Goal: Task Accomplishment & Management: Complete application form

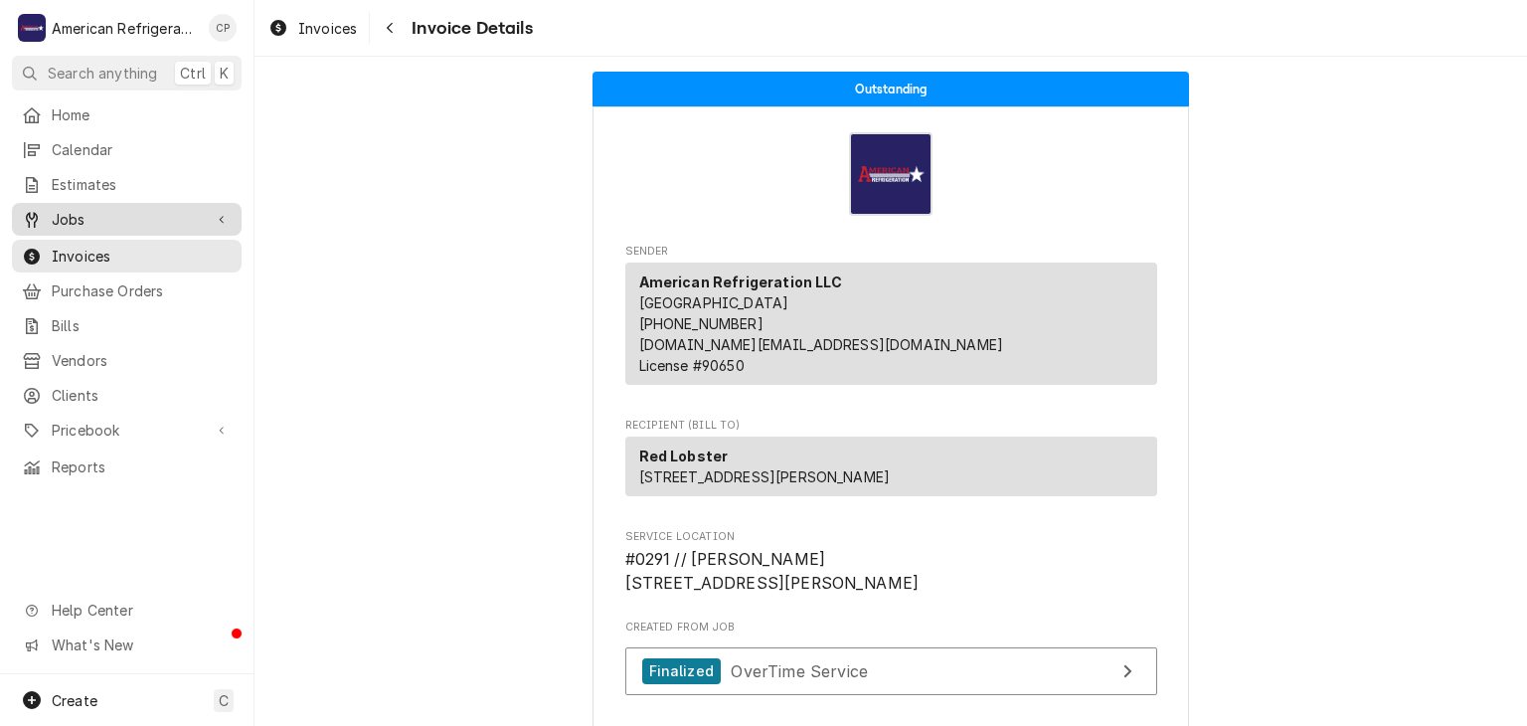
scroll to position [3057, 0]
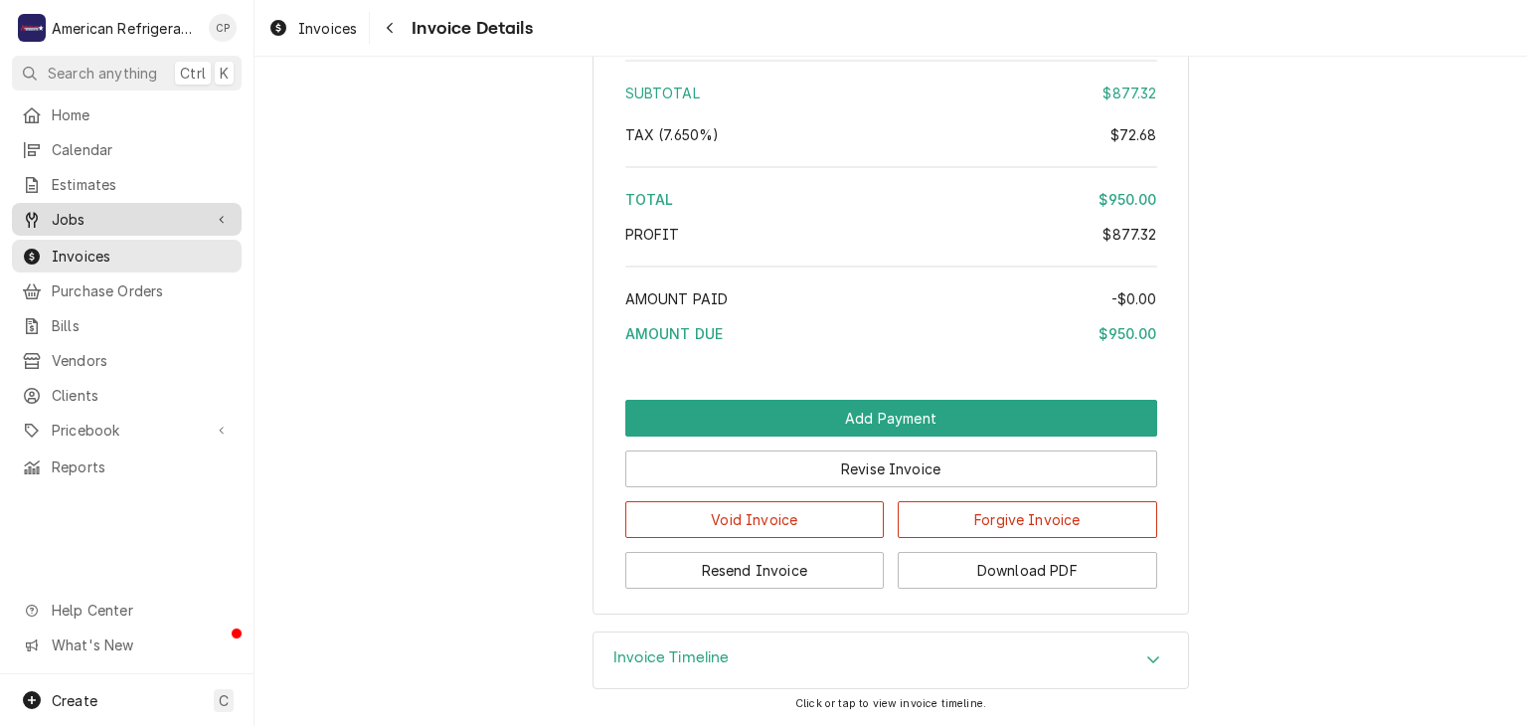
click at [192, 211] on span "Jobs" at bounding box center [127, 219] width 150 height 21
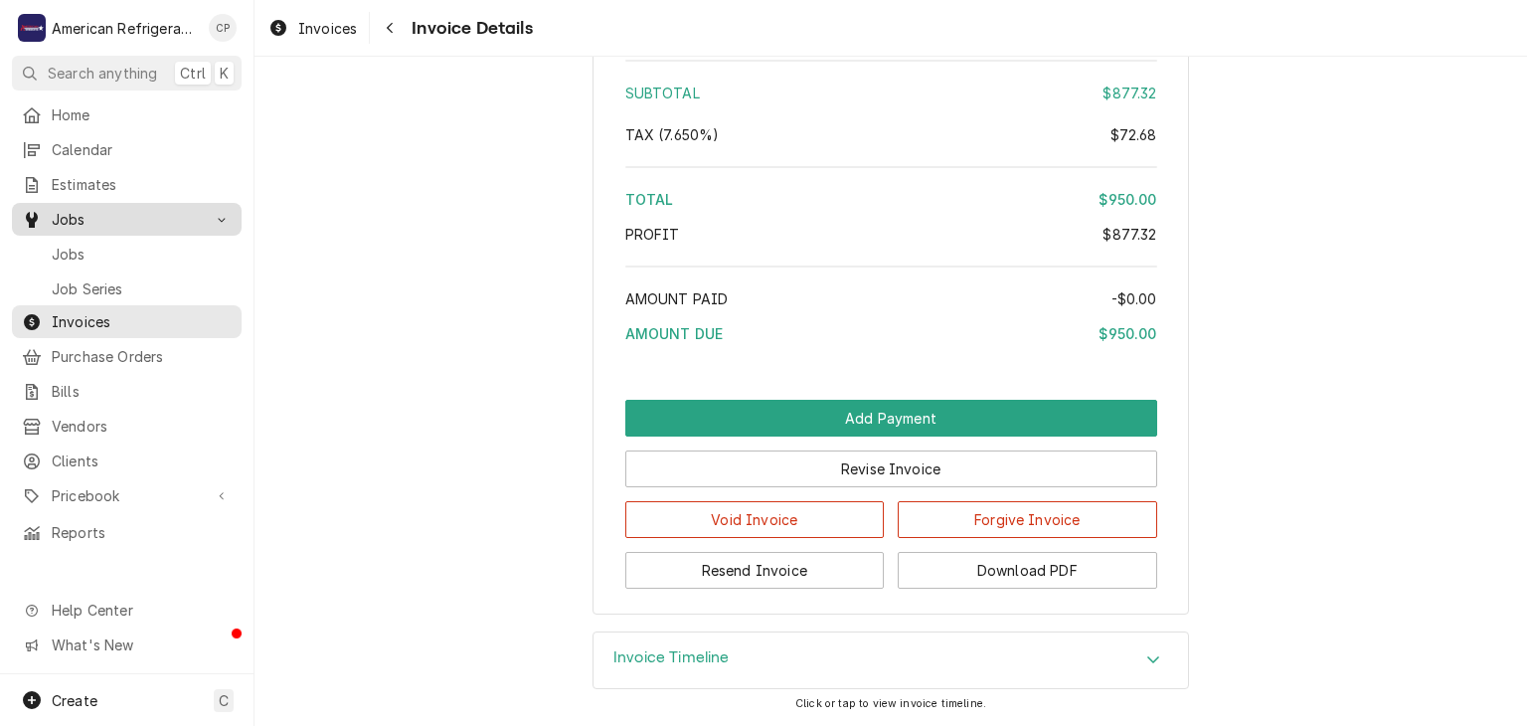
click at [190, 209] on span "Jobs" at bounding box center [127, 219] width 150 height 21
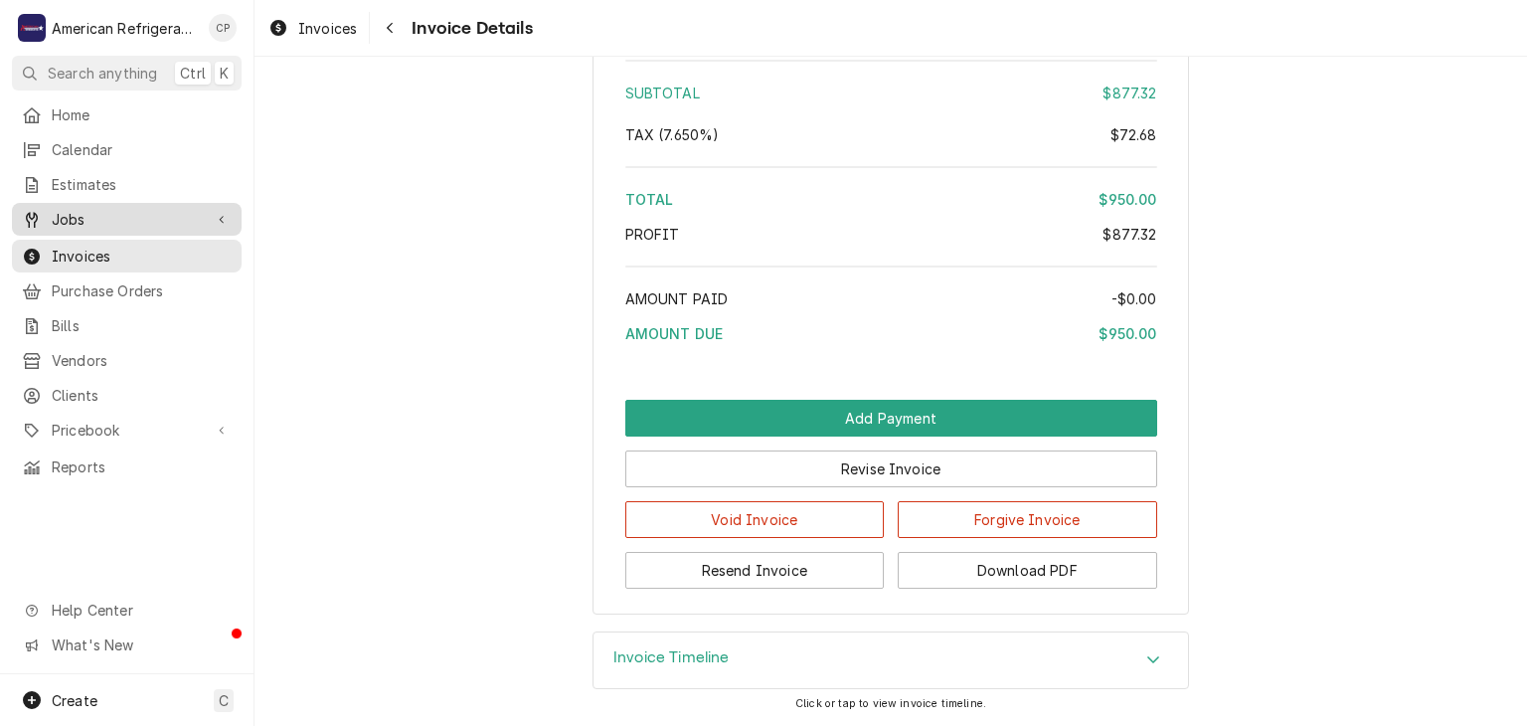
click at [190, 209] on span "Jobs" at bounding box center [127, 219] width 150 height 21
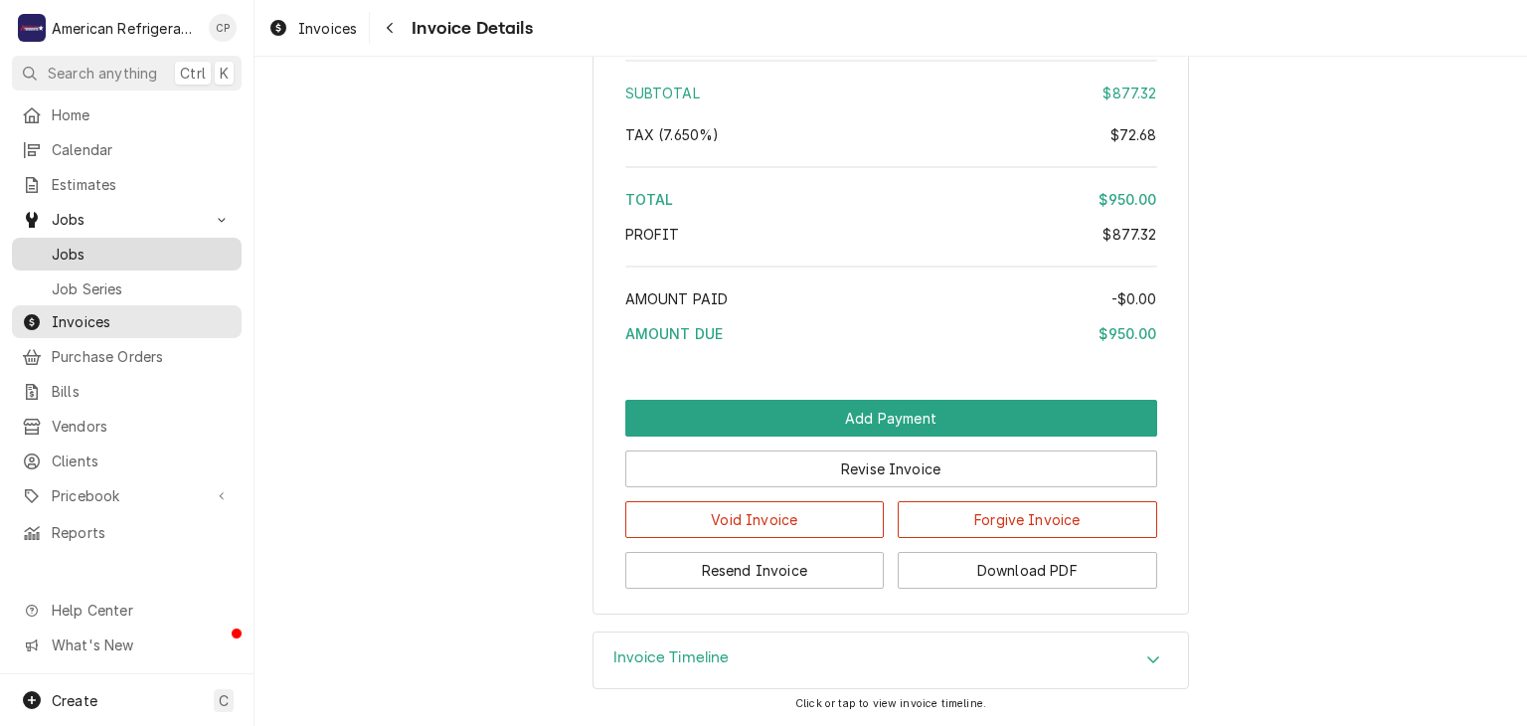
click at [190, 244] on span "Jobs" at bounding box center [142, 254] width 180 height 21
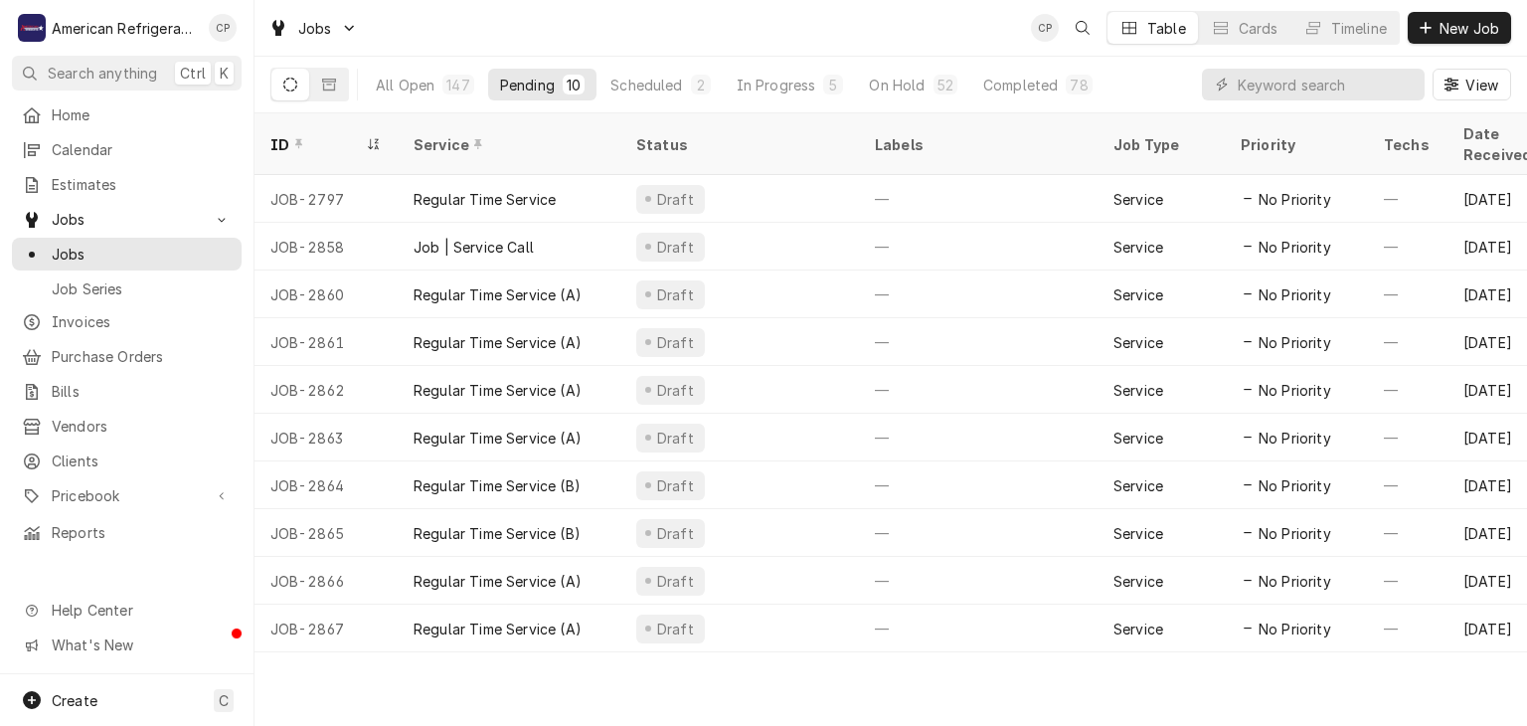
click at [1167, 84] on div "All Open 147 Pending 10 Scheduled 2 In Progress 5 On Hold 52 Completed 78 View" at bounding box center [890, 85] width 1241 height 56
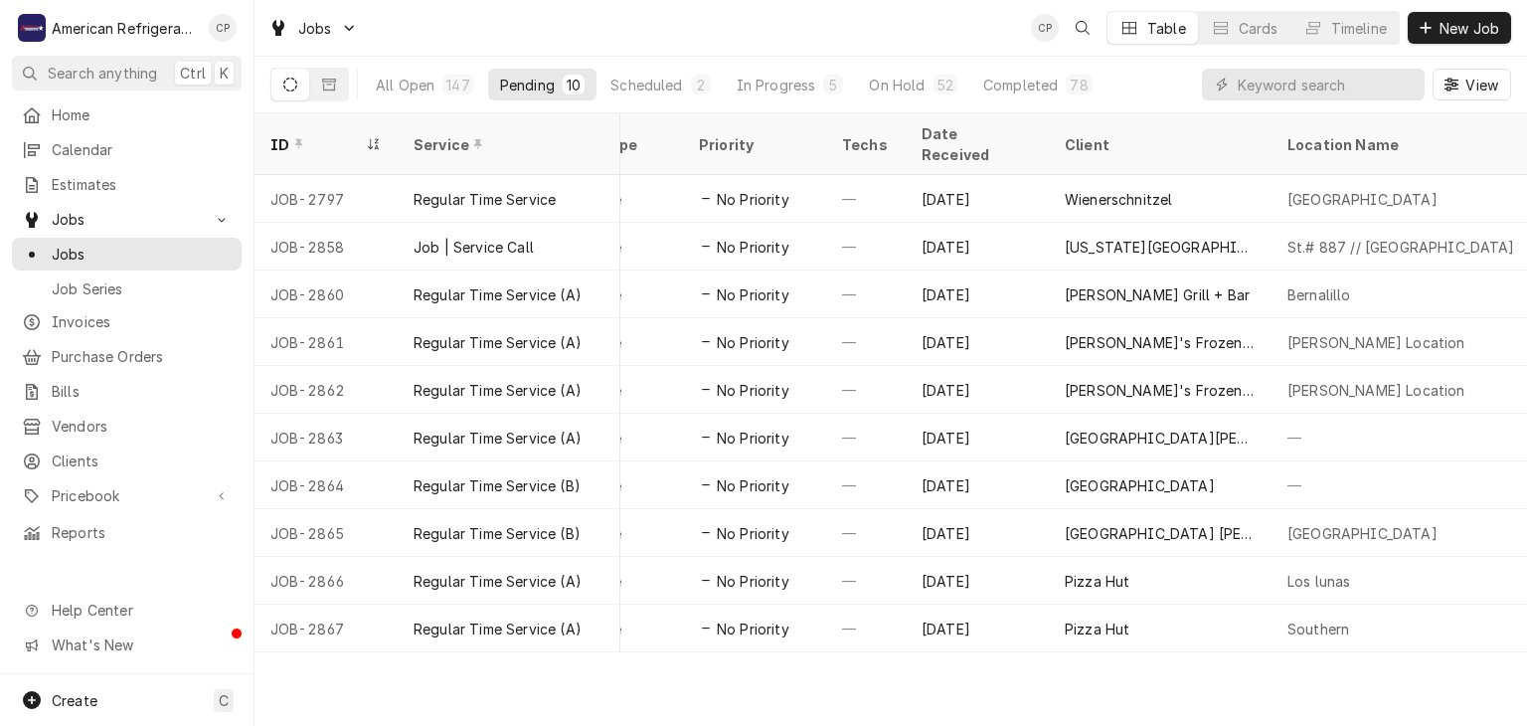
scroll to position [0, 525]
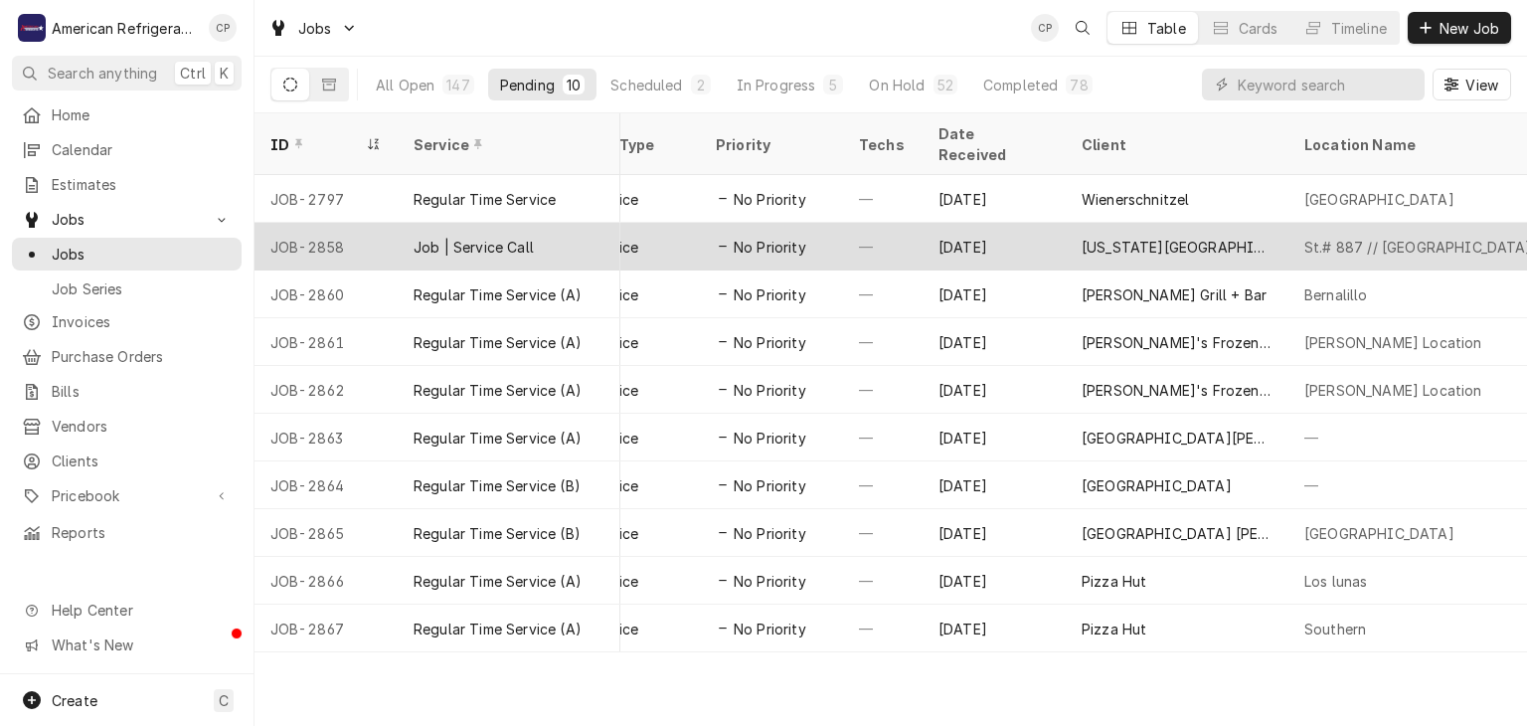
click at [845, 223] on div "—" at bounding box center [883, 247] width 80 height 48
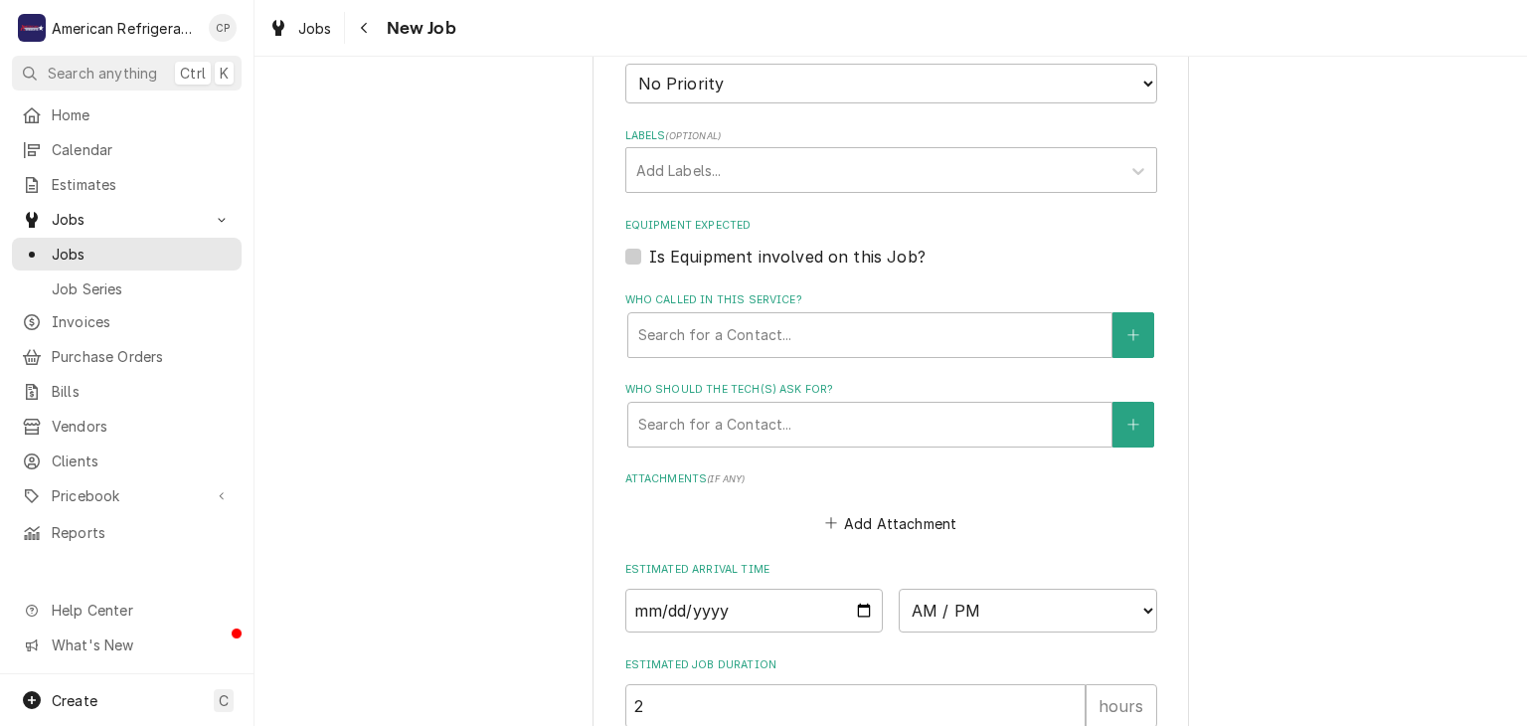
scroll to position [1597, 0]
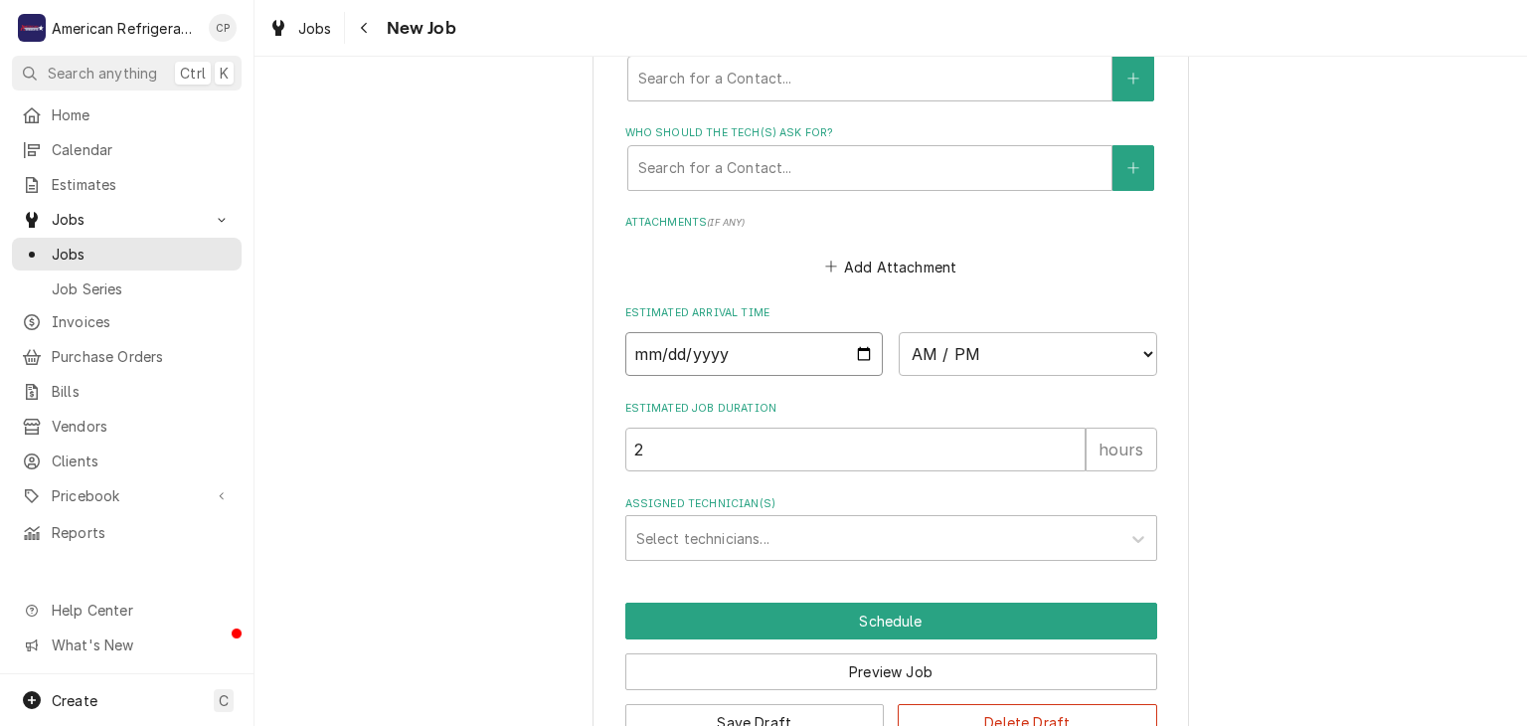
click at [856, 351] on input "Date" at bounding box center [754, 354] width 259 height 44
type textarea "x"
type input "2025-08-19"
type textarea "x"
click at [1038, 351] on select "AM / PM 6:00 AM 6:15 AM 6:30 AM 6:45 AM 7:00 AM 7:15 AM 7:30 AM 7:45 AM 8:00 AM…" at bounding box center [1028, 354] width 259 height 44
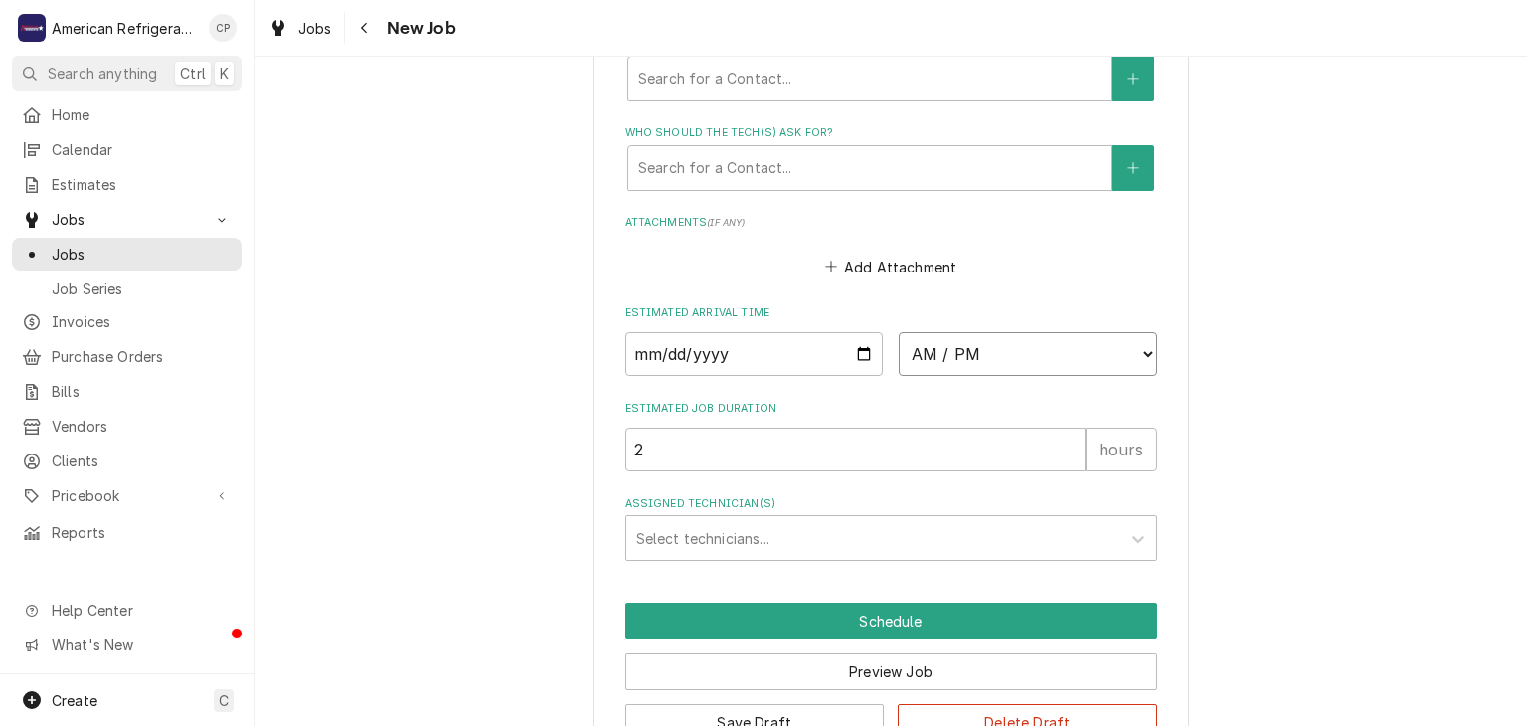
select select "14:00:00"
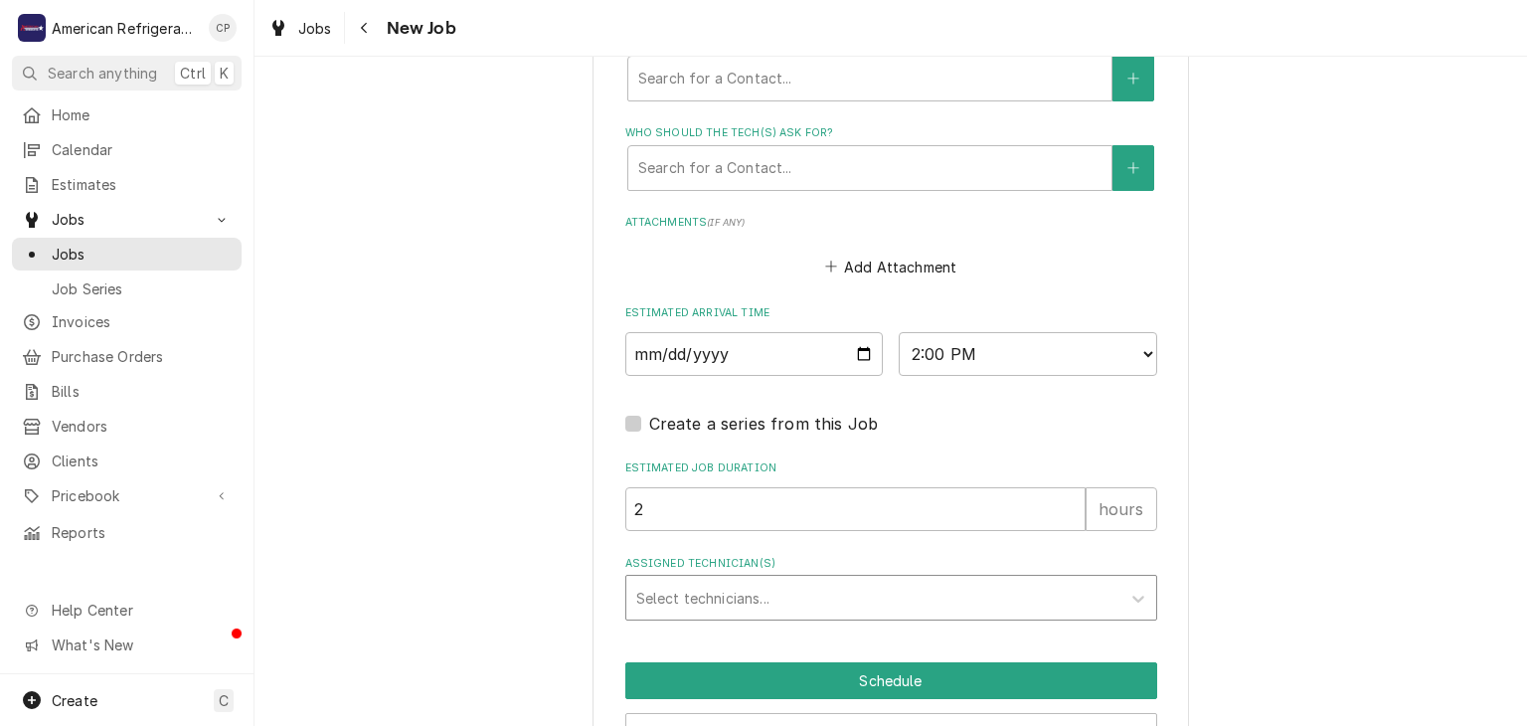
click at [870, 580] on div "Assigned Technician(s)" at bounding box center [873, 598] width 474 height 36
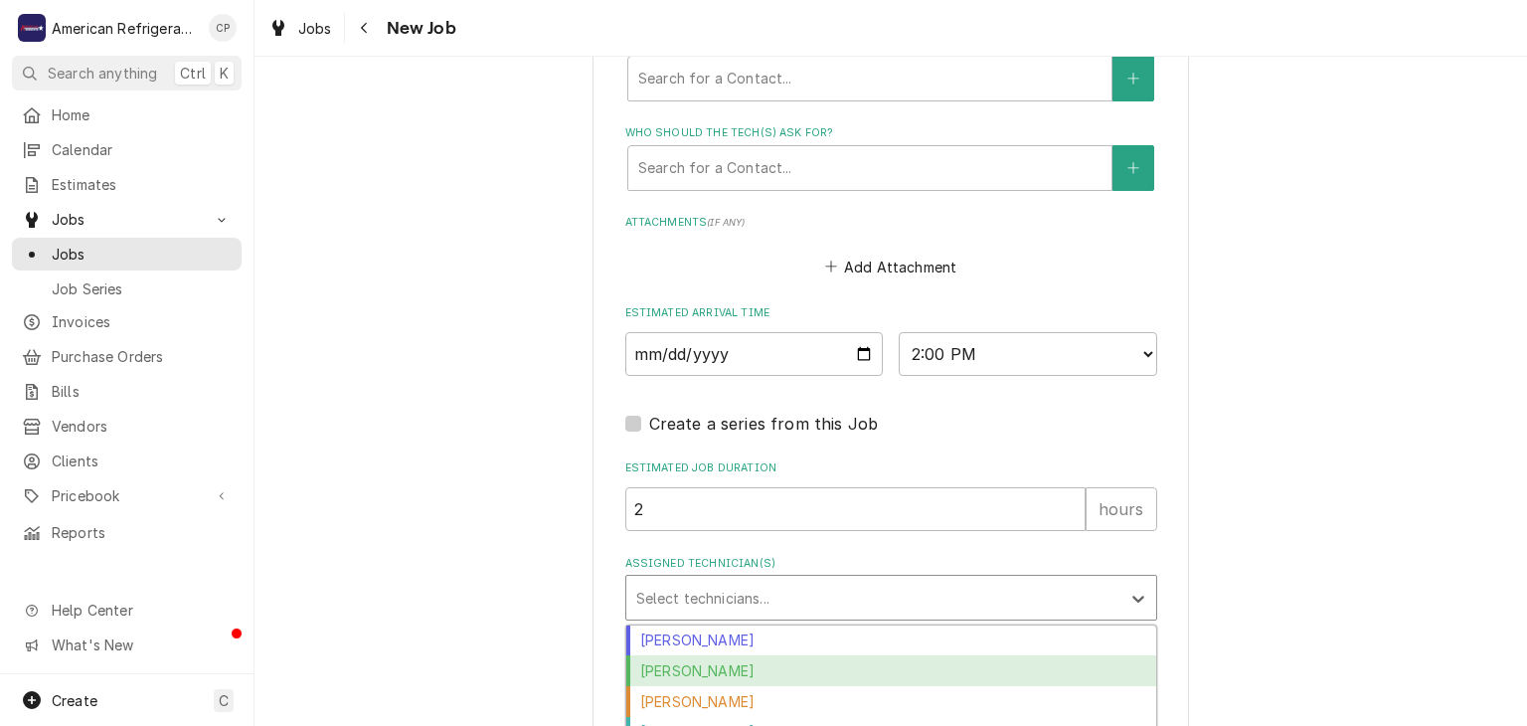
click at [784, 655] on div "Brandon Stephens" at bounding box center [891, 670] width 530 height 31
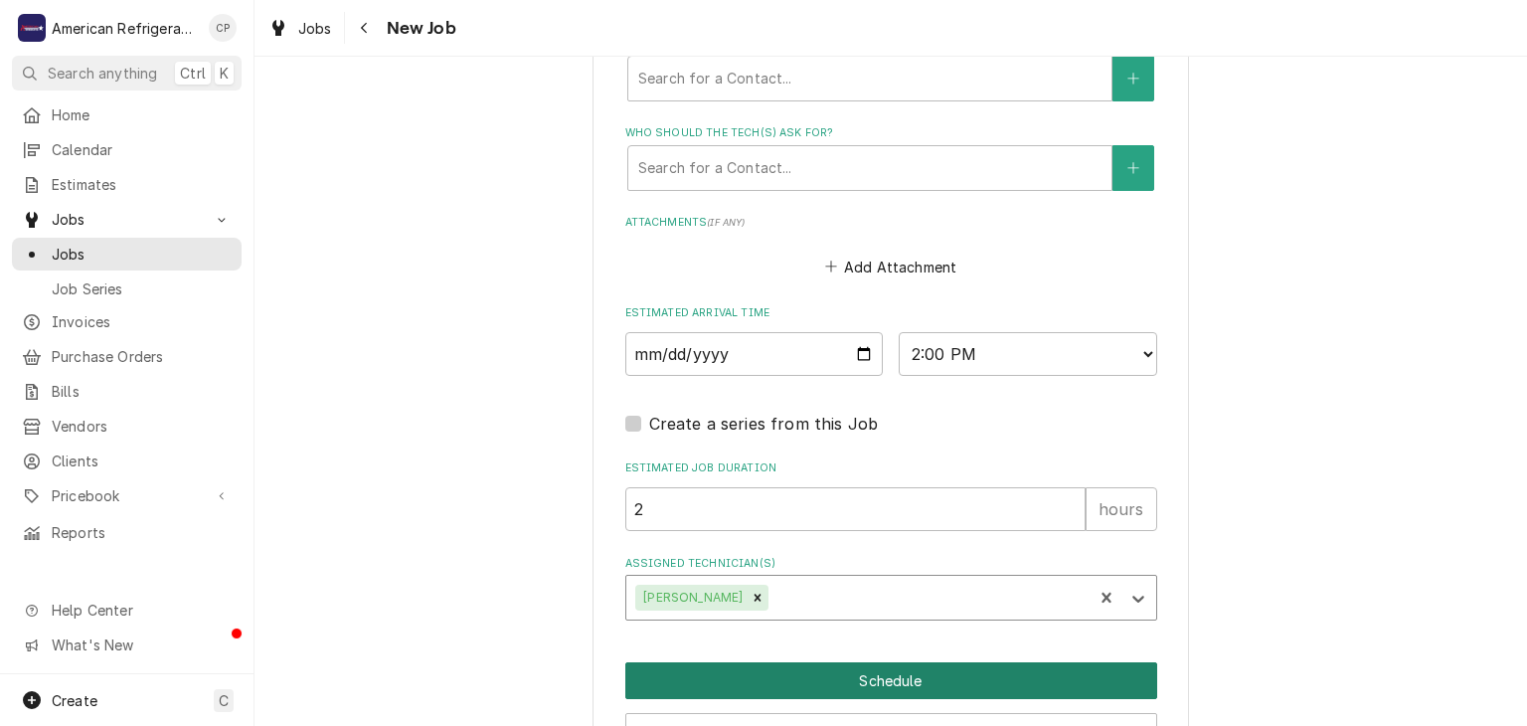
click at [784, 662] on button "Schedule" at bounding box center [891, 680] width 532 height 37
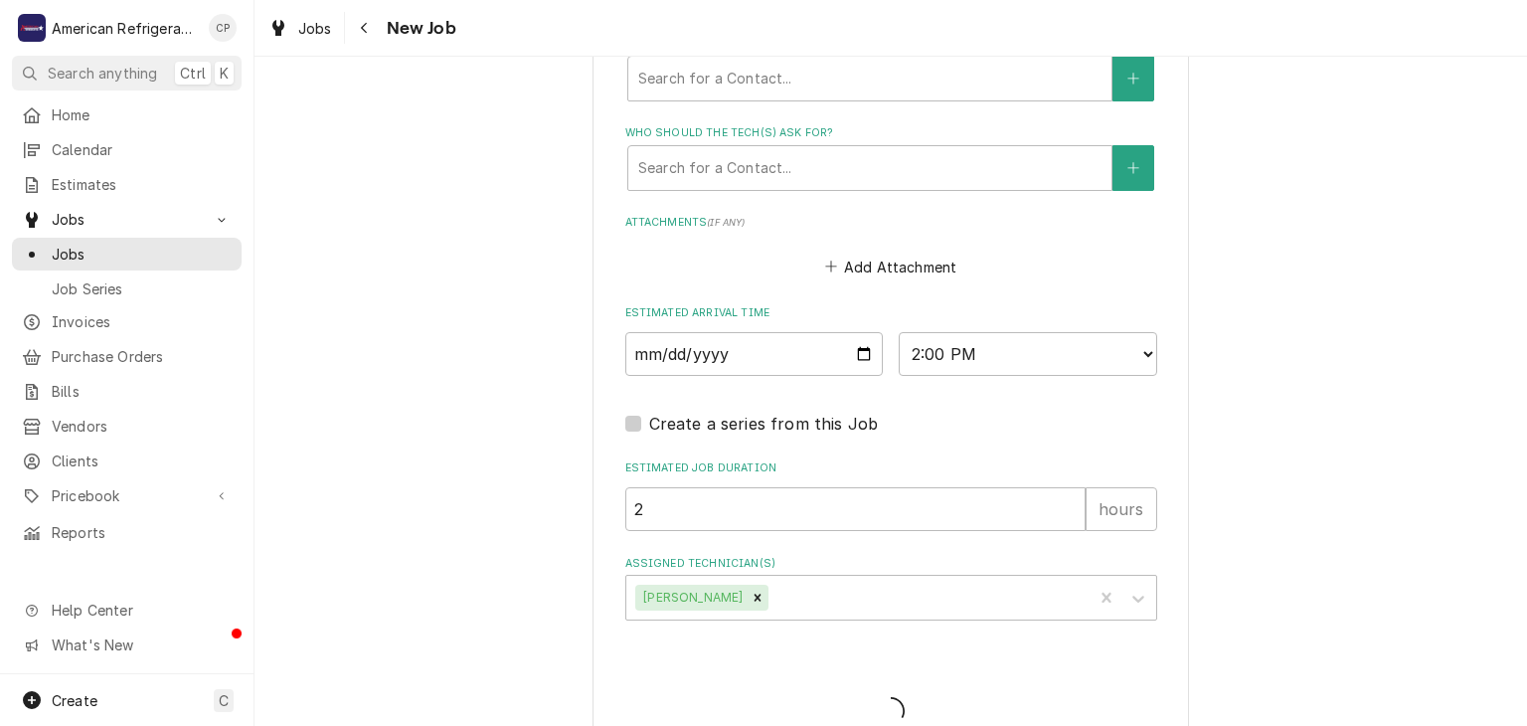
type textarea "x"
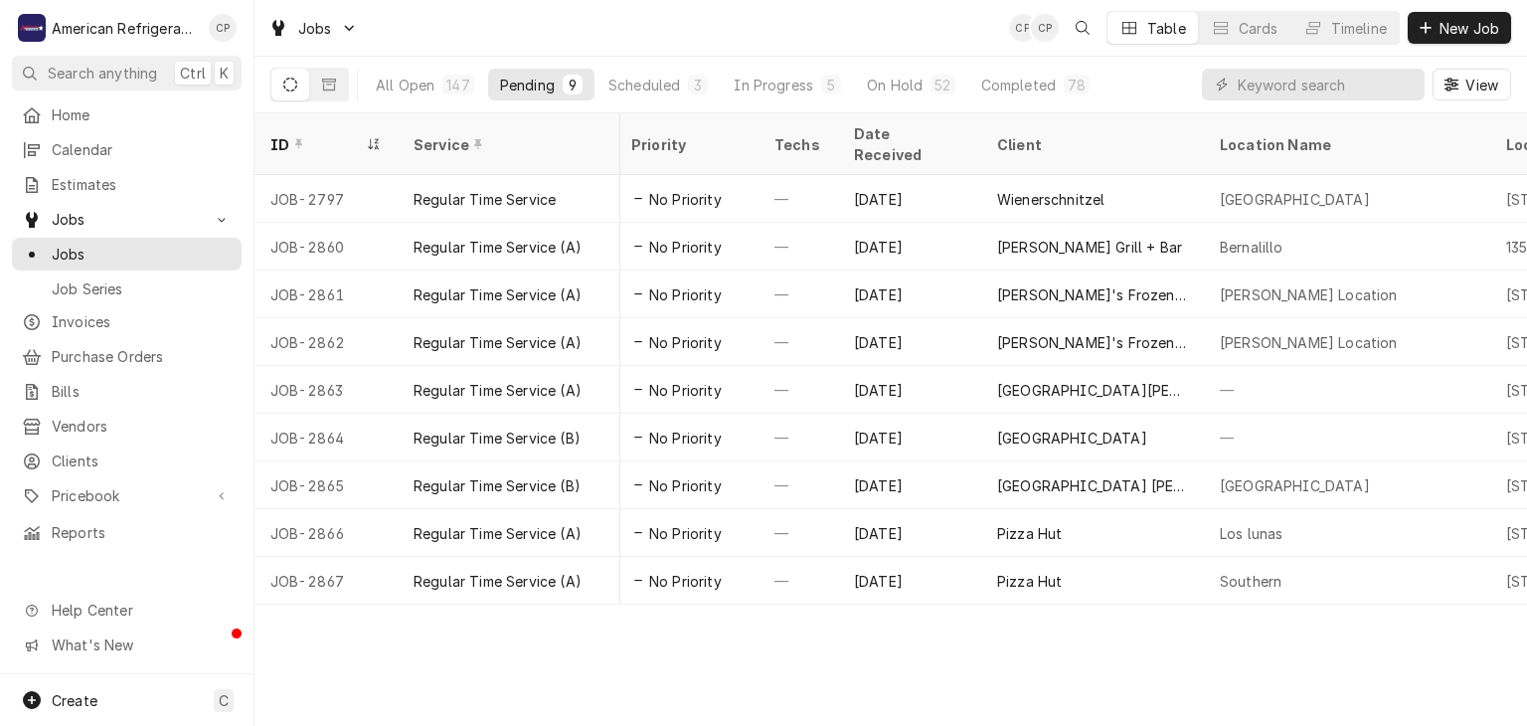
scroll to position [0, 622]
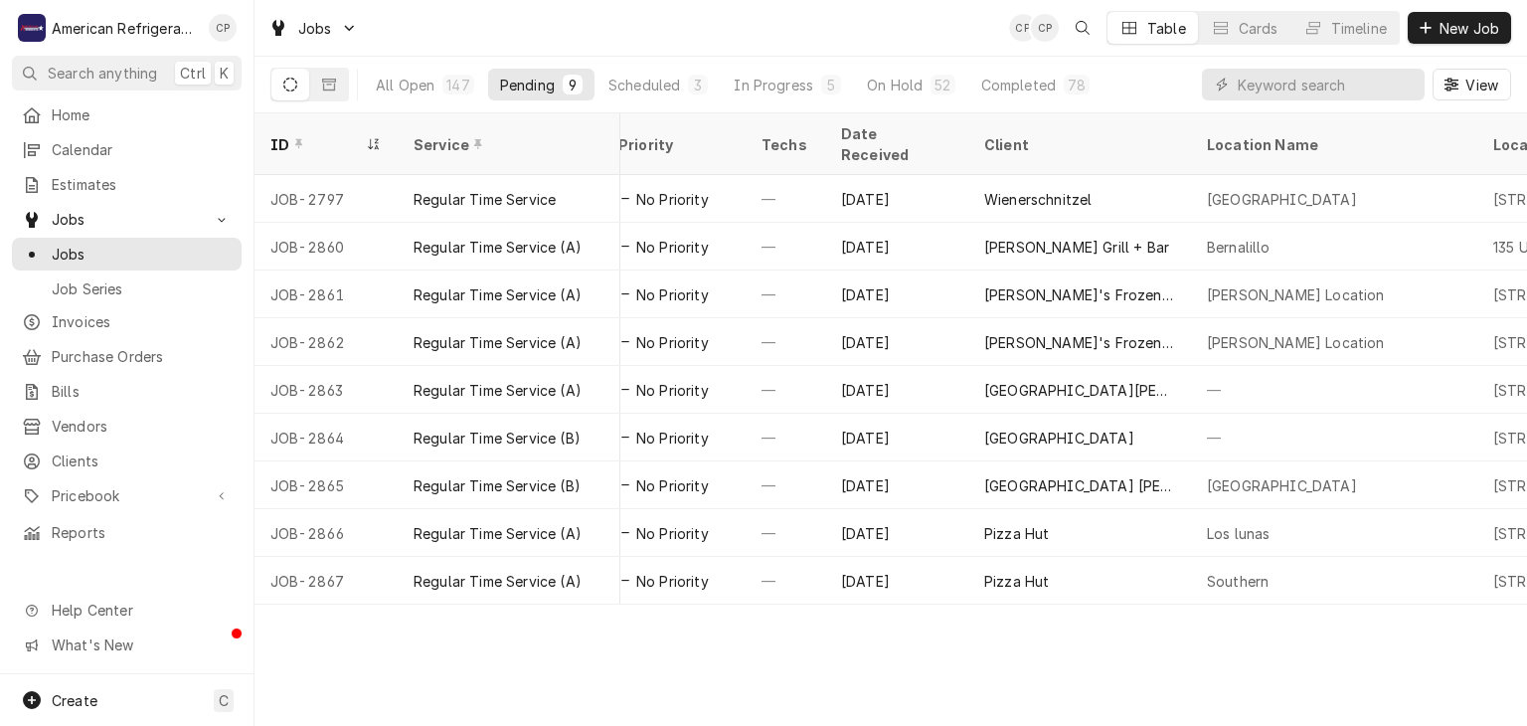
drag, startPoint x: 1059, startPoint y: 575, endPoint x: 1049, endPoint y: 605, distance: 31.4
click at [1049, 606] on div "ID Service Status Labels Job Type Priority Techs Date Received Client Location …" at bounding box center [891, 419] width 1273 height 612
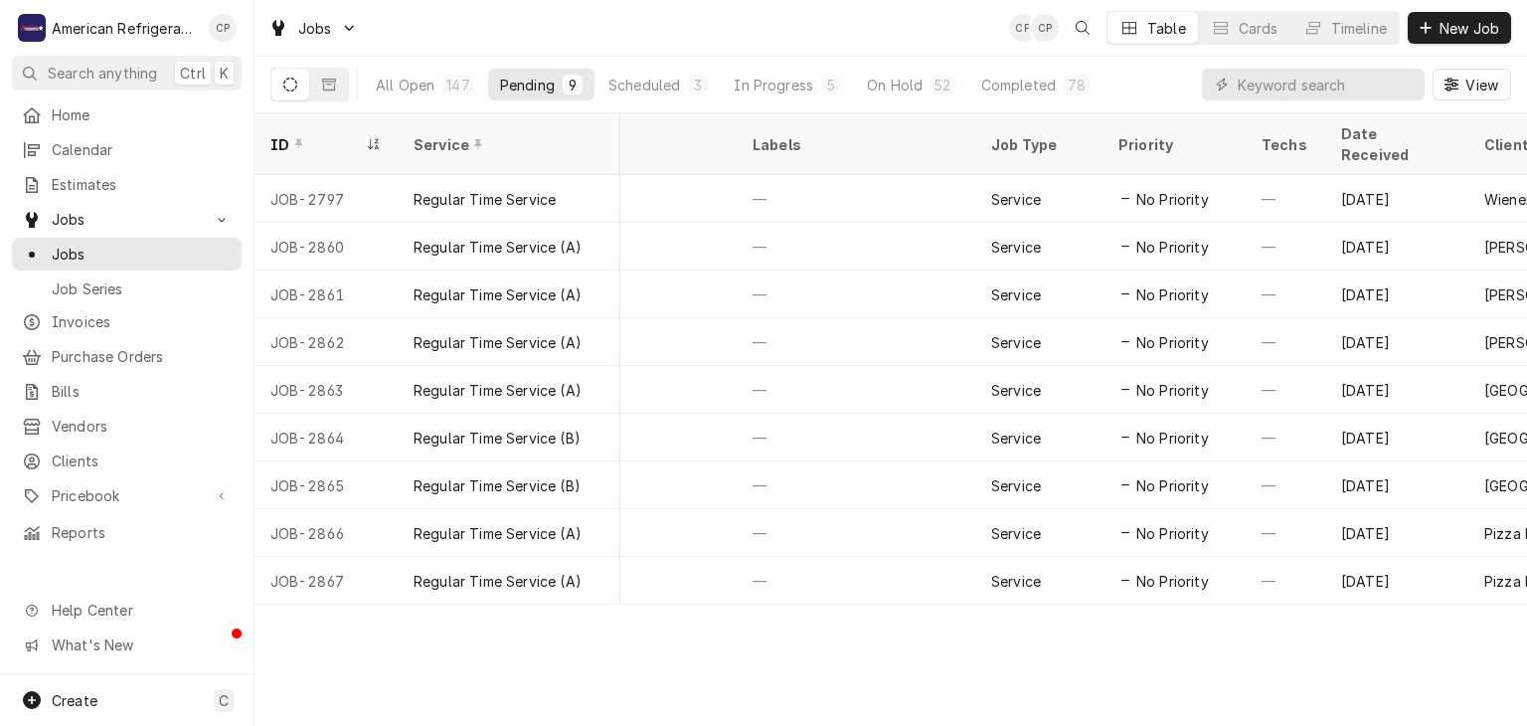
scroll to position [0, 0]
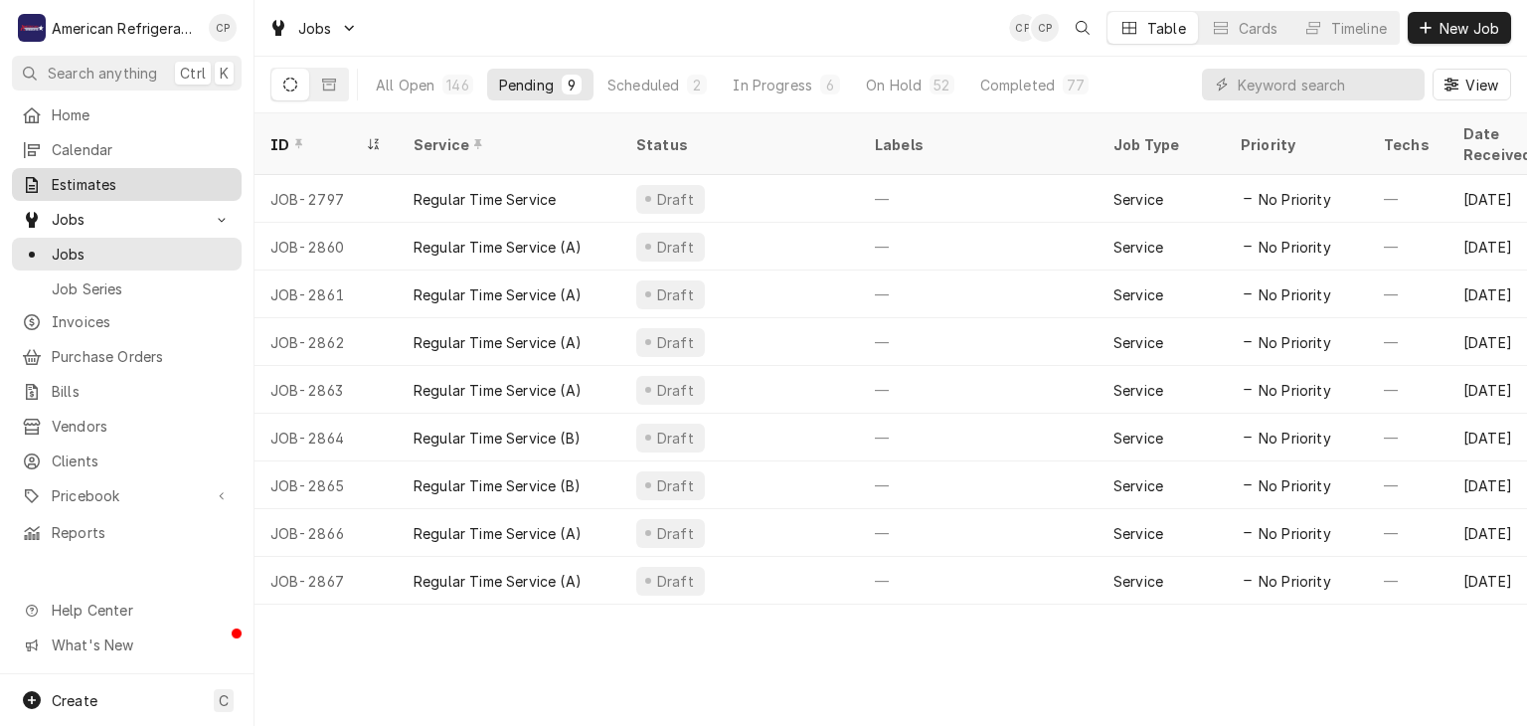
click at [192, 178] on span "Estimates" at bounding box center [142, 184] width 180 height 21
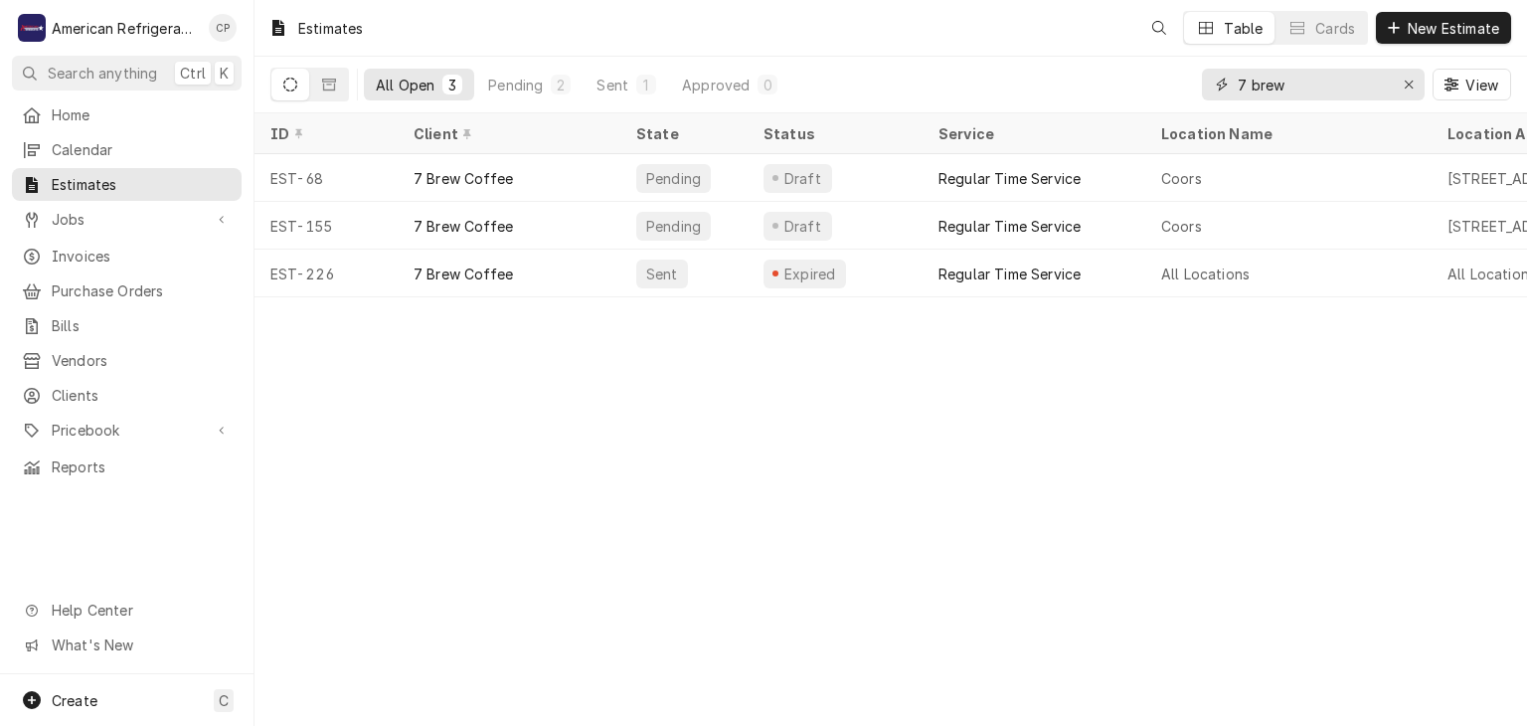
click at [1303, 90] on input "7 brew" at bounding box center [1312, 85] width 149 height 32
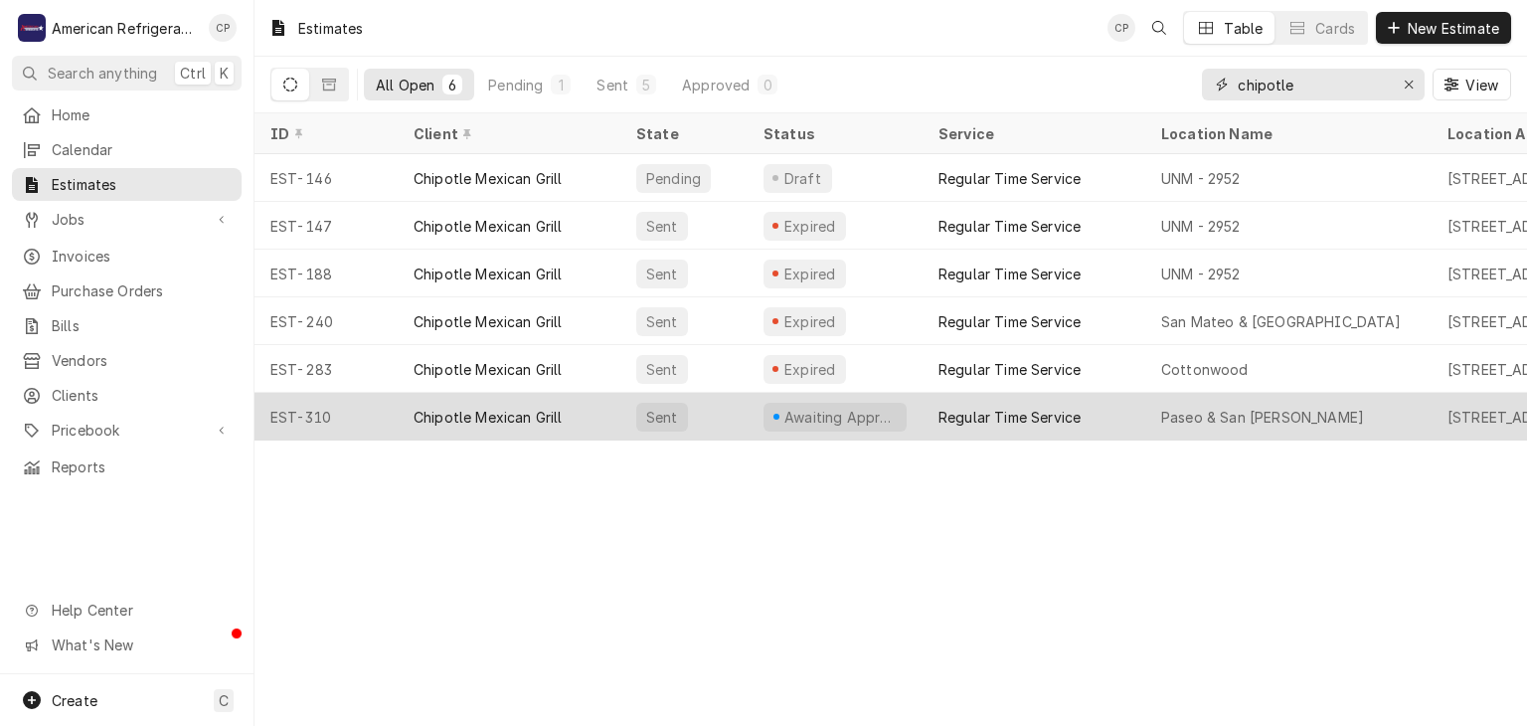
type input "chipotle"
click at [548, 407] on div "Chipotle Mexican Grill" at bounding box center [488, 417] width 149 height 21
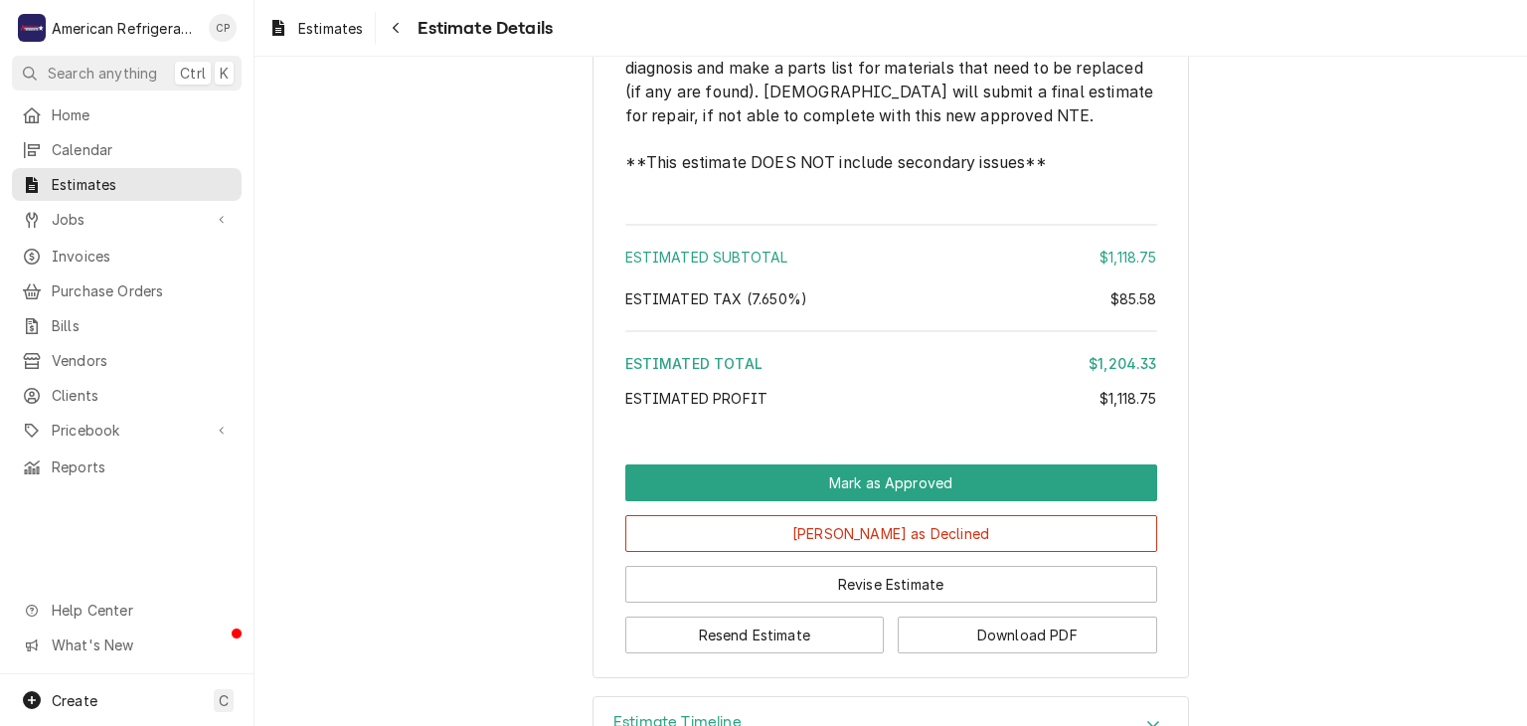
scroll to position [2725, 0]
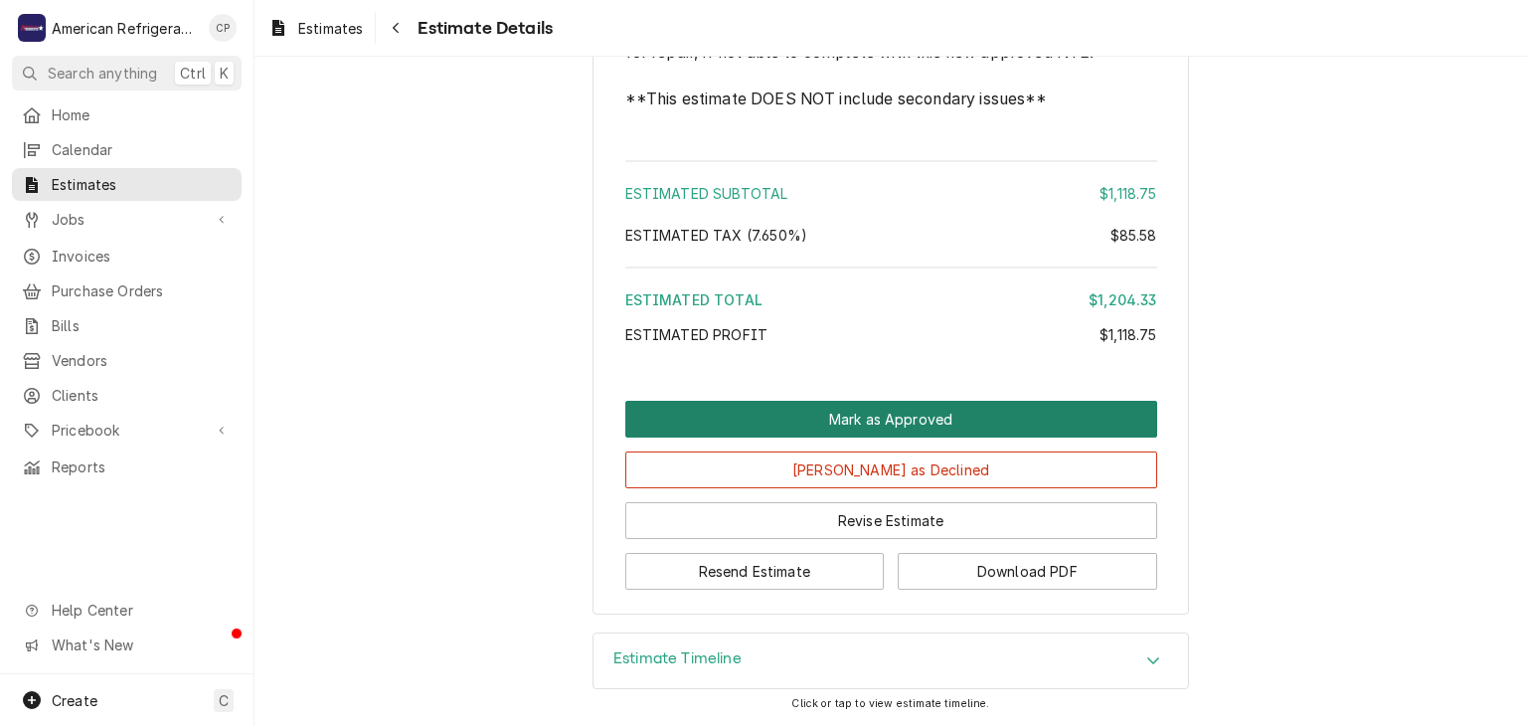
click at [797, 414] on button "Mark as Approved" at bounding box center [891, 419] width 532 height 37
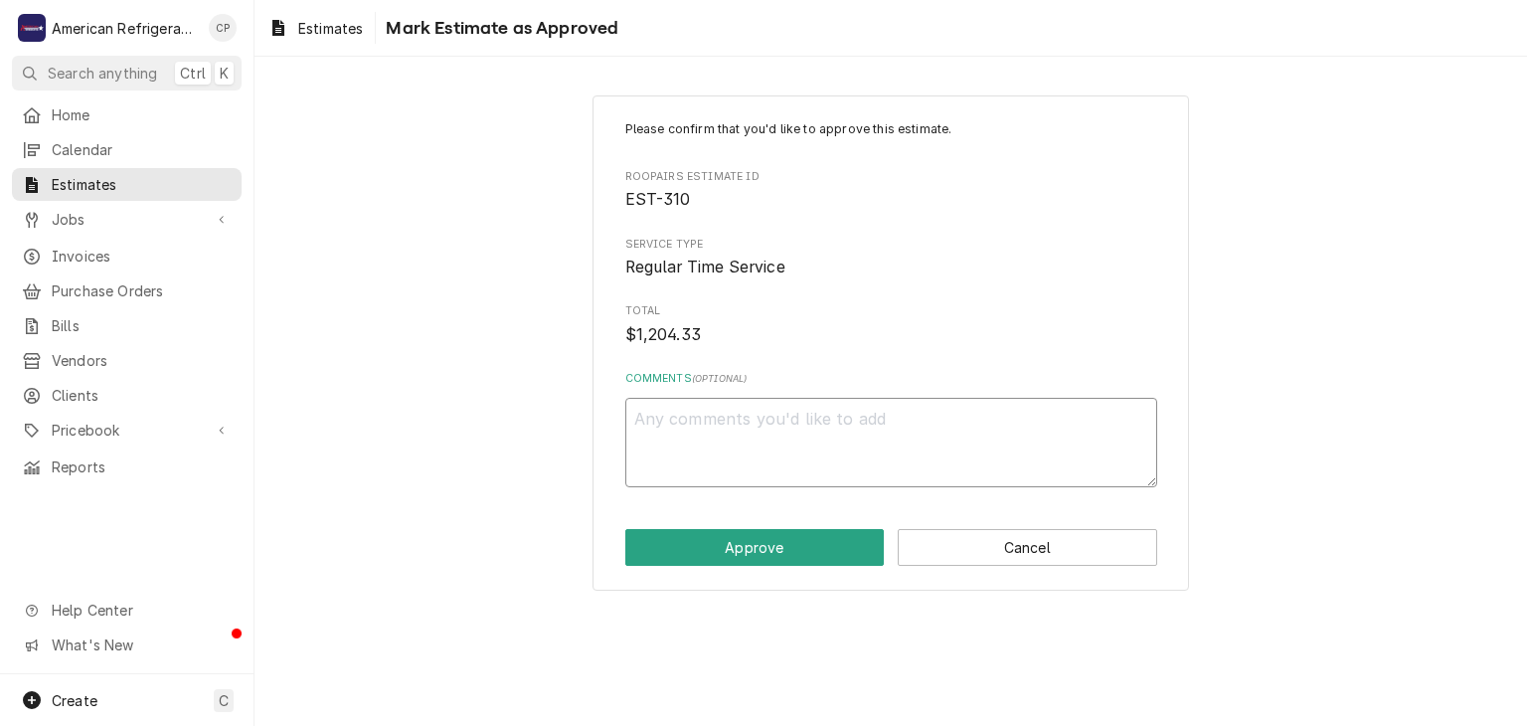
click at [799, 445] on textarea "Comments ( optional )" at bounding box center [891, 442] width 532 height 89
type textarea "x"
type textarea "a"
type textarea "x"
type textarea "ap"
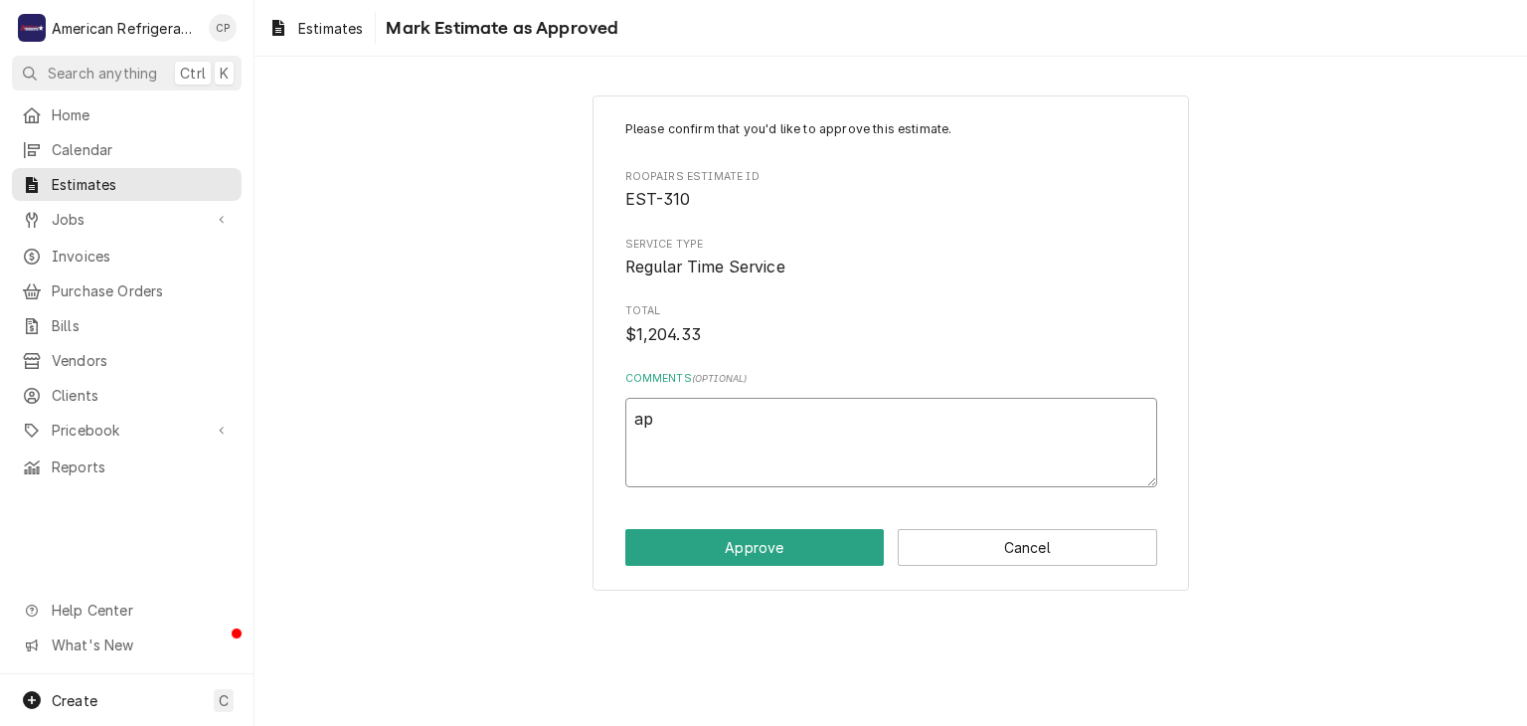
type textarea "x"
type textarea "app"
type textarea "x"
type textarea "appr"
type textarea "x"
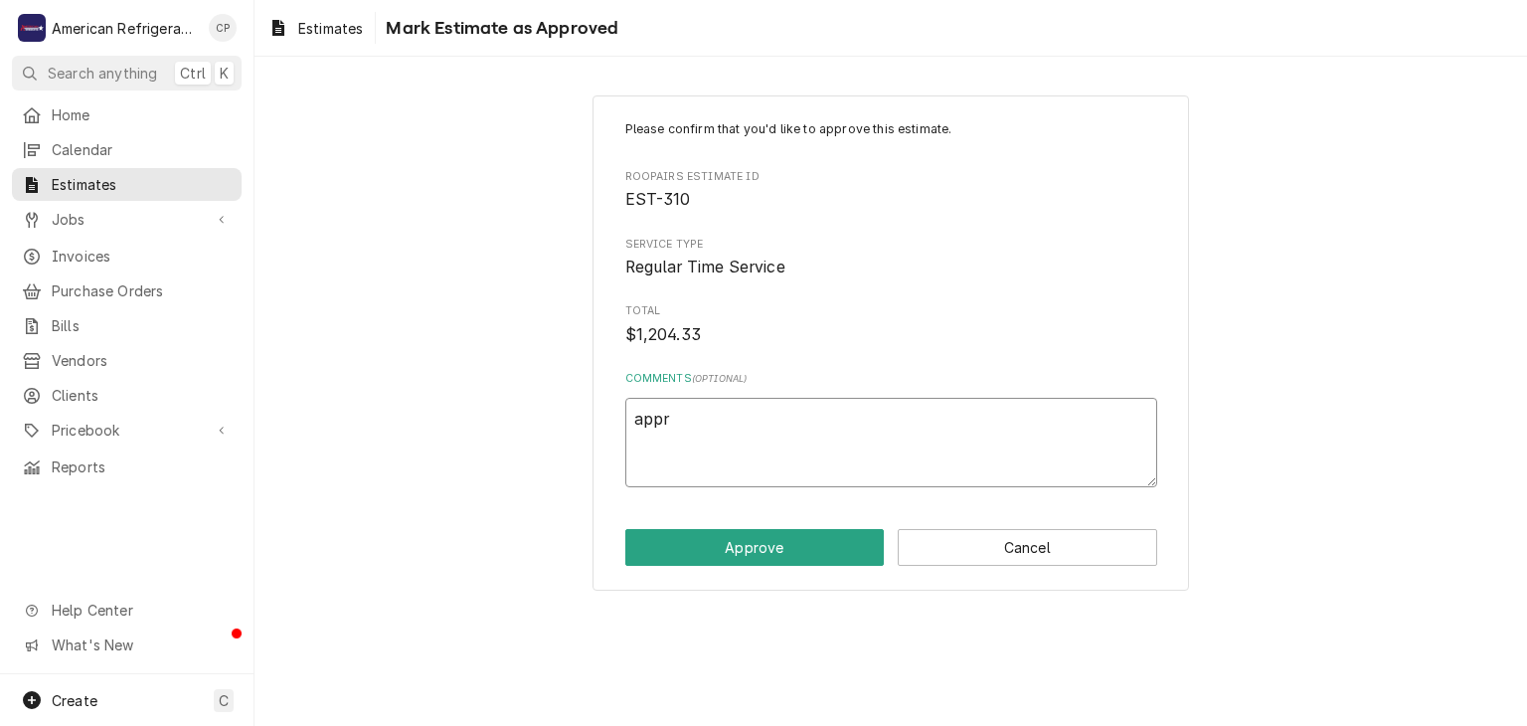
type textarea "appro"
type textarea "x"
type textarea "approv"
type textarea "x"
type textarea "approve"
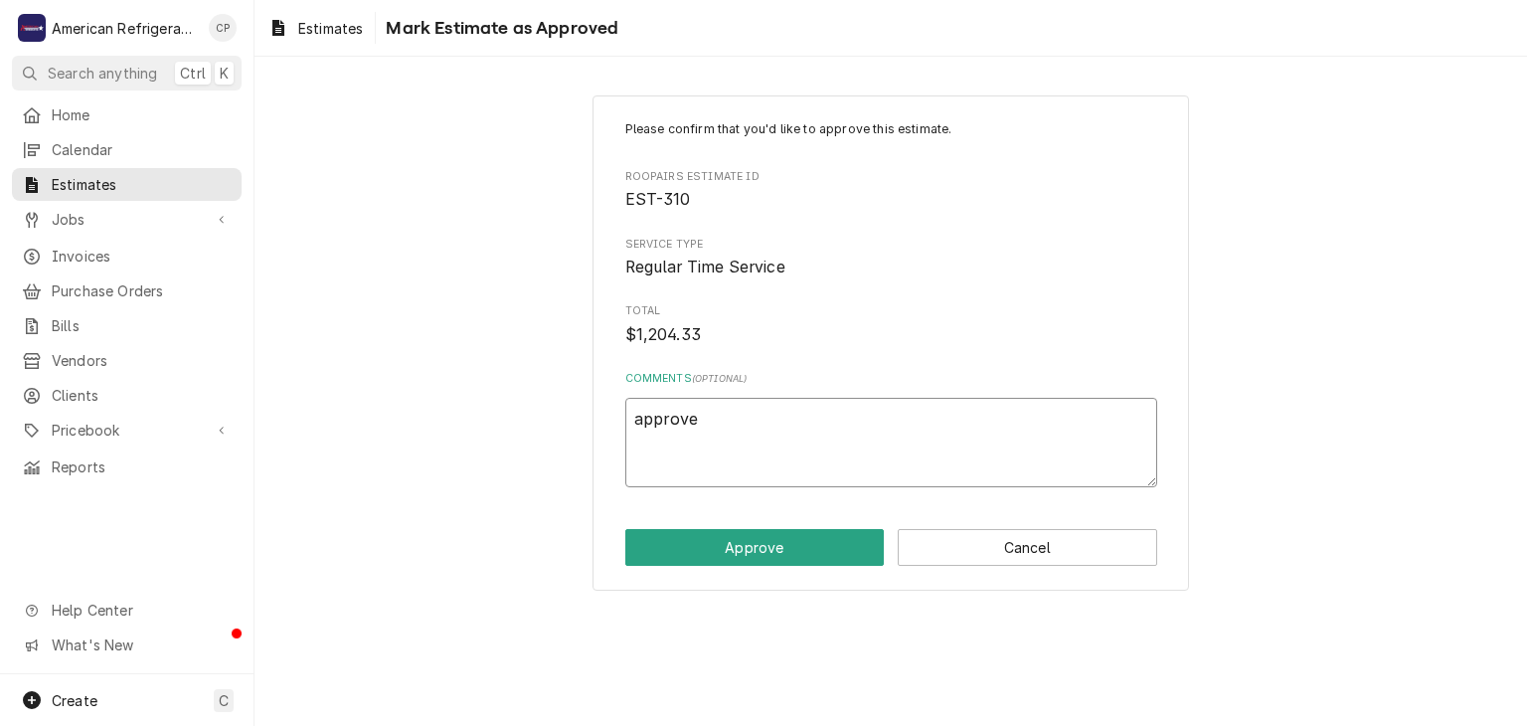
type textarea "x"
type textarea "approved"
click at [625, 529] on button "Approve" at bounding box center [755, 547] width 260 height 37
type textarea "x"
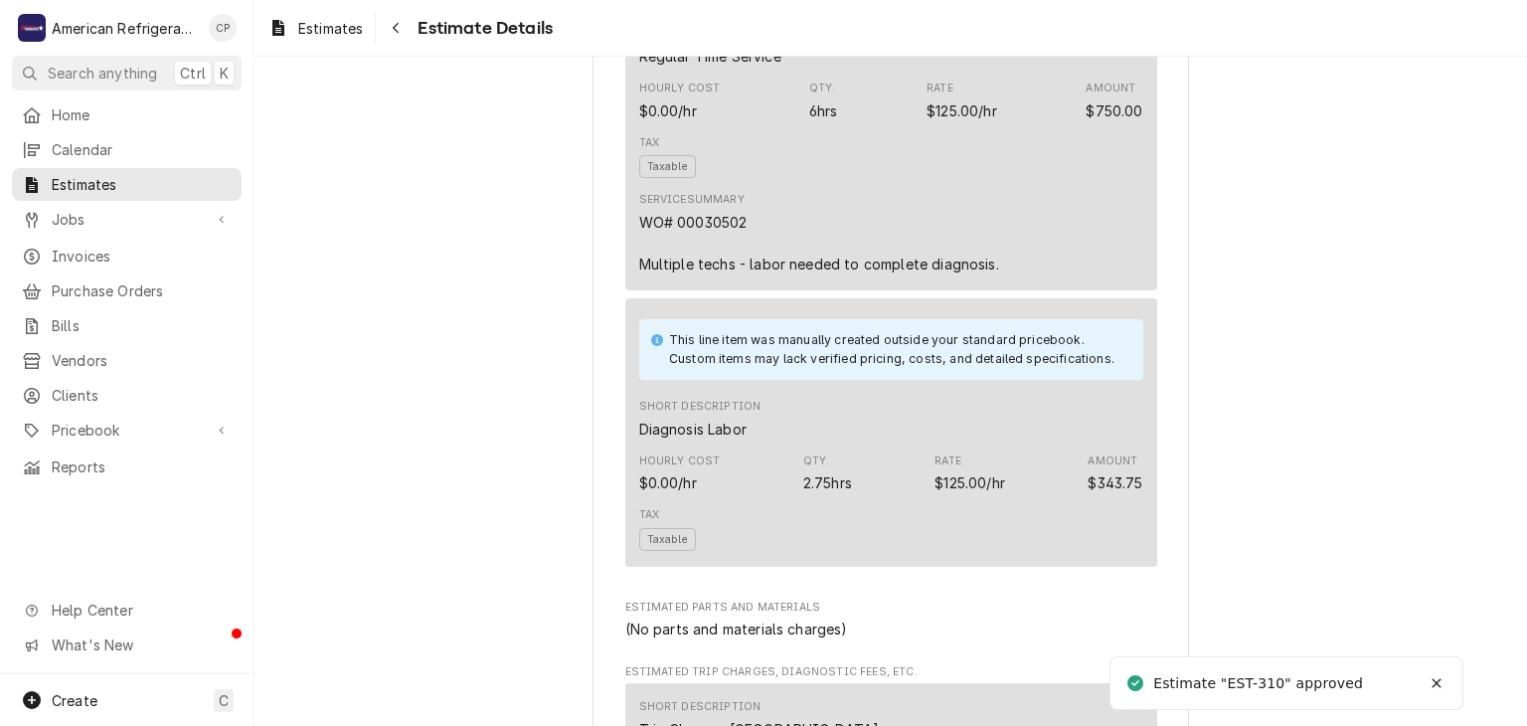
scroll to position [2793, 0]
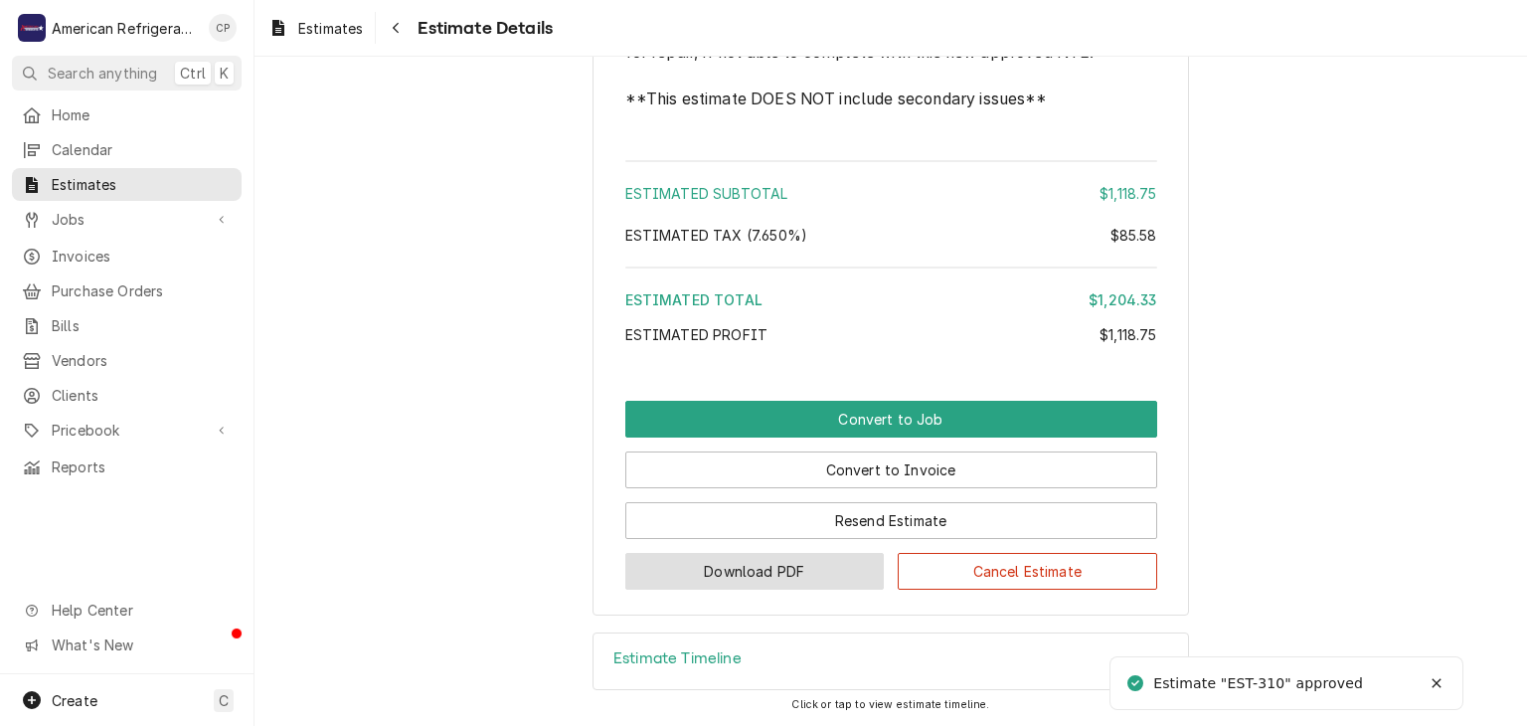
click at [824, 570] on button "Download PDF" at bounding box center [755, 571] width 260 height 37
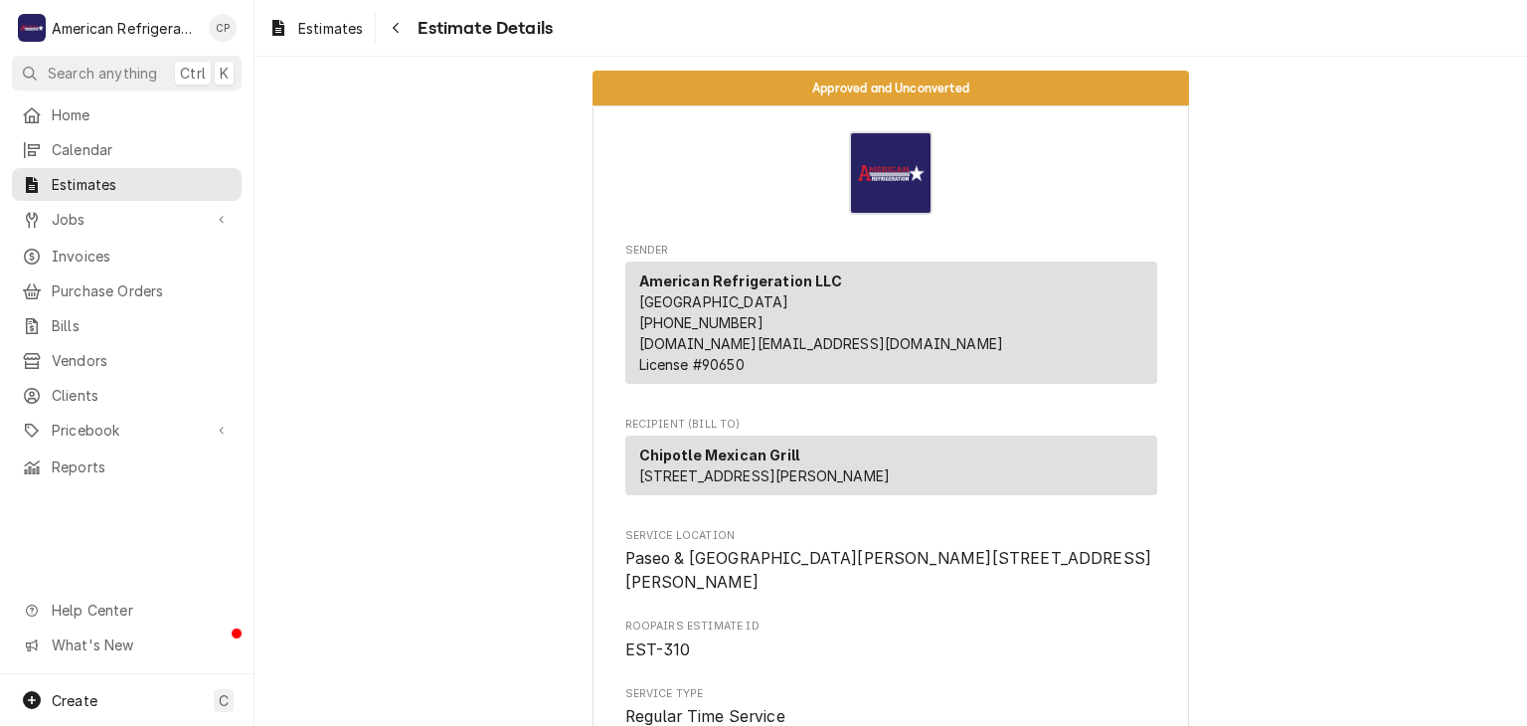
scroll to position [0, 0]
click at [153, 179] on span "Estimates" at bounding box center [142, 184] width 180 height 21
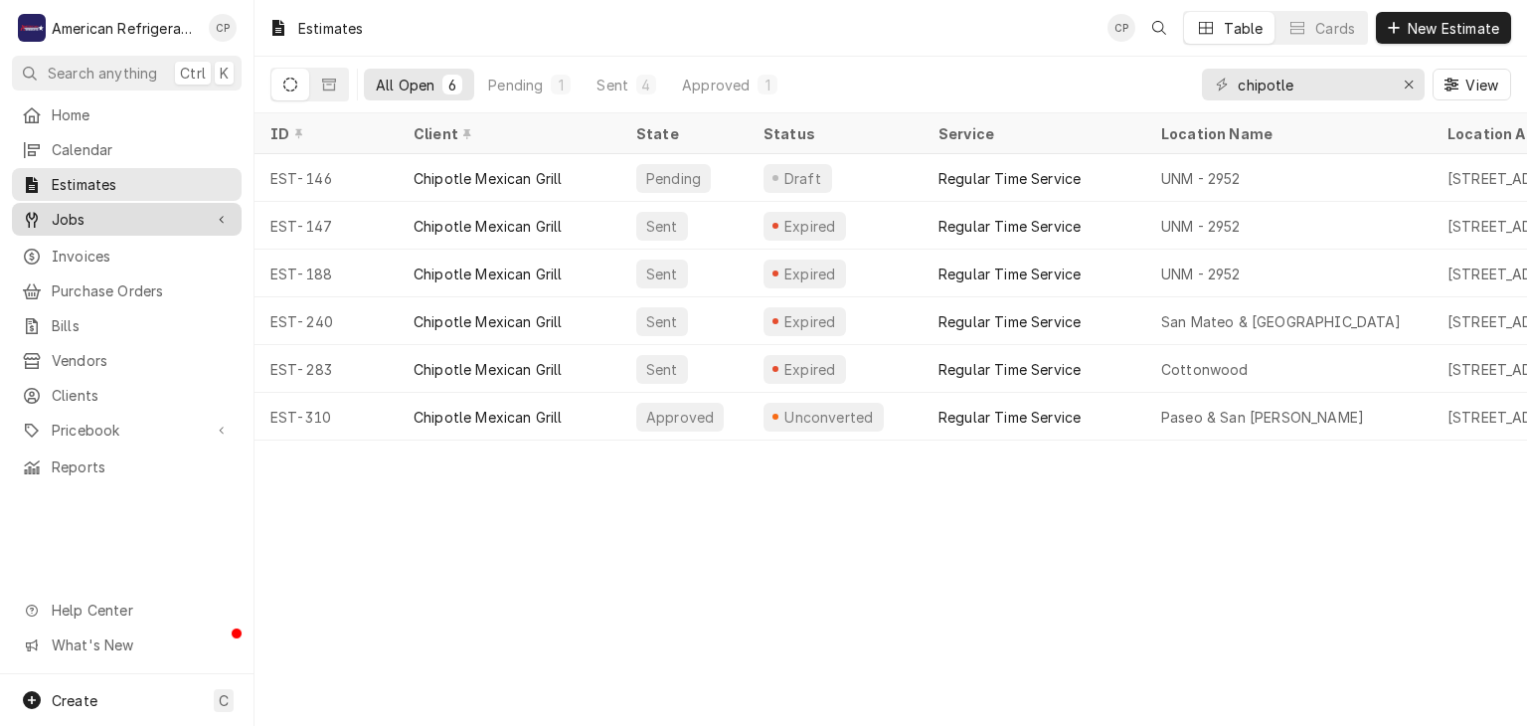
click at [159, 209] on span "Jobs" at bounding box center [127, 219] width 150 height 21
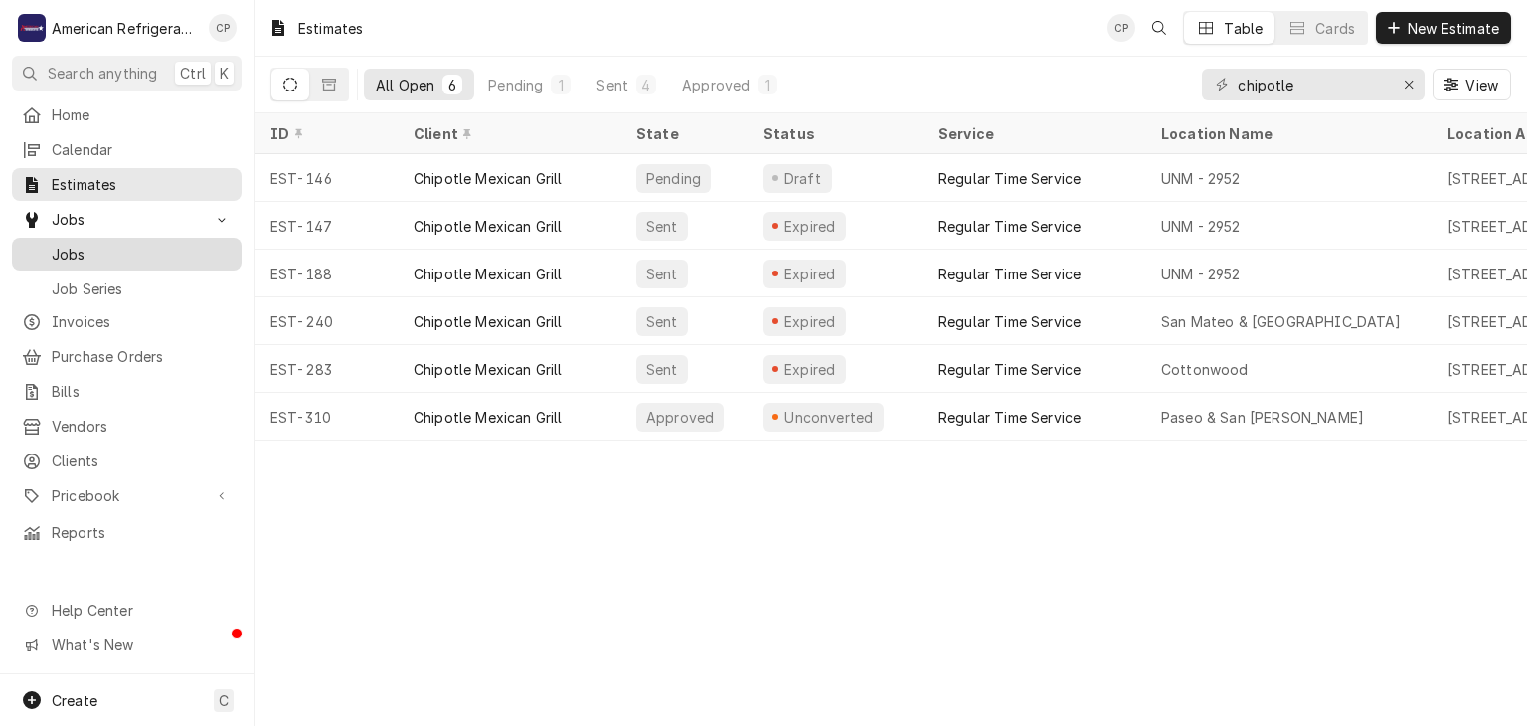
click at [134, 244] on span "Jobs" at bounding box center [142, 254] width 180 height 21
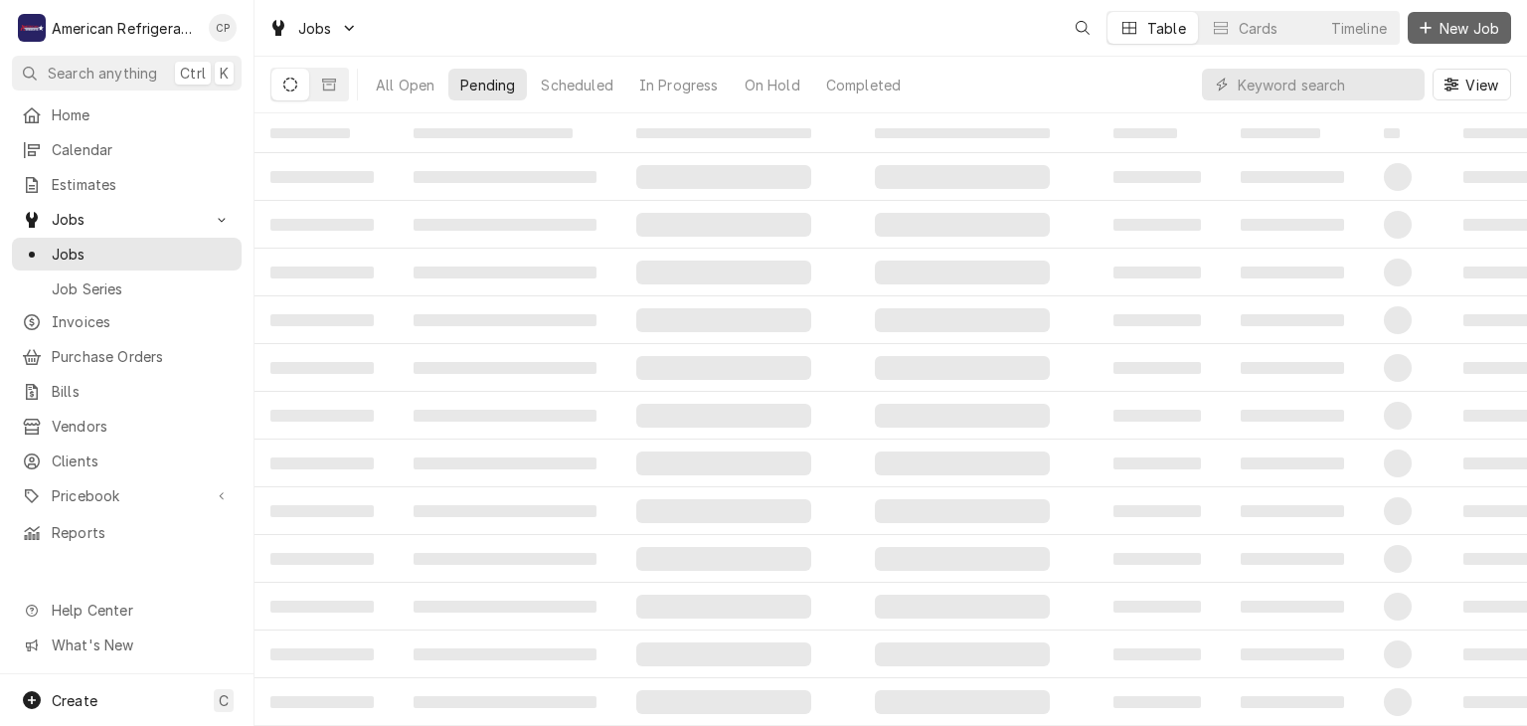
click at [1442, 41] on button "New Job" at bounding box center [1459, 28] width 103 height 32
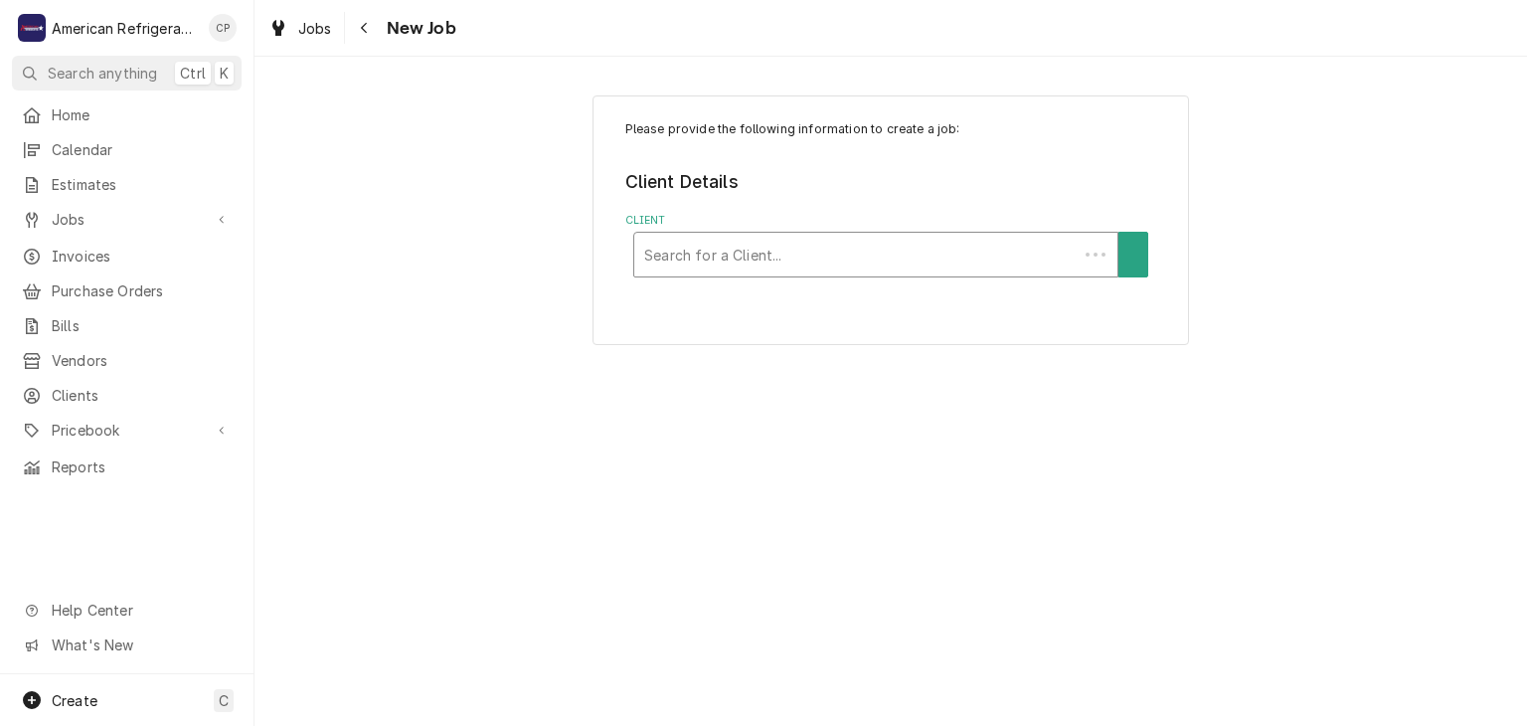
click at [748, 267] on div "Client" at bounding box center [856, 255] width 424 height 36
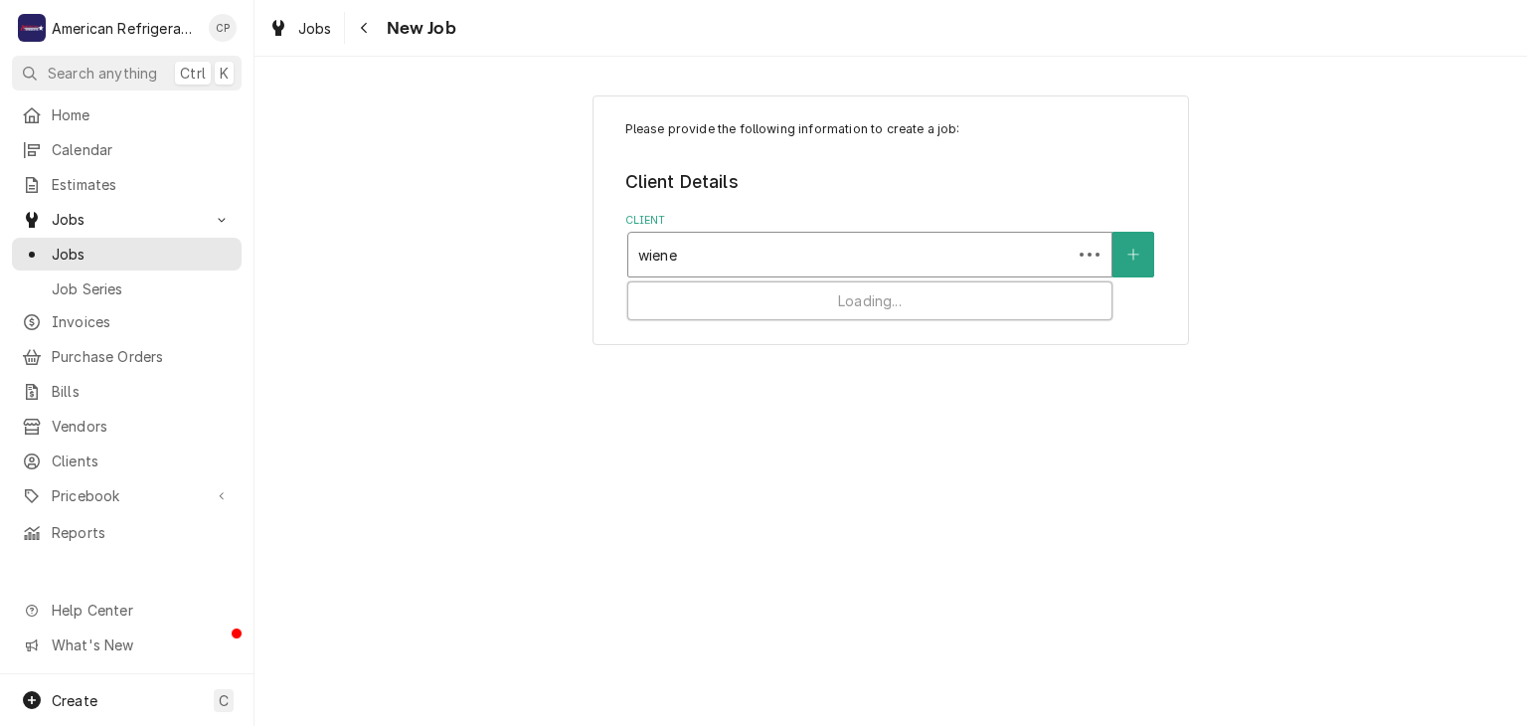
type input "wiener"
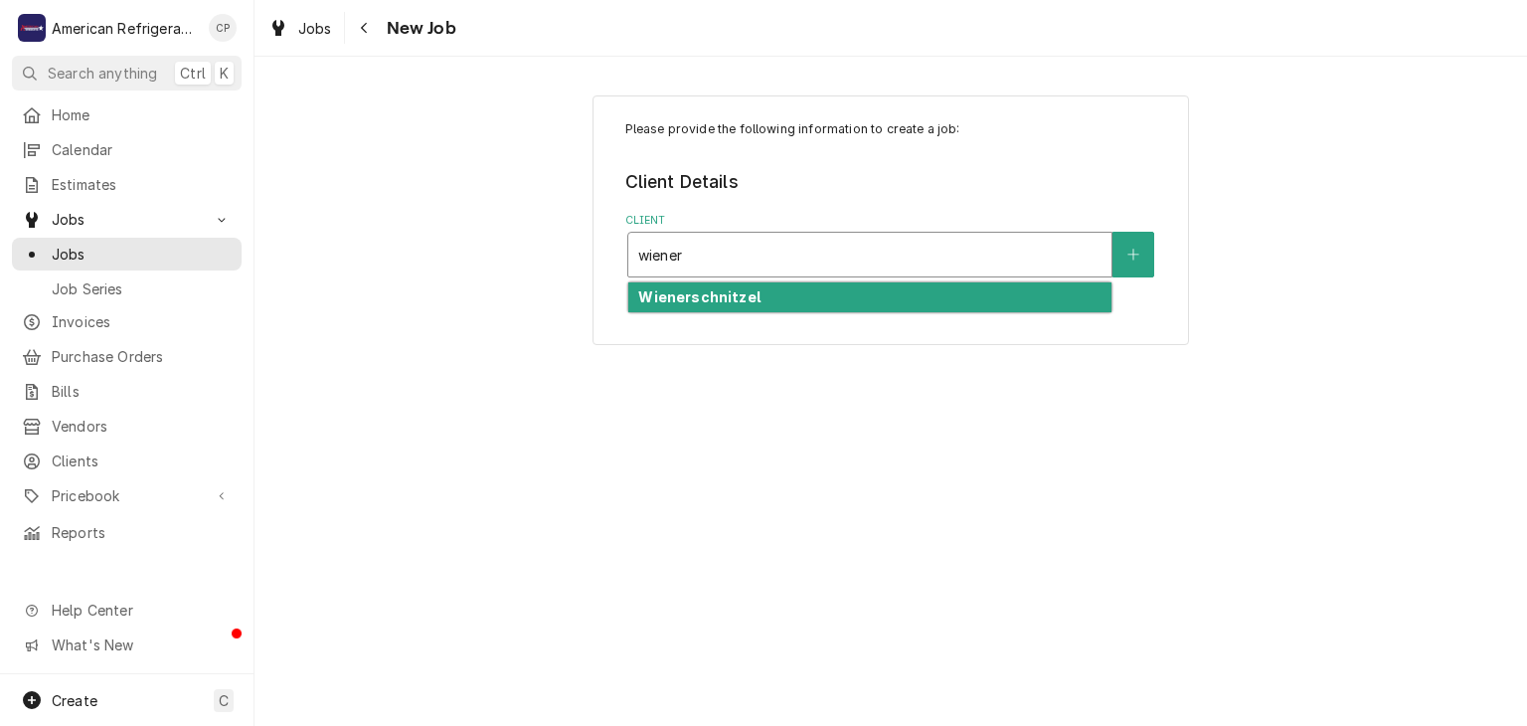
click at [724, 299] on strong "Wienerschnitzel" at bounding box center [698, 296] width 121 height 17
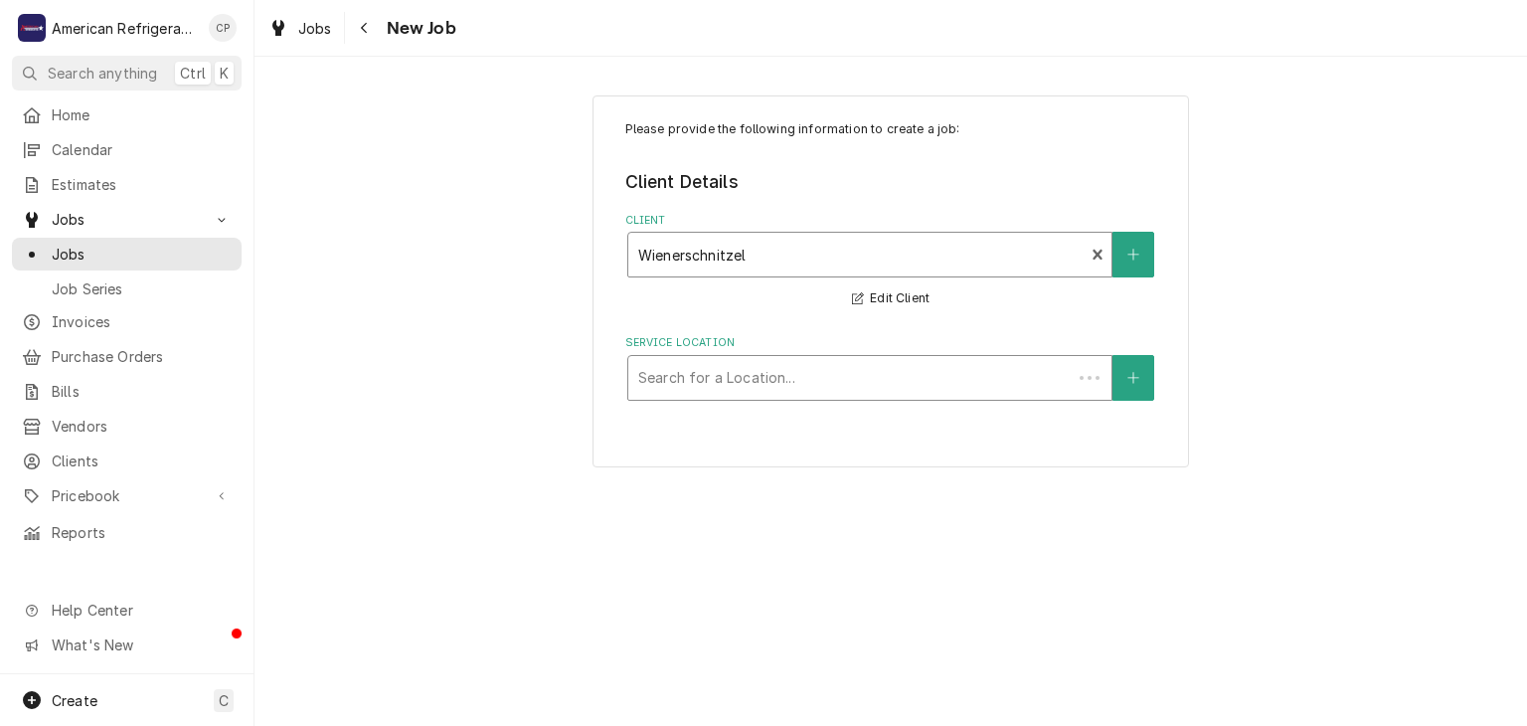
click at [698, 394] on div "Service Location" at bounding box center [850, 378] width 424 height 36
type input "san"
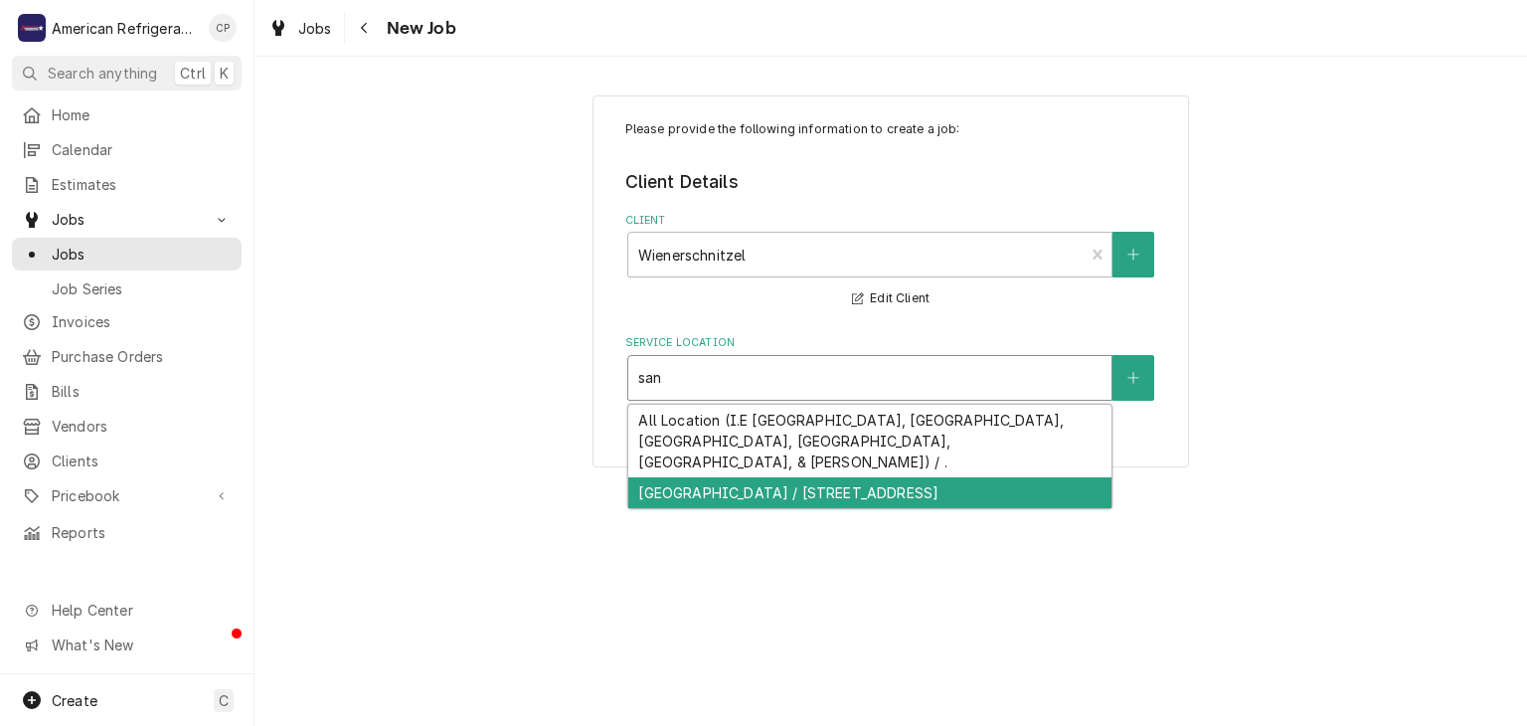
click at [698, 480] on div "San Mateo & Academy / 6300 San Mateo Blvd NE, Albuquerque, NM 87109" at bounding box center [869, 492] width 483 height 31
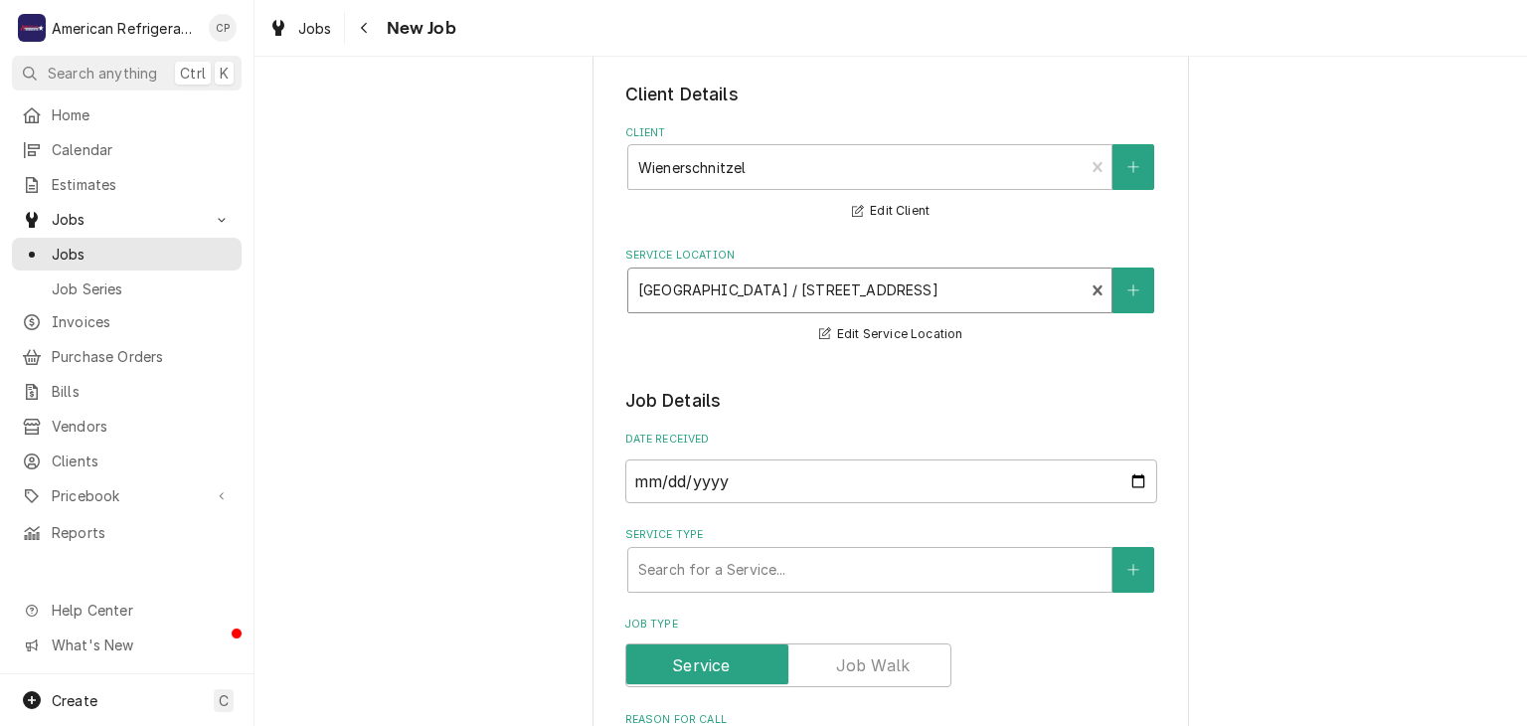
scroll to position [105, 0]
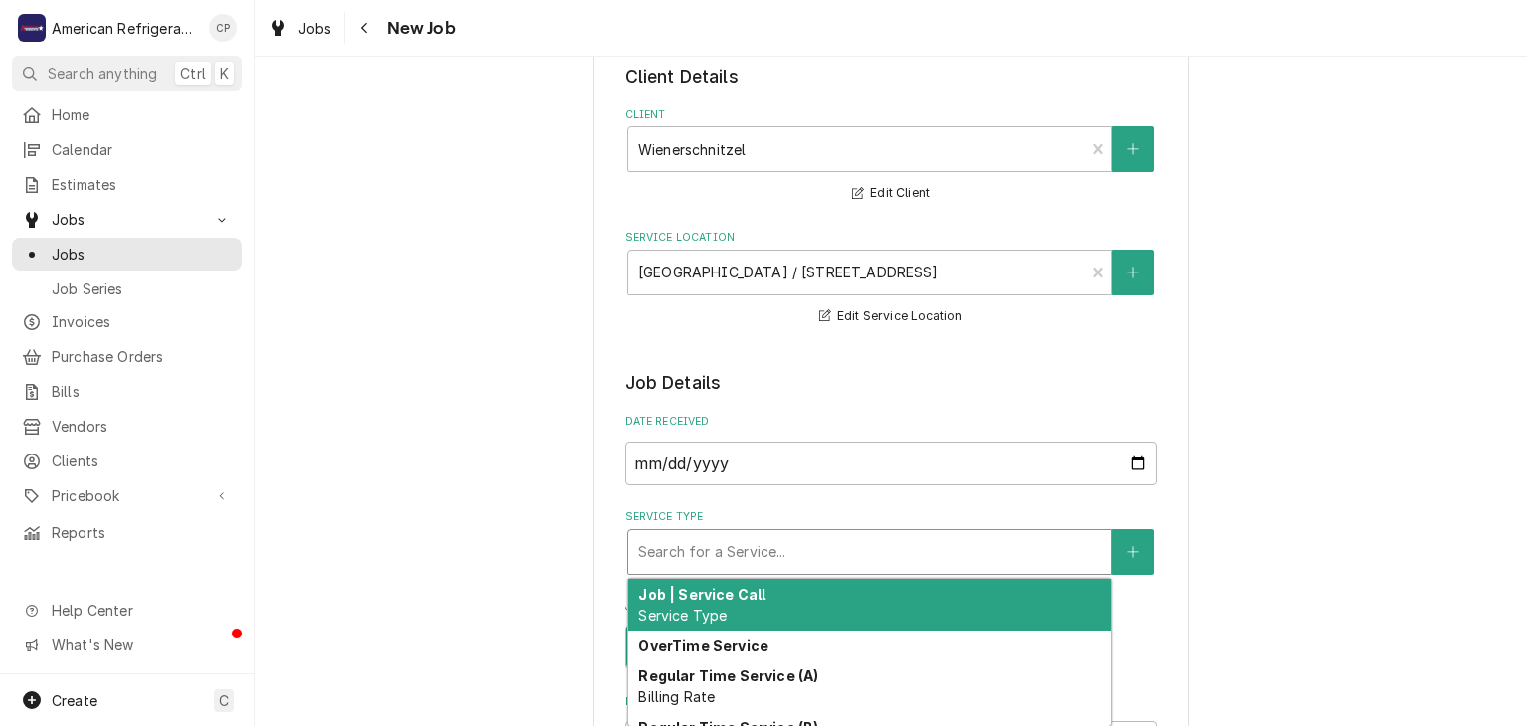
click at [723, 544] on div "Service Type" at bounding box center [869, 552] width 463 height 36
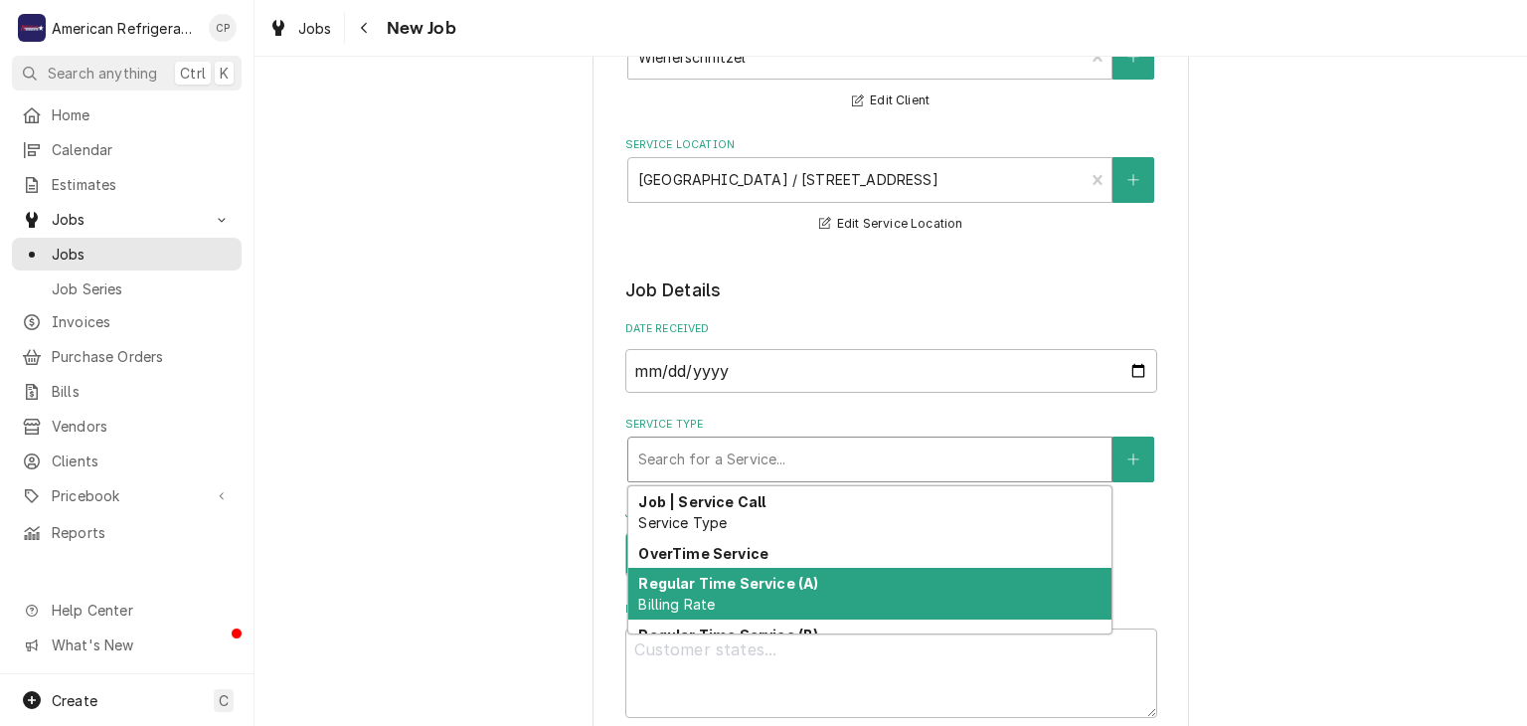
scroll to position [340, 0]
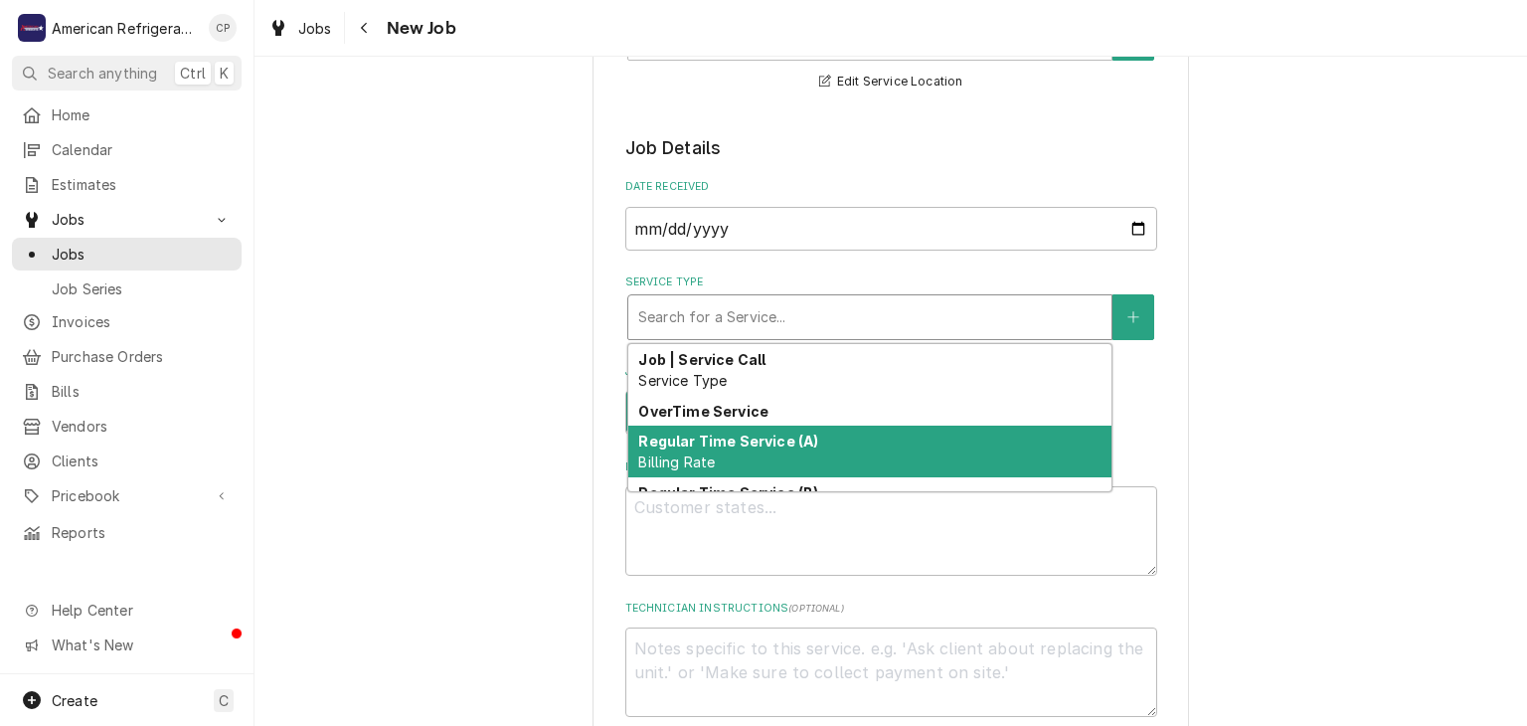
click at [741, 435] on strong "Regular Time Service (A)" at bounding box center [728, 441] width 180 height 17
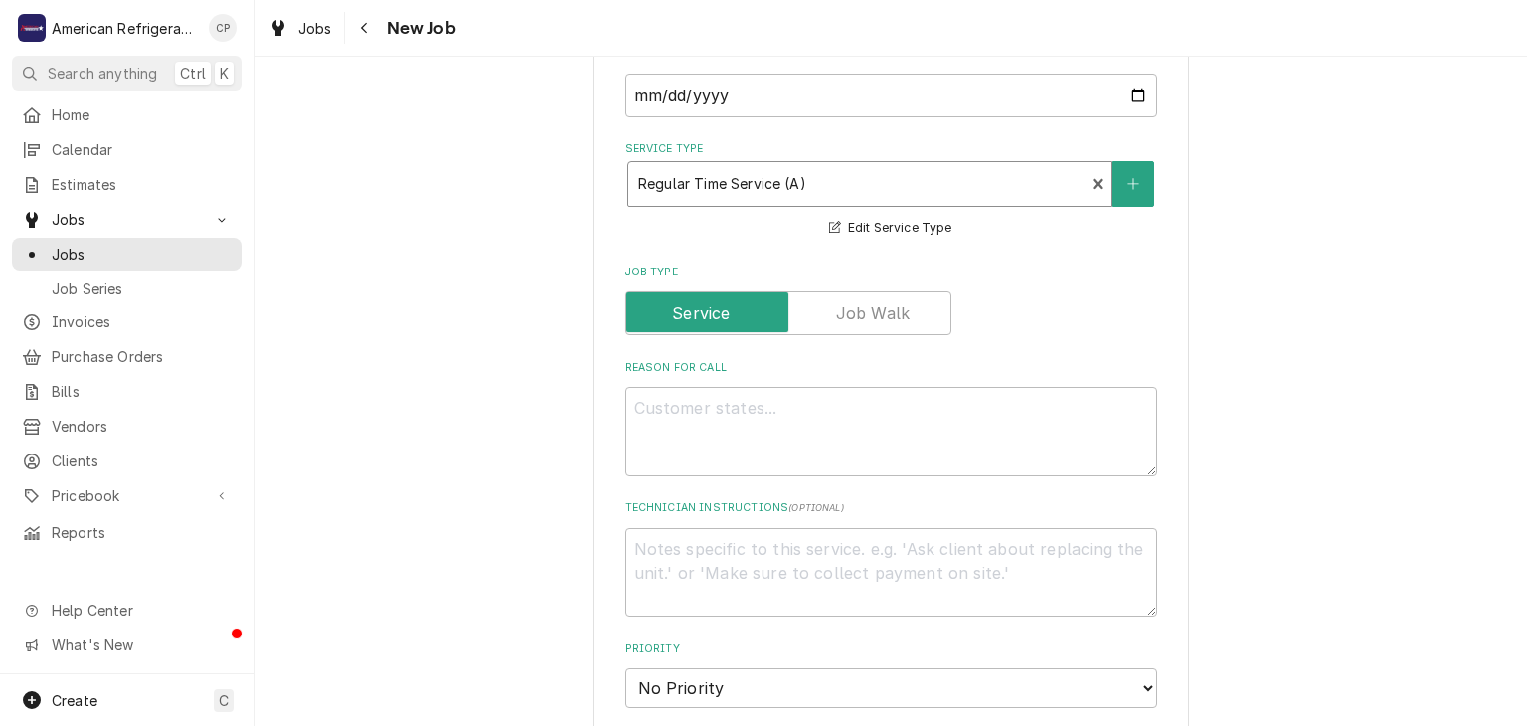
scroll to position [484, 0]
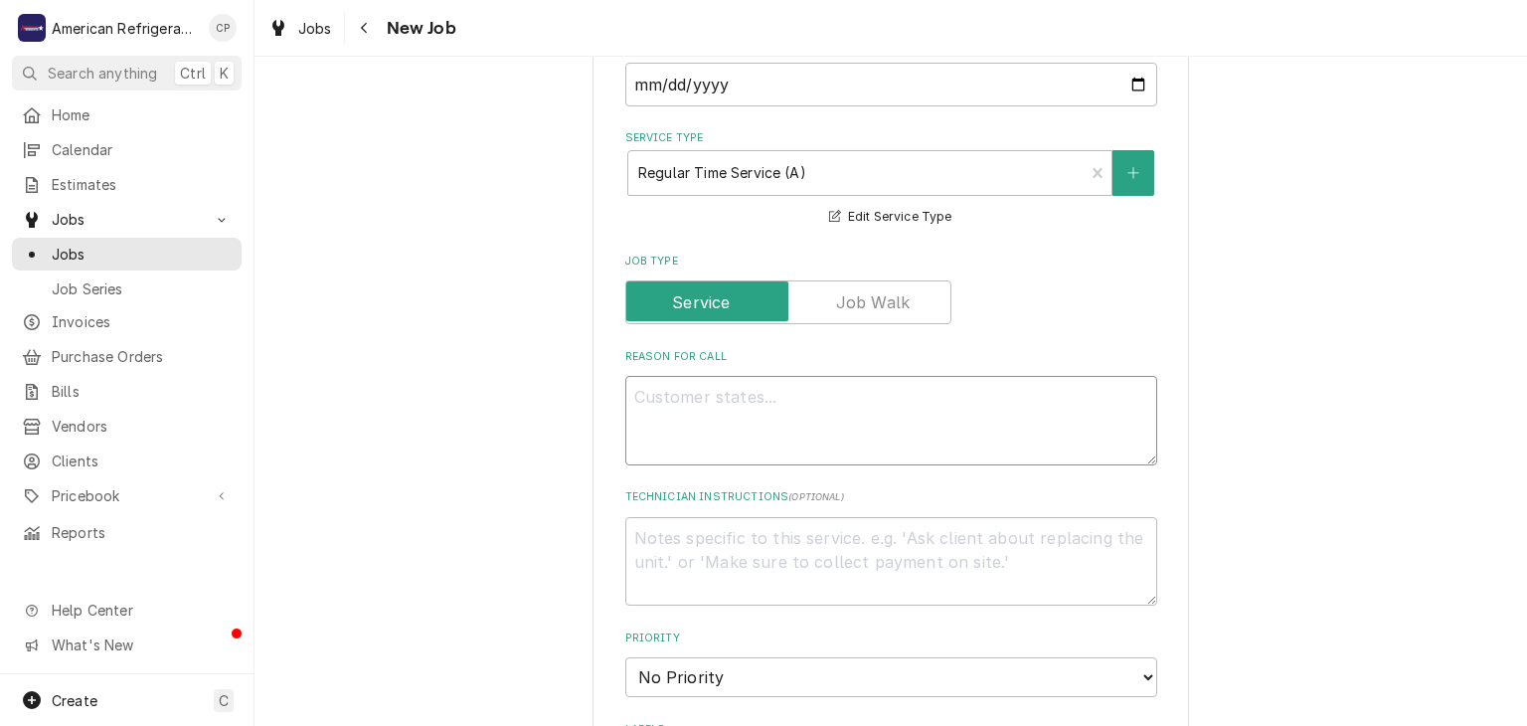
click at [709, 434] on textarea "Reason For Call" at bounding box center [891, 420] width 532 height 89
click at [711, 435] on textarea "Reason For Call" at bounding box center [891, 420] width 532 height 89
type textarea "x"
type textarea "WO"
type textarea "x"
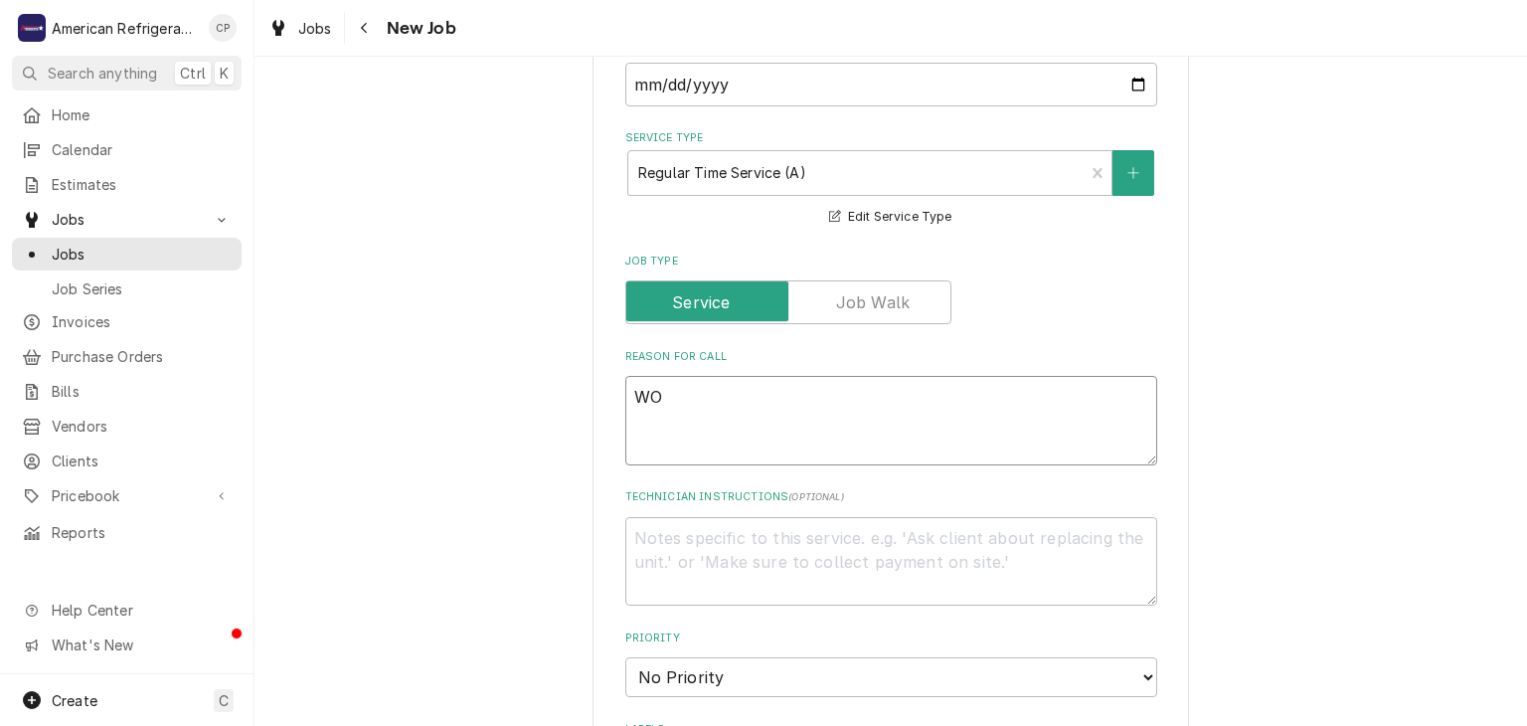
type textarea "WO#"
type textarea "x"
paste textarea "3804473"
type textarea "WO# 3804473"
type textarea "x"
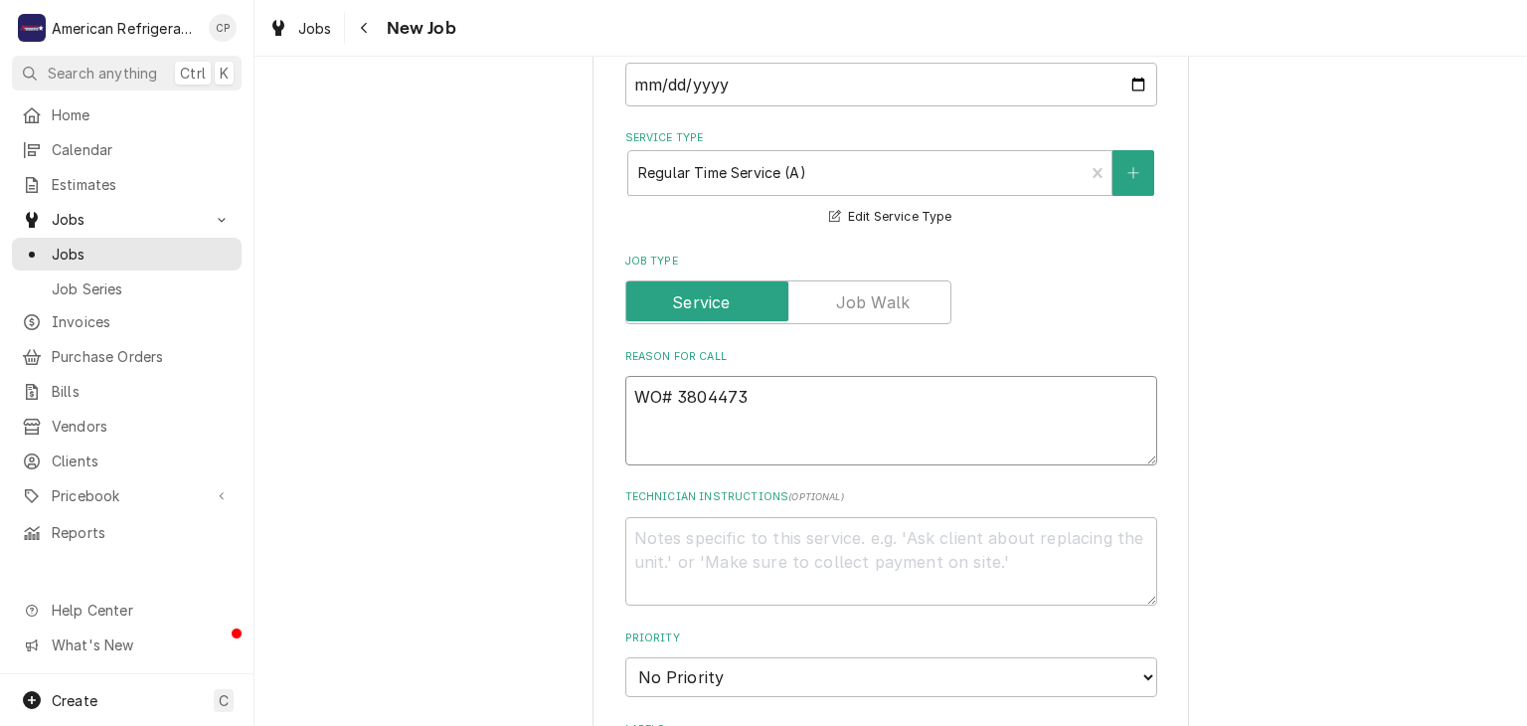
type textarea "WO# 3804473"
type textarea "x"
type textarea "WO# 3804473 NT"
type textarea "x"
type textarea "WO# 3804473 NTE"
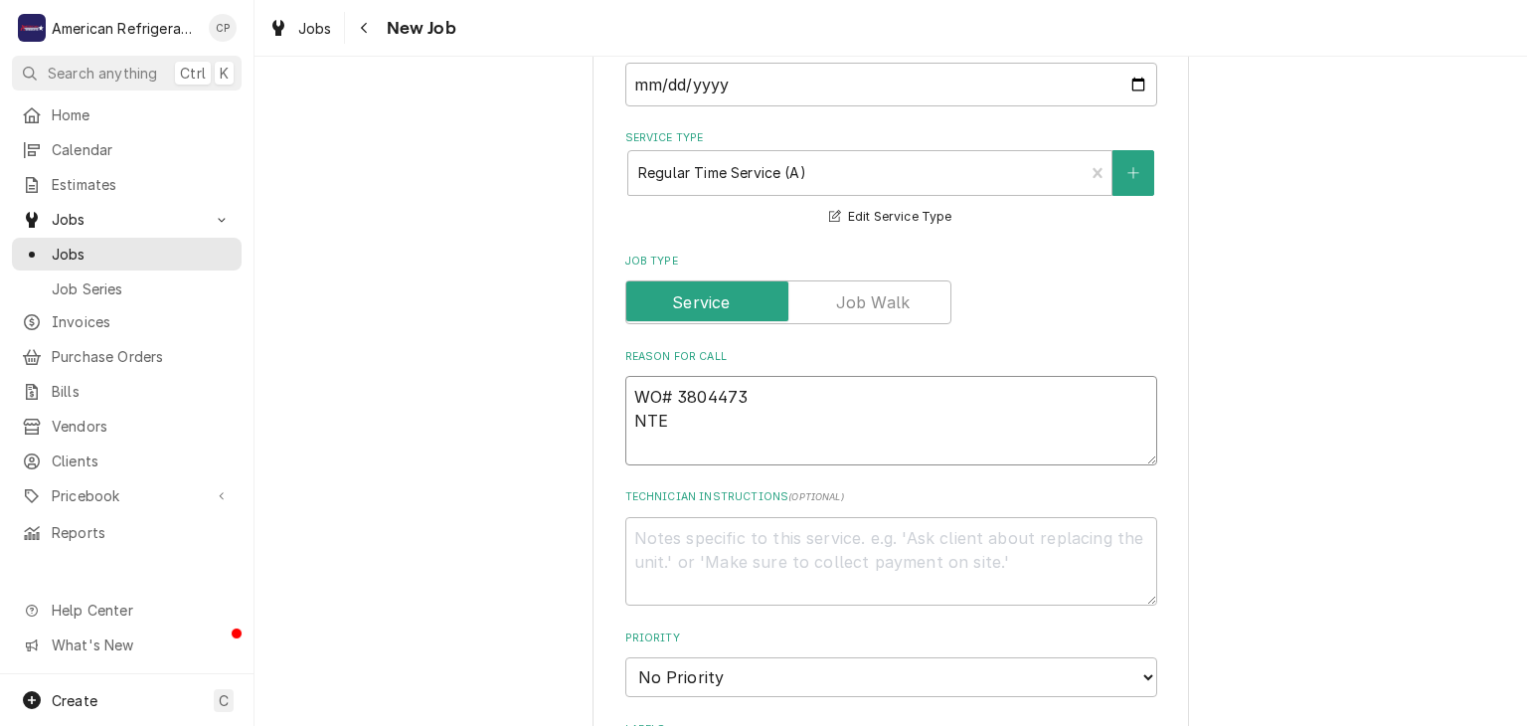
type textarea "x"
type textarea "WO# 3804473 NTE"
type textarea "x"
type textarea "WO# 3804473 NTE $"
type textarea "x"
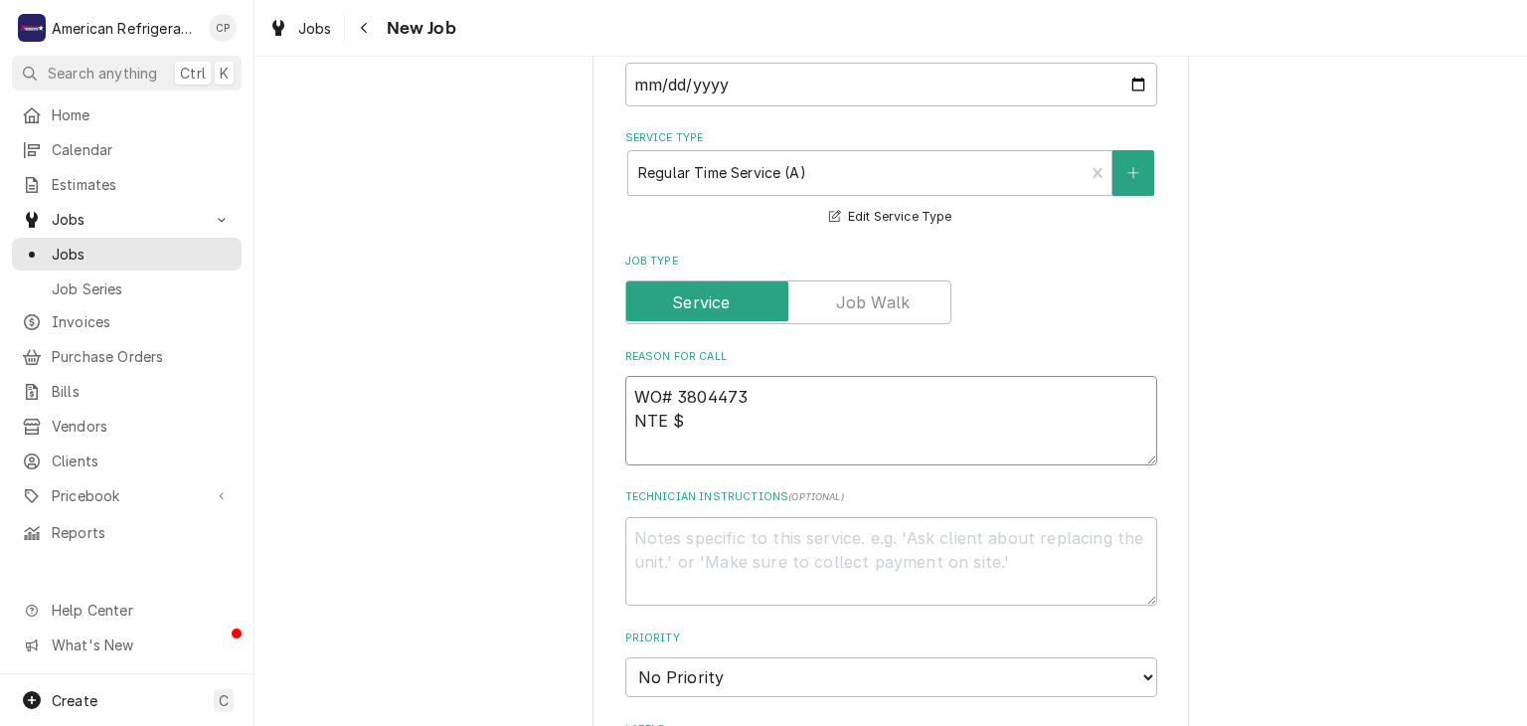
type textarea "WO# 3804473 NTE $"
type textarea "x"
type textarea "WO# 3804473 NTE $1"
type textarea "x"
type textarea "WO# 3804473 NTE $1,"
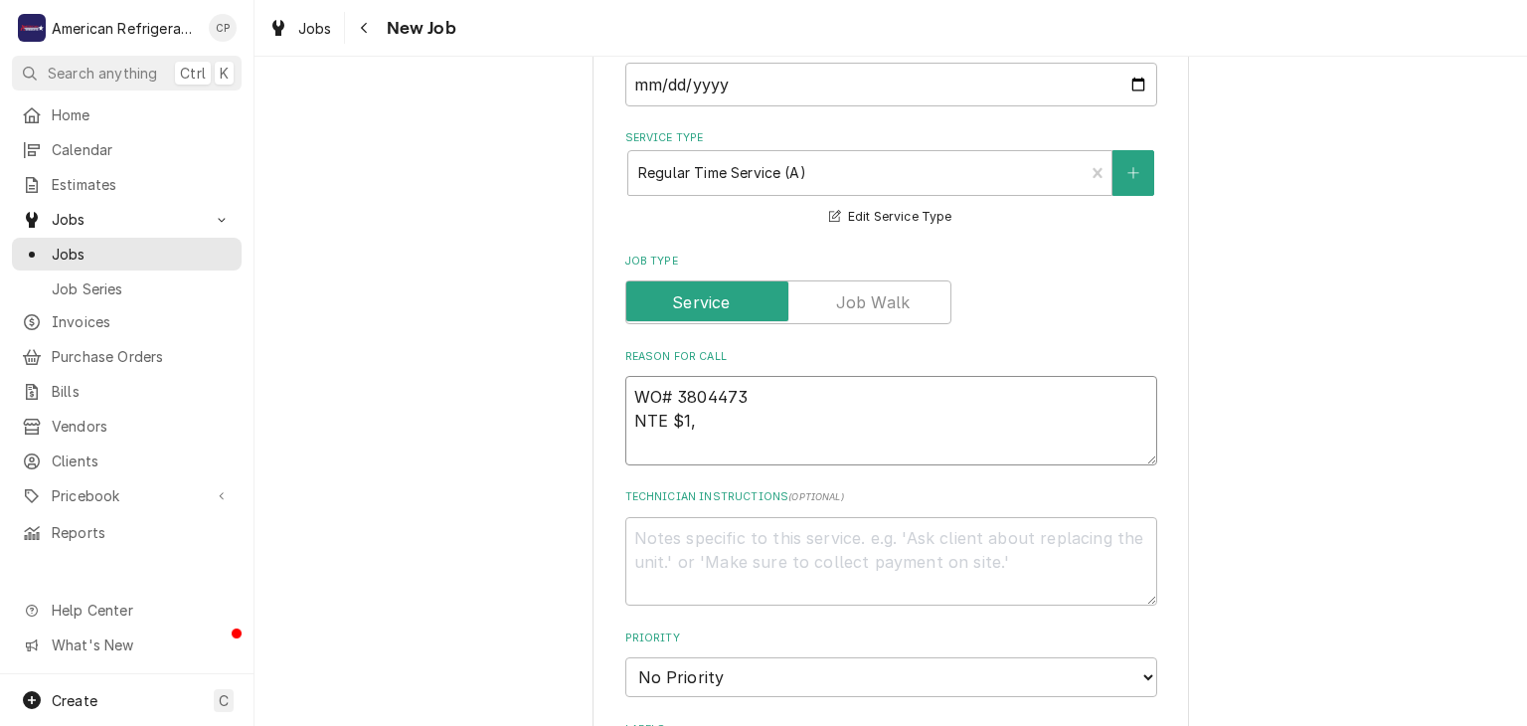
type textarea "x"
type textarea "WO# 3804473 NTE $1,50"
type textarea "x"
type textarea "WO# 3804473 NTE $1,500."
type textarea "x"
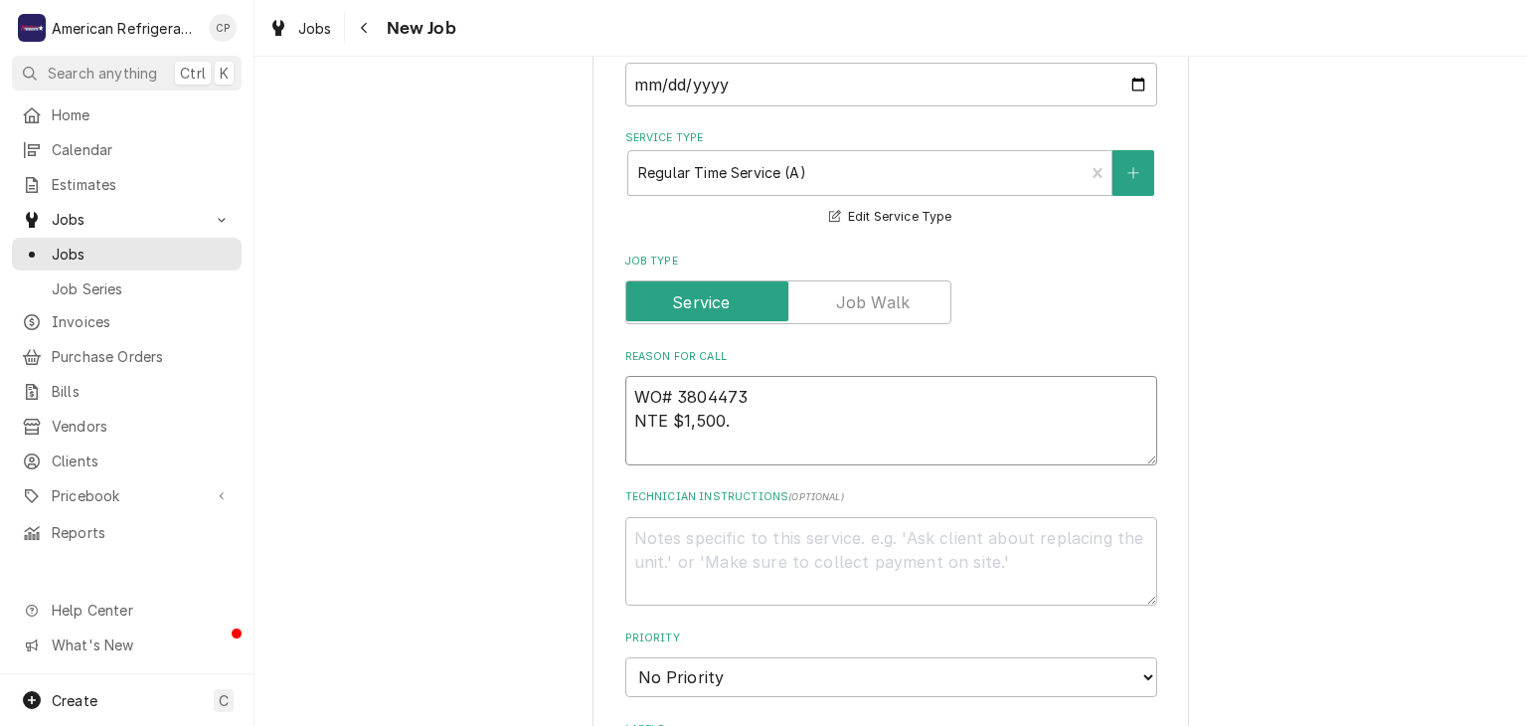
type textarea "WO# 3804473 NTE $1,500.0"
type textarea "x"
type textarea "WO# 3804473 NTE $1,500.00"
type textarea "x"
type textarea "WO# 3804473 NTE $1,500.00"
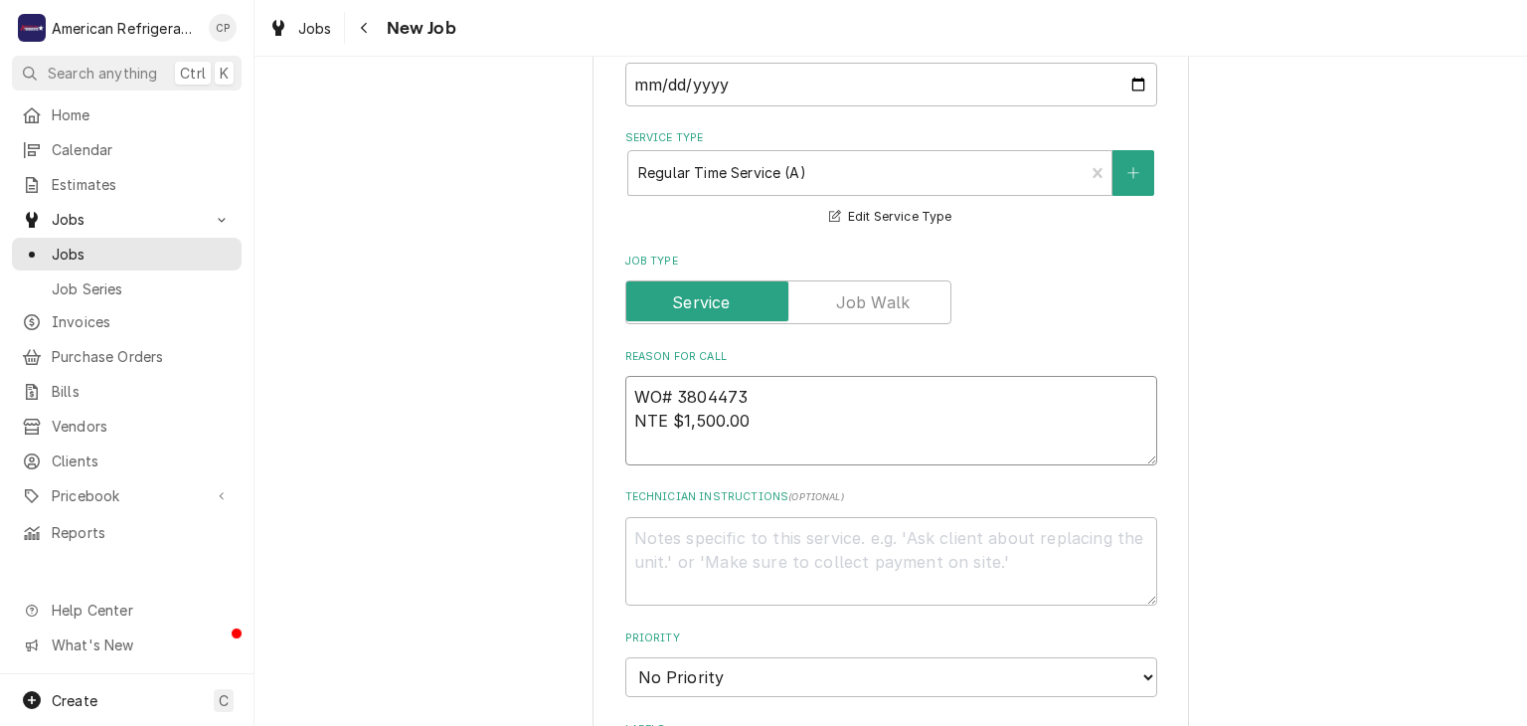
type textarea "x"
type textarea "WO# 3804473 NTE $1,500.00 W"
type textarea "x"
type textarea "WO# 3804473 NTE $1,500.00 Wal"
type textarea "x"
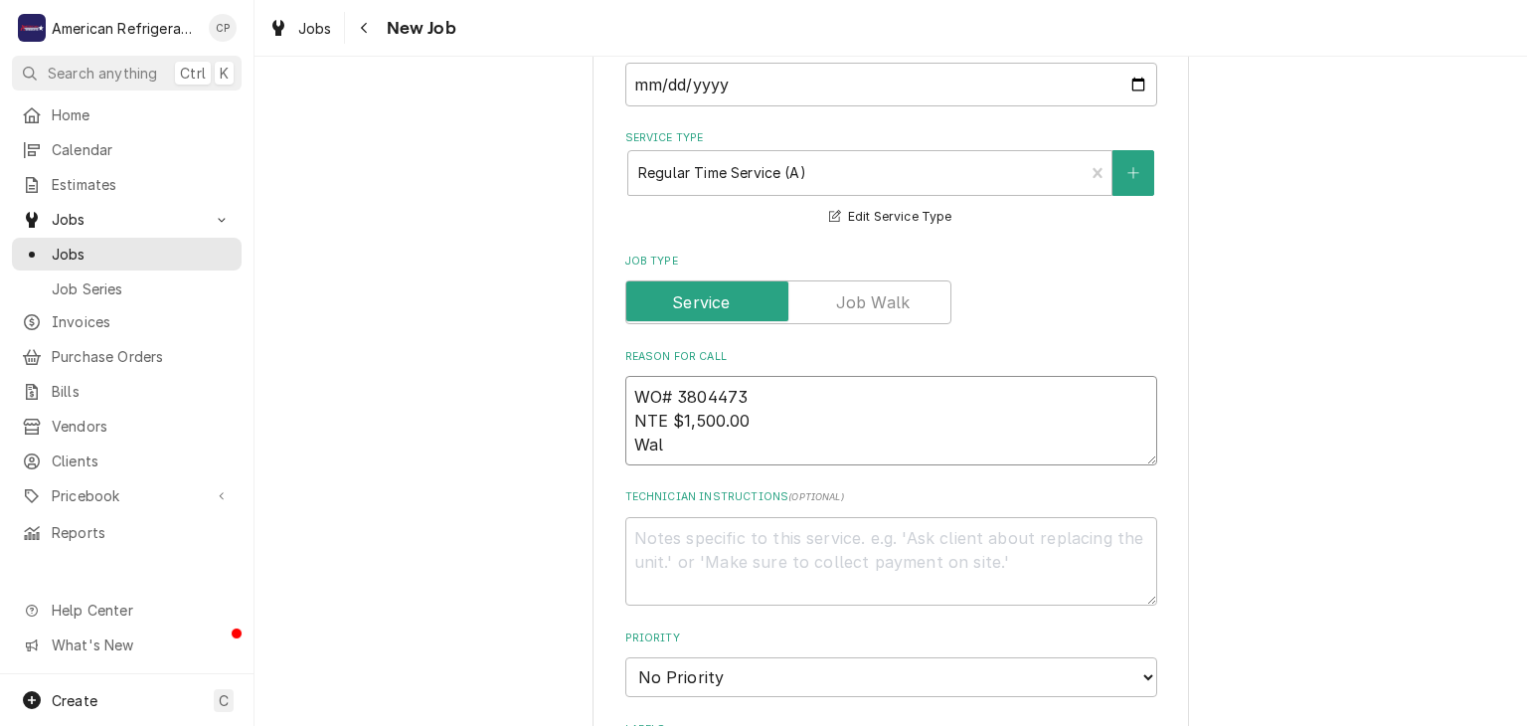
type textarea "WO# 3804473 NTE $1,500.00 Walk"
type textarea "x"
type textarea "WO# 3804473 NTE $1,500.00 Walk-"
type textarea "x"
type textarea "WO# 3804473 NTE $1,500.00 Walk-i"
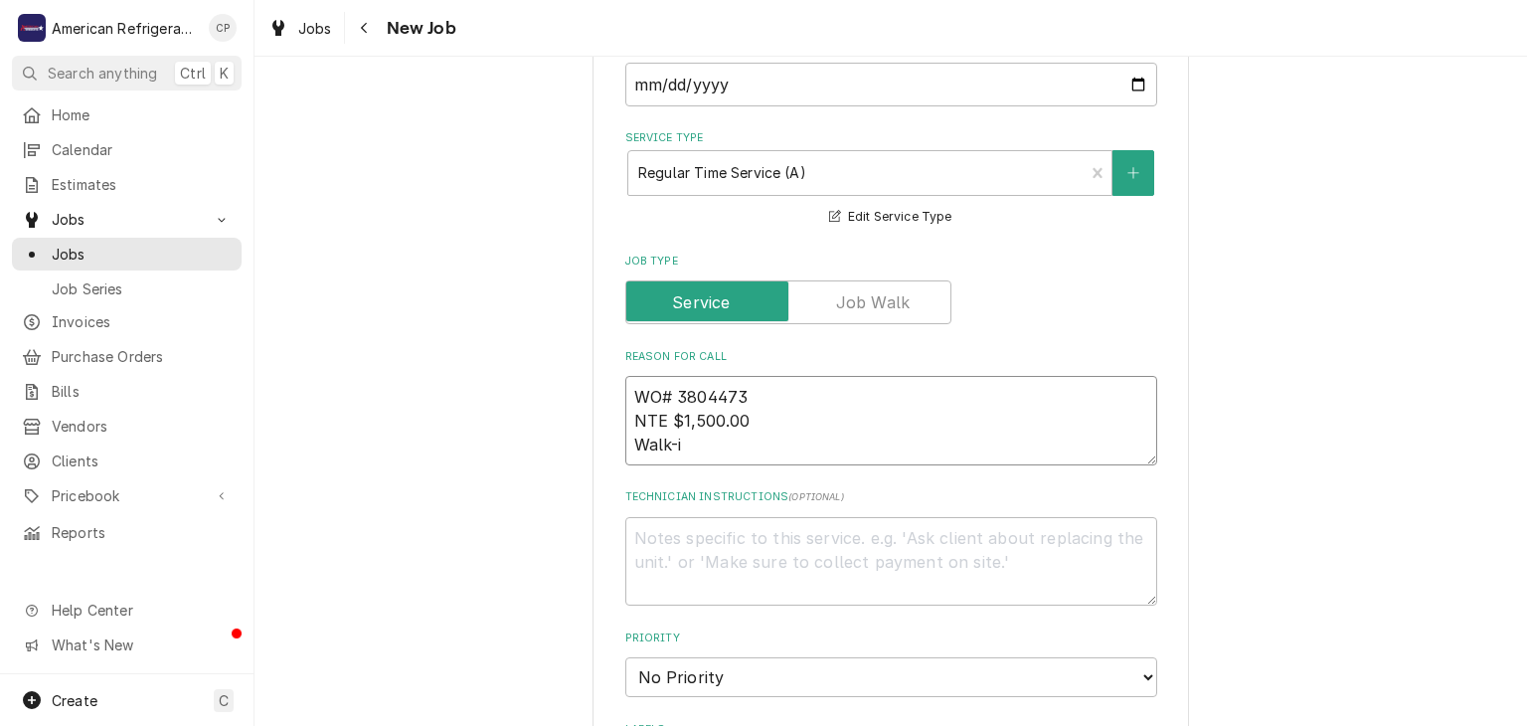
type textarea "x"
type textarea "WO# 3804473 NTE $1,500.00 Walk-in"
type textarea "x"
type textarea "WO# 3804473 NTE $1,500.00 Walk-in F"
type textarea "x"
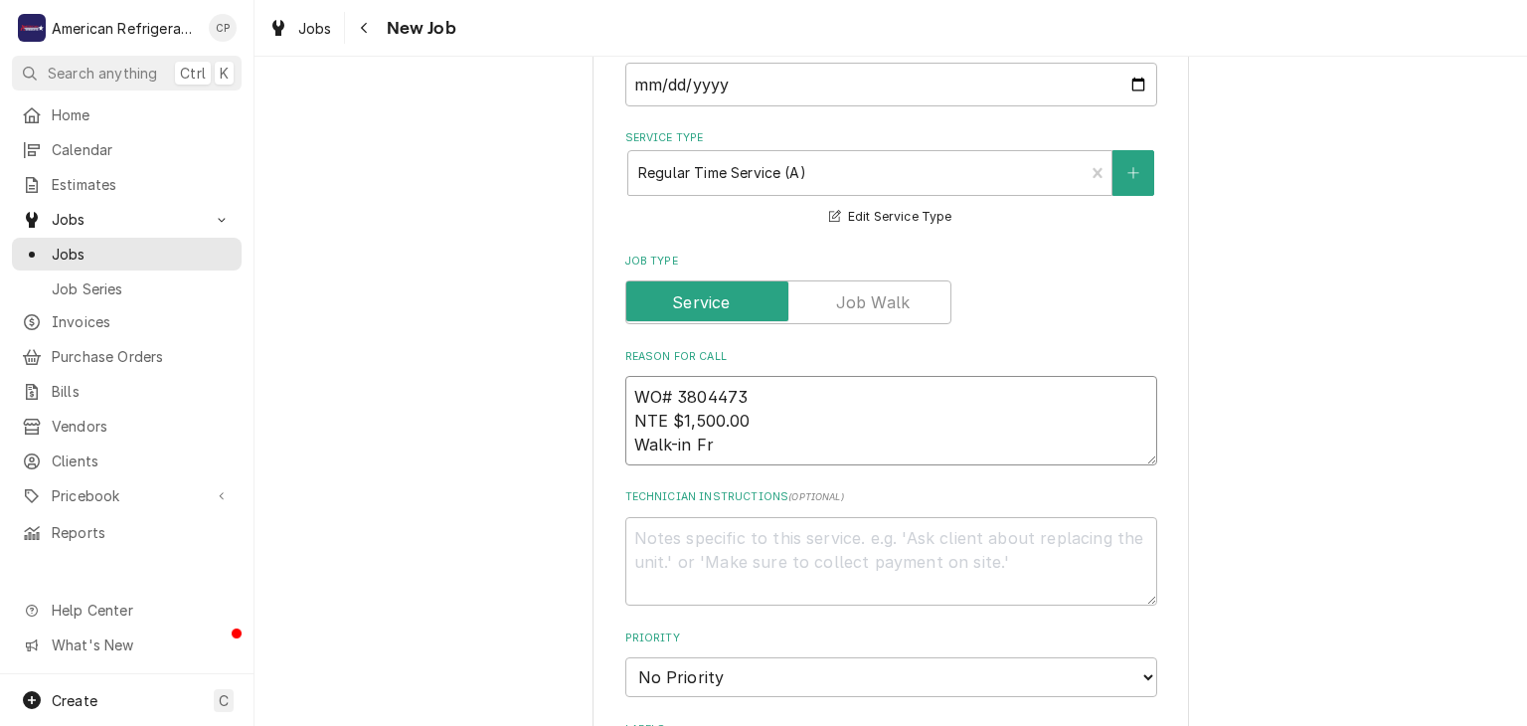
type textarea "WO# 3804473 NTE $1,500.00 Walk-in Fre"
type textarea "x"
type textarea "WO# 3804473 NTE $1,500.00 Walk-in Free"
type textarea "x"
type textarea "WO# 3804473 NTE $1,500.00 Walk-in Freez"
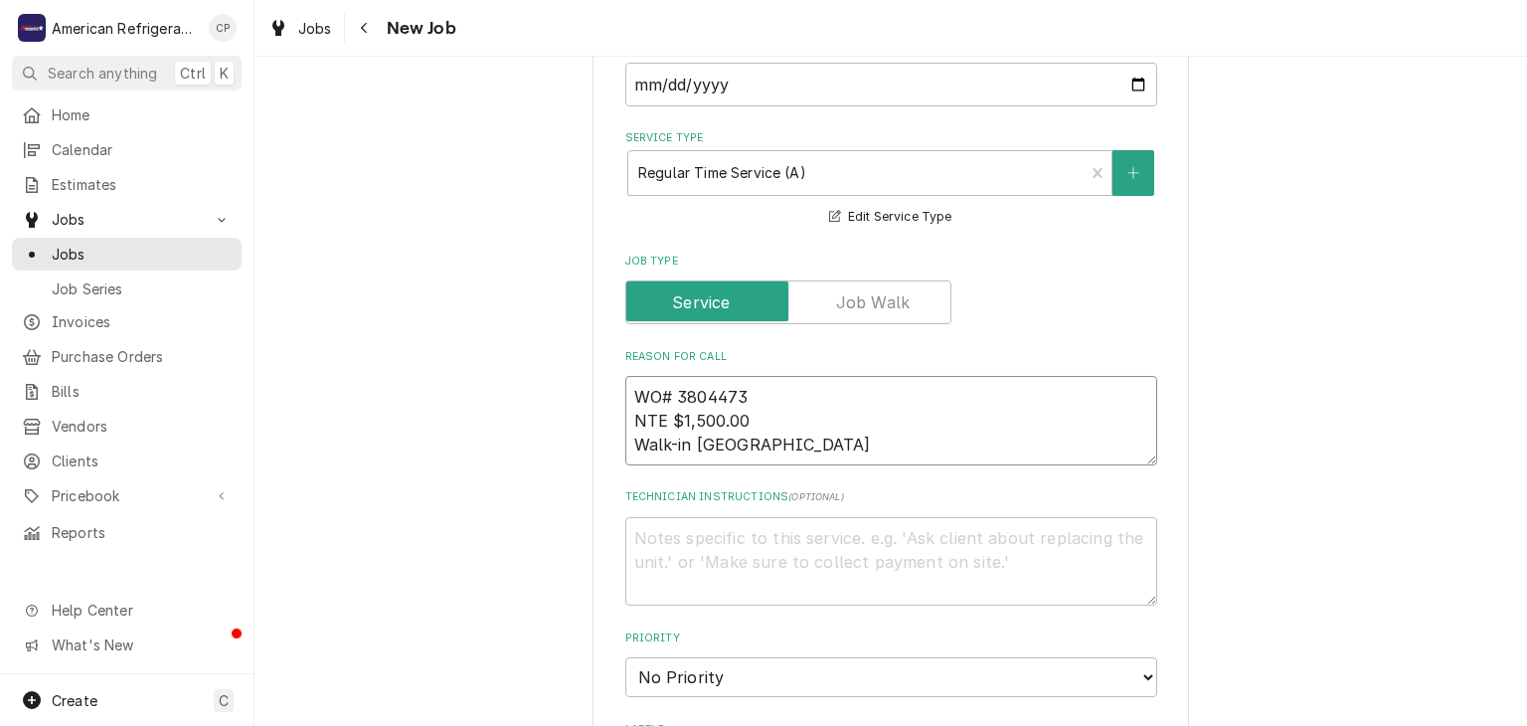
type textarea "x"
type textarea "WO# 3804473 NTE $1,500.00 Walk-in Freeze"
type textarea "x"
type textarea "WO# 3804473 NTE $1,500.00 Walk-in Freezer"
type textarea "x"
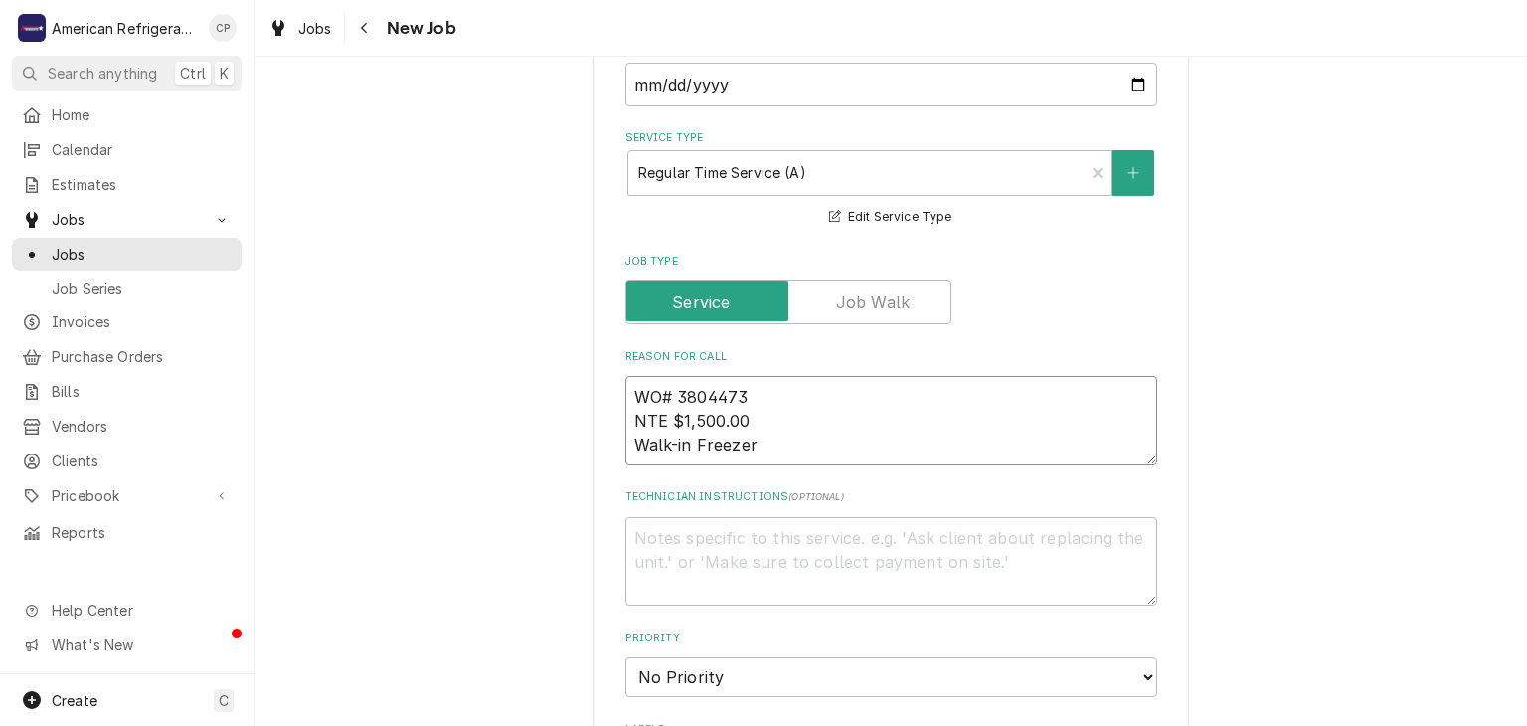
type textarea "WO# 3804473 NTE $1,500.00 Walk-in Freezer @"
type textarea "x"
type textarea "WO# 3804473 NTE $1,500.00 Walk-in Freezer @"
type textarea "x"
type textarea "WO# 3804473 NTE $1,500.00 Walk-in Freezer @ 30"
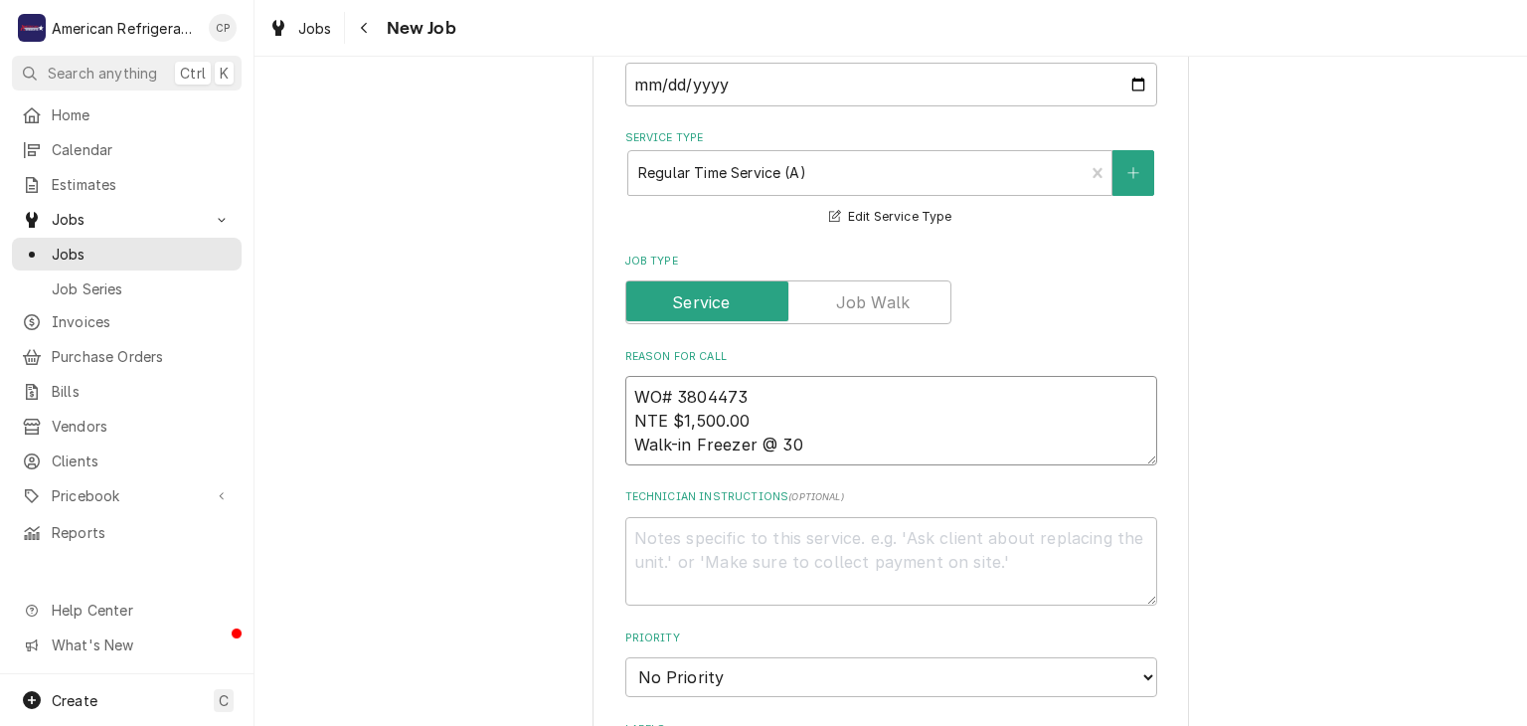
type textarea "x"
type textarea "WO# 3804473 NTE $1,500.00 Walk-in Freezer @ 30"
type textarea "x"
type textarea "WO# 3804473 NTE $1,500.00 Walk-in Freezer @ 30 d"
type textarea "x"
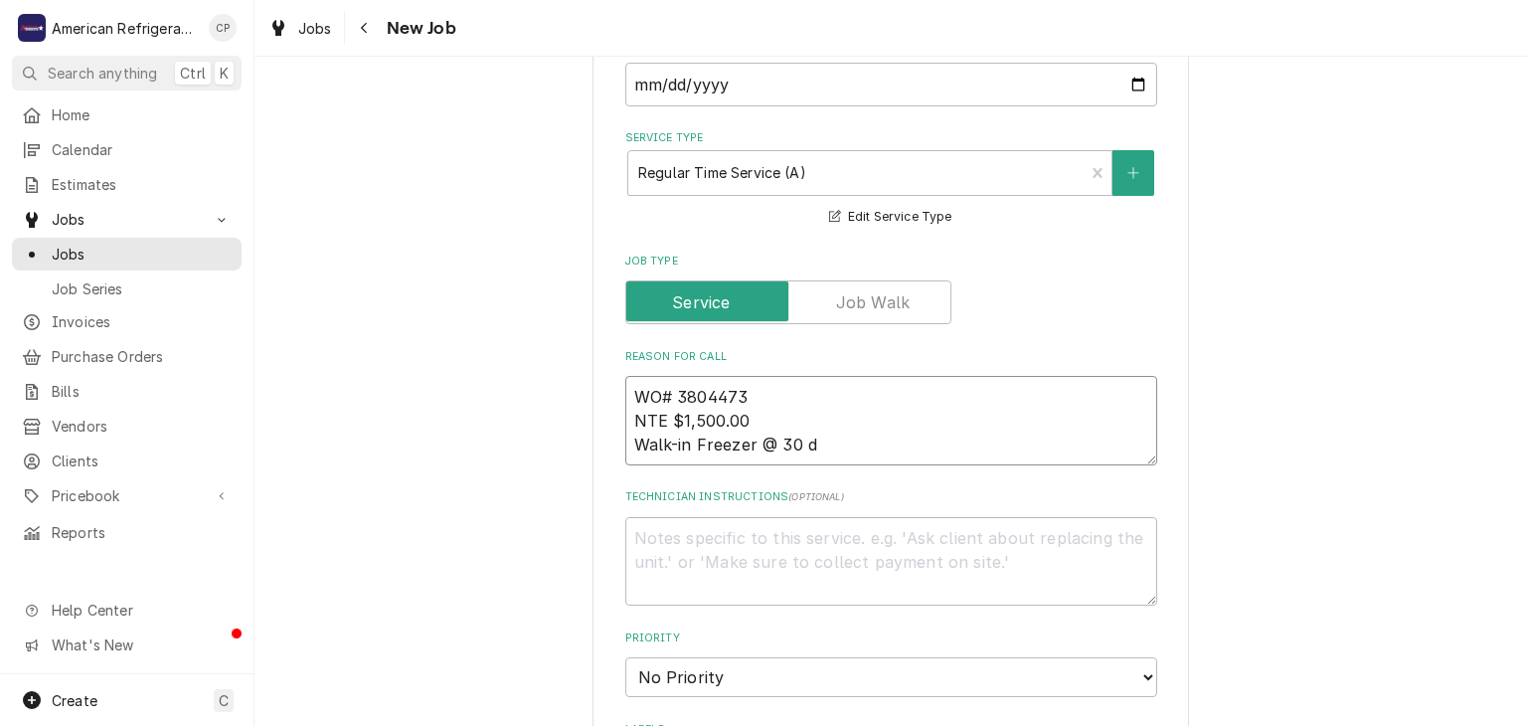
type textarea "WO# 3804473 NTE $1,500.00 Walk-in Freezer @ 30 de"
type textarea "x"
type textarea "WO# 3804473 NTE $1,500.00 Walk-in Freezer @ 30 deg"
type textarea "x"
type textarea "WO# 3804473 NTE $1,500.00 Walk-in Freezer @ 30 degr"
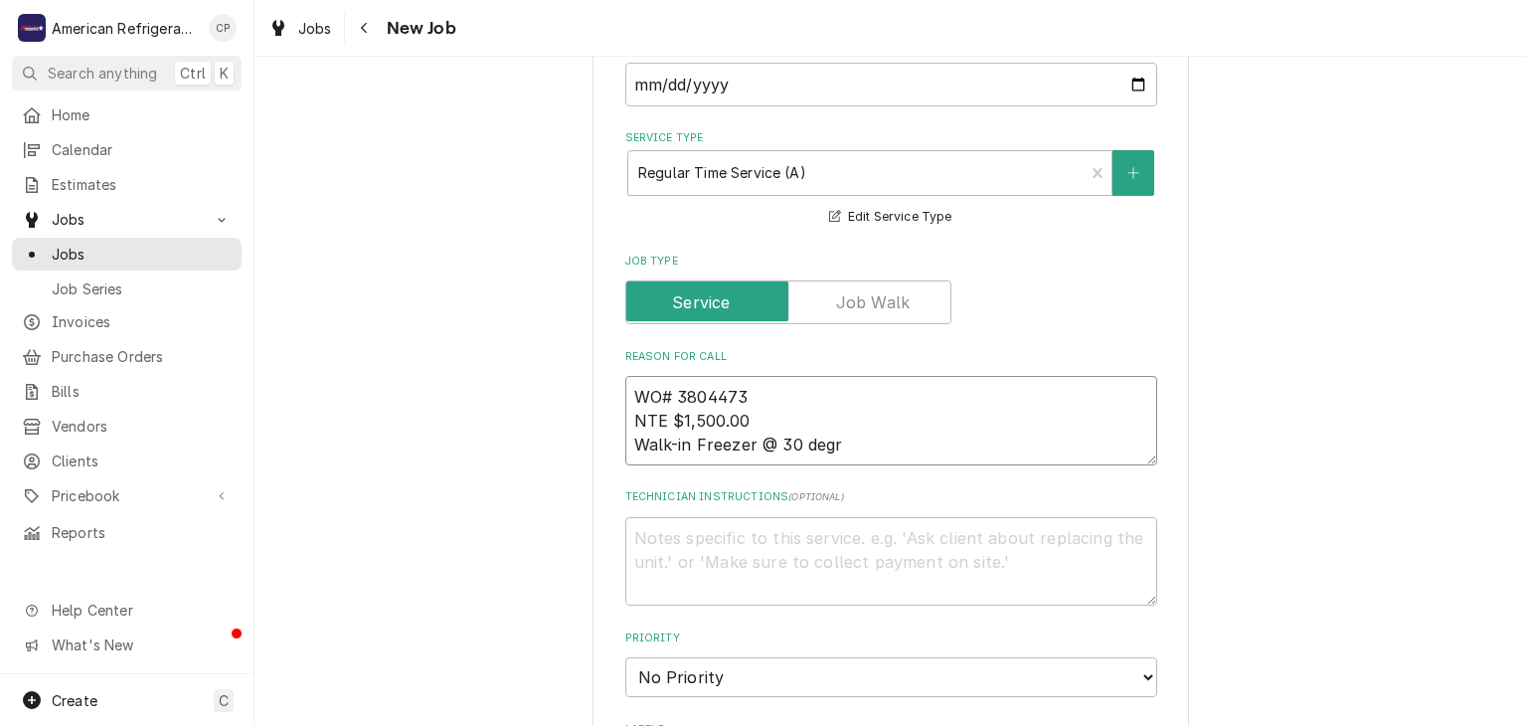
type textarea "x"
type textarea "WO# 3804473 NTE $1,500.00 Walk-in Freezer @ 30 degre"
type textarea "x"
type textarea "WO# 3804473 NTE $1,500.00 Walk-in Freezer @ 30 degree"
type textarea "x"
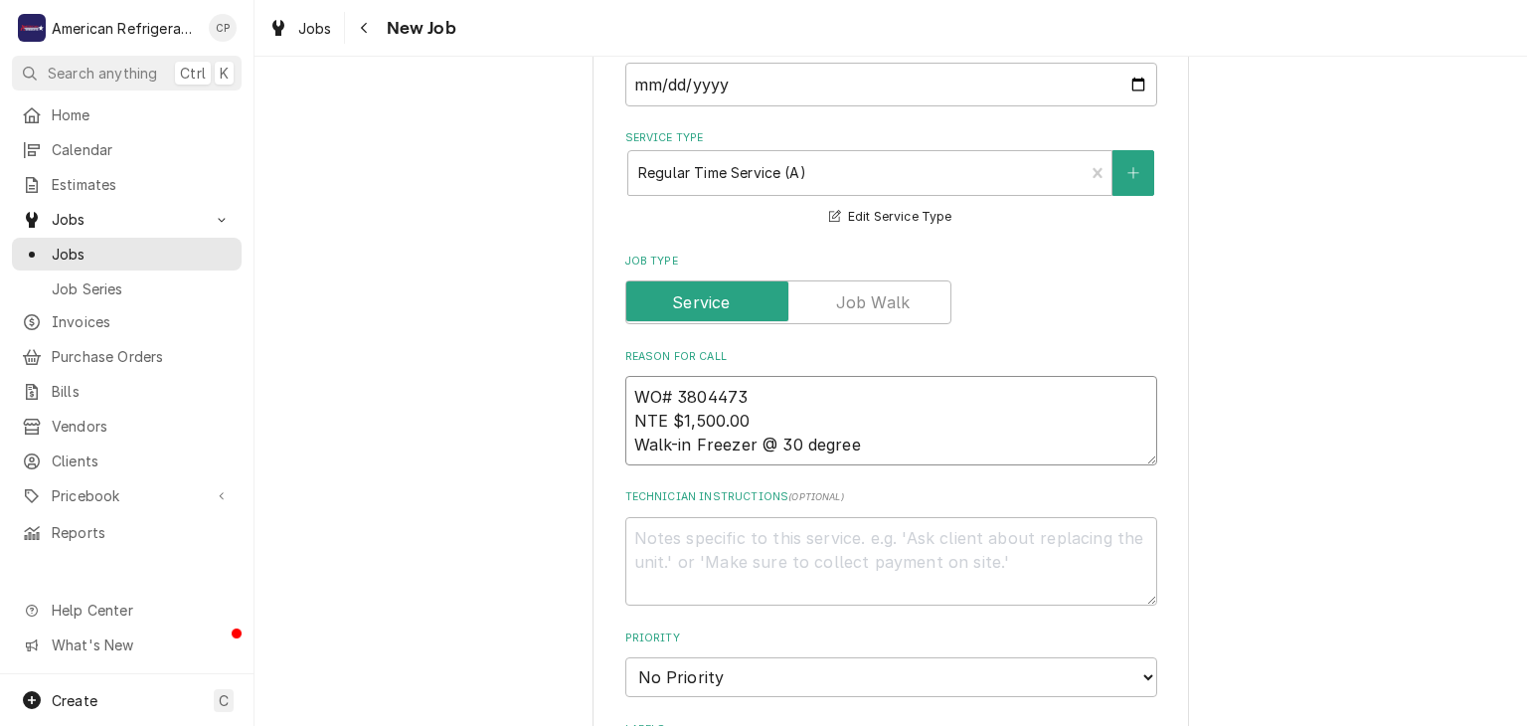
type textarea "WO# 3804473 NTE $1,500.00 Walk-in Freezer @ 30 degrees"
type textarea "x"
type textarea "WO# 3804473 NTE $1,500.00 Walk-in Freezer @ 30 degrees"
type textarea "x"
type textarea "WO# 3804473 NTE $1,500.00 Walk-in Freezer @ 30 degrees"
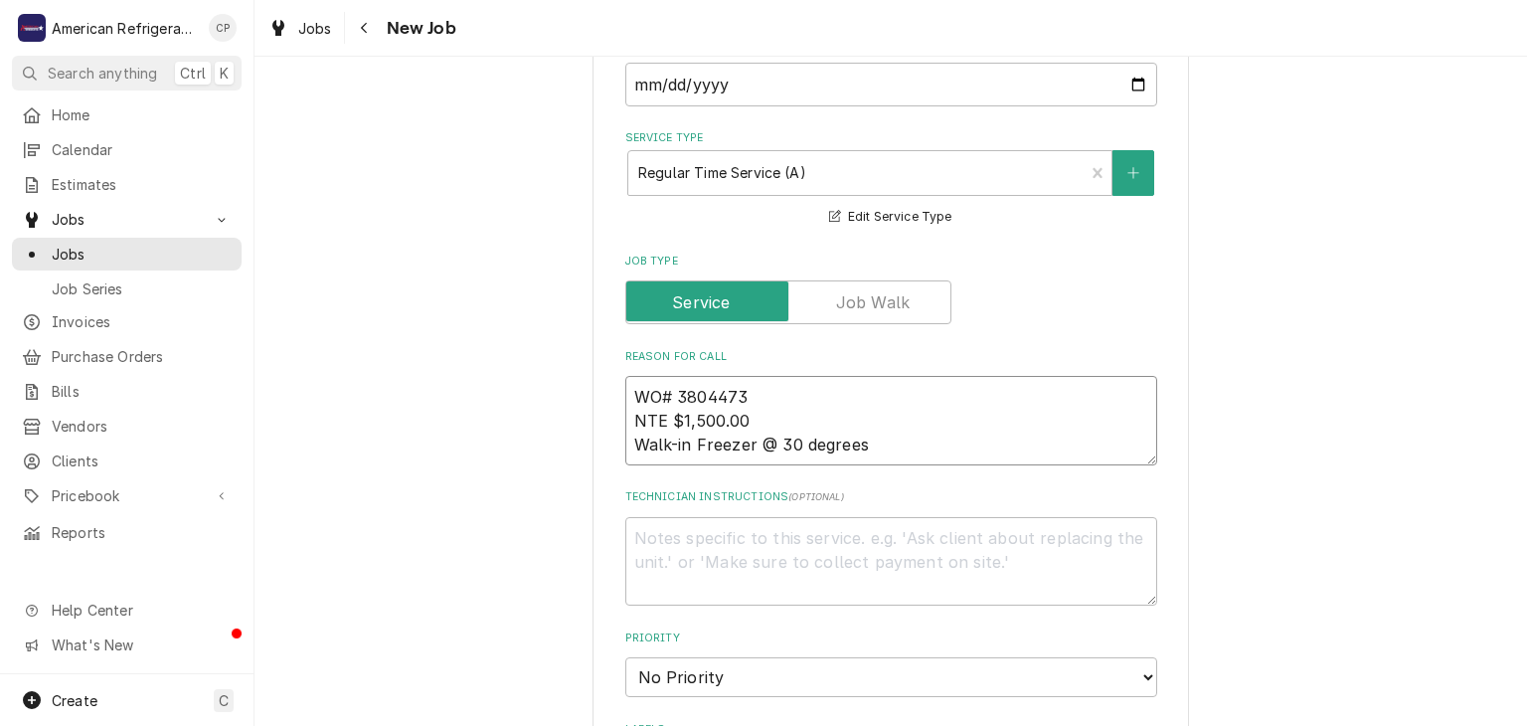
type textarea "x"
type textarea "WO# 3804473 NTE $1,500.00 Walk-in Freezer @ 30 degrees an"
type textarea "x"
type textarea "WO# 3804473 NTE $1,500.00 Walk-in Freezer @ 30 degrees and"
type textarea "x"
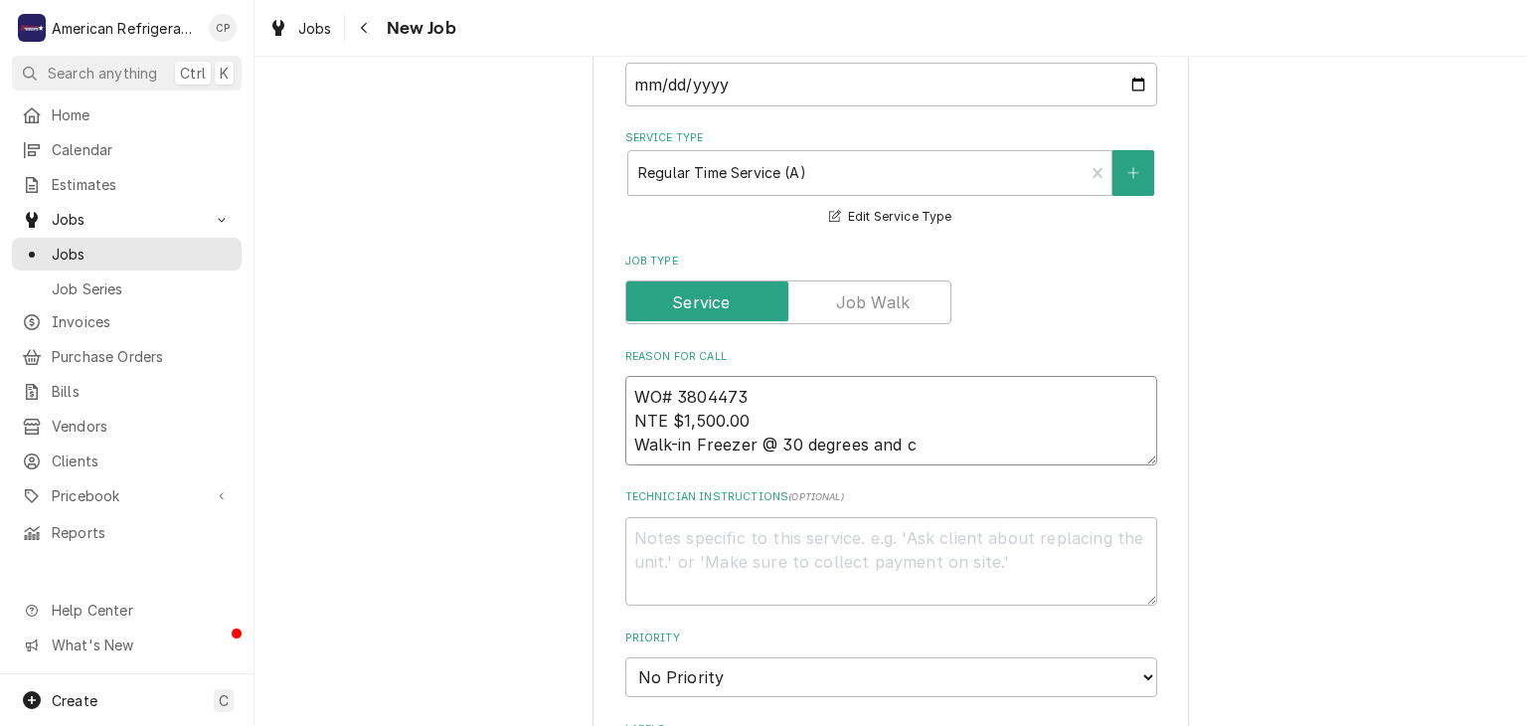
type textarea "WO# 3804473 NTE $1,500.00 Walk-in Freezer @ 30 degrees and co"
type textarea "x"
type textarea "WO# 3804473 NTE $1,500.00 Walk-in Freezer @ 30 degrees and coil"
type textarea "x"
type textarea "WO# 3804473 NTE $1,500.00 Walk-in Freezer @ 30 degrees and coil"
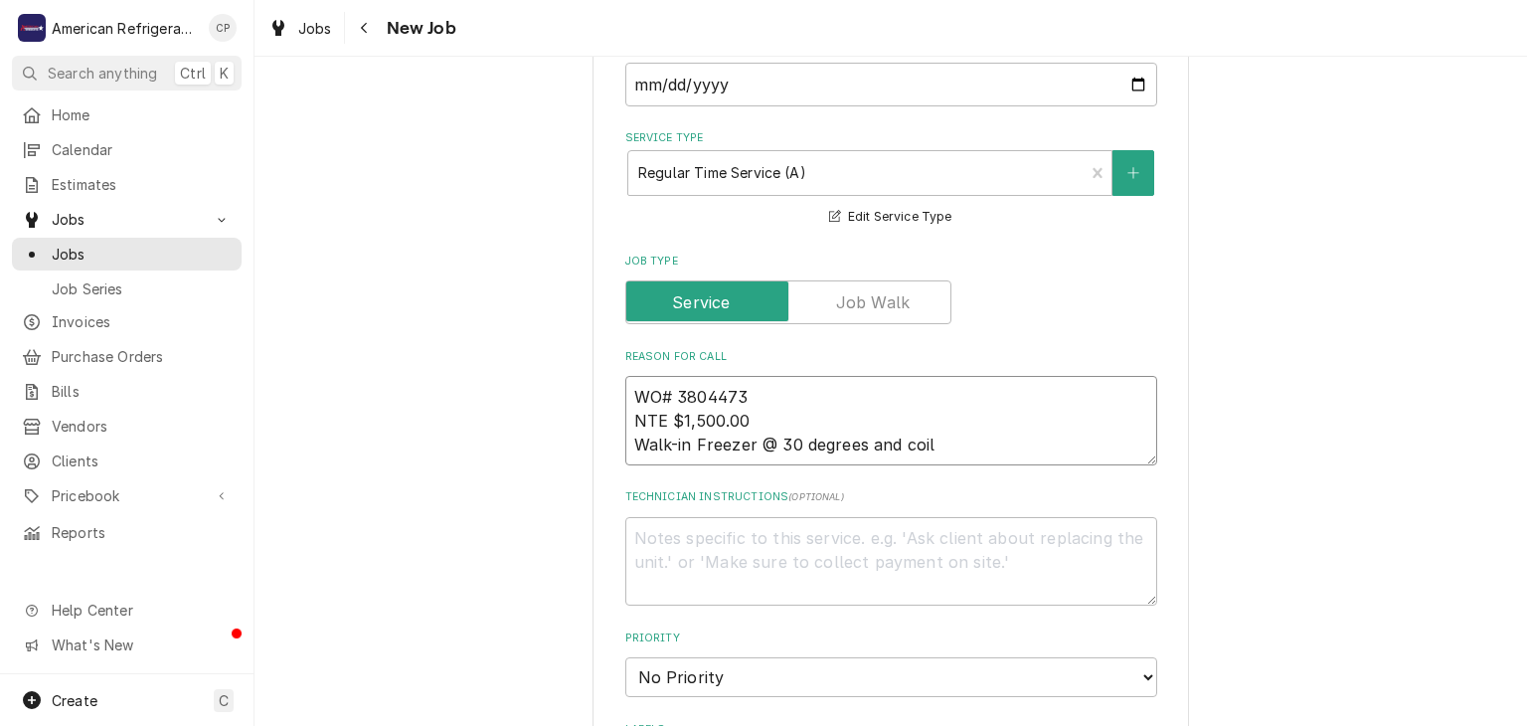
type textarea "x"
type textarea "WO# 3804473 NTE $1,500.00 Walk-in Freezer @ 30 degrees and coils"
type textarea "x"
type textarea "WO# 3804473 NTE $1,500.00 Walk-in Freezer @ 30 degrees and coils"
type textarea "x"
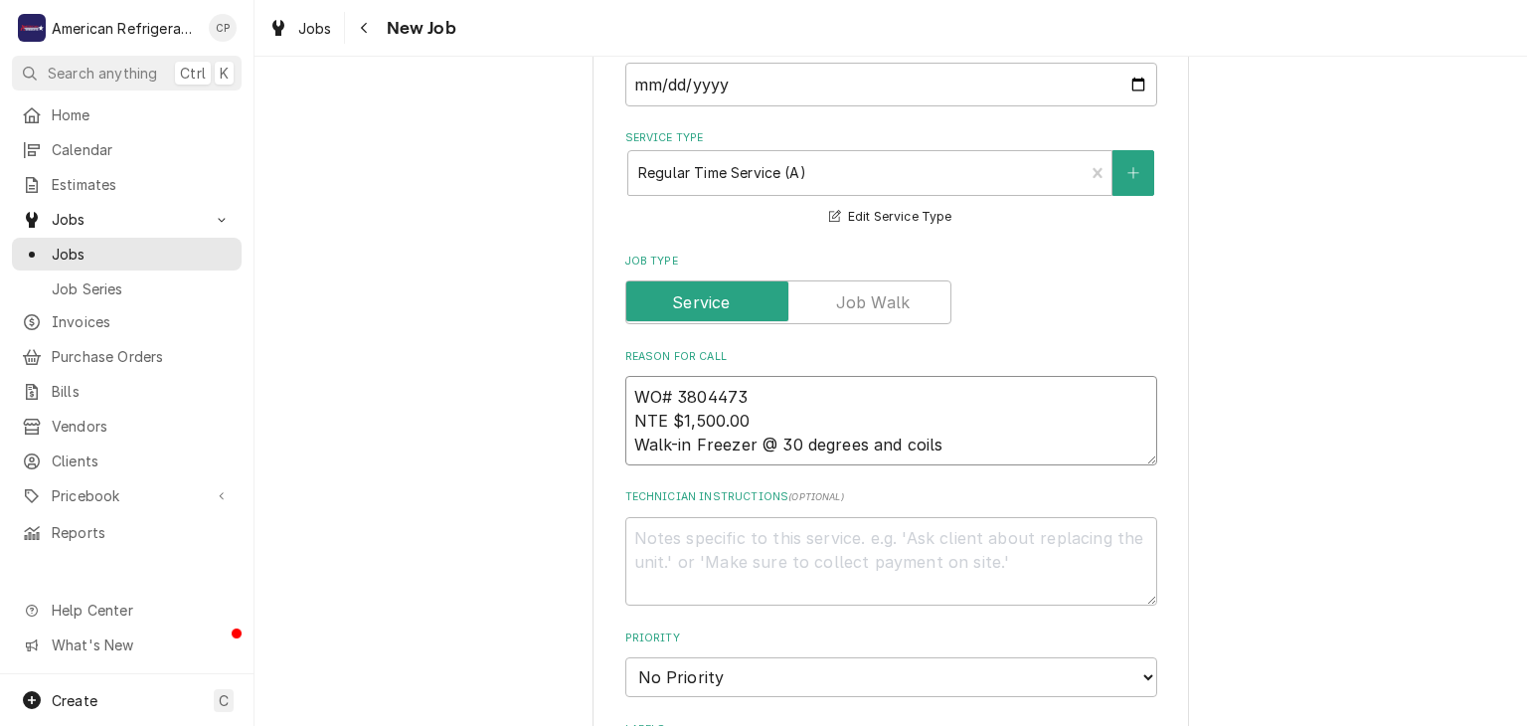
type textarea "WO# 3804473 NTE $1,500.00 Walk-in Freezer @ 30 degrees and coils a"
type textarea "x"
type textarea "WO# 3804473 NTE $1,500.00 Walk-in Freezer @ 30 degrees and coils ar"
type textarea "x"
type textarea "WO# 3804473 NTE $1,500.00 Walk-in Freezer @ 30 degrees and coils are"
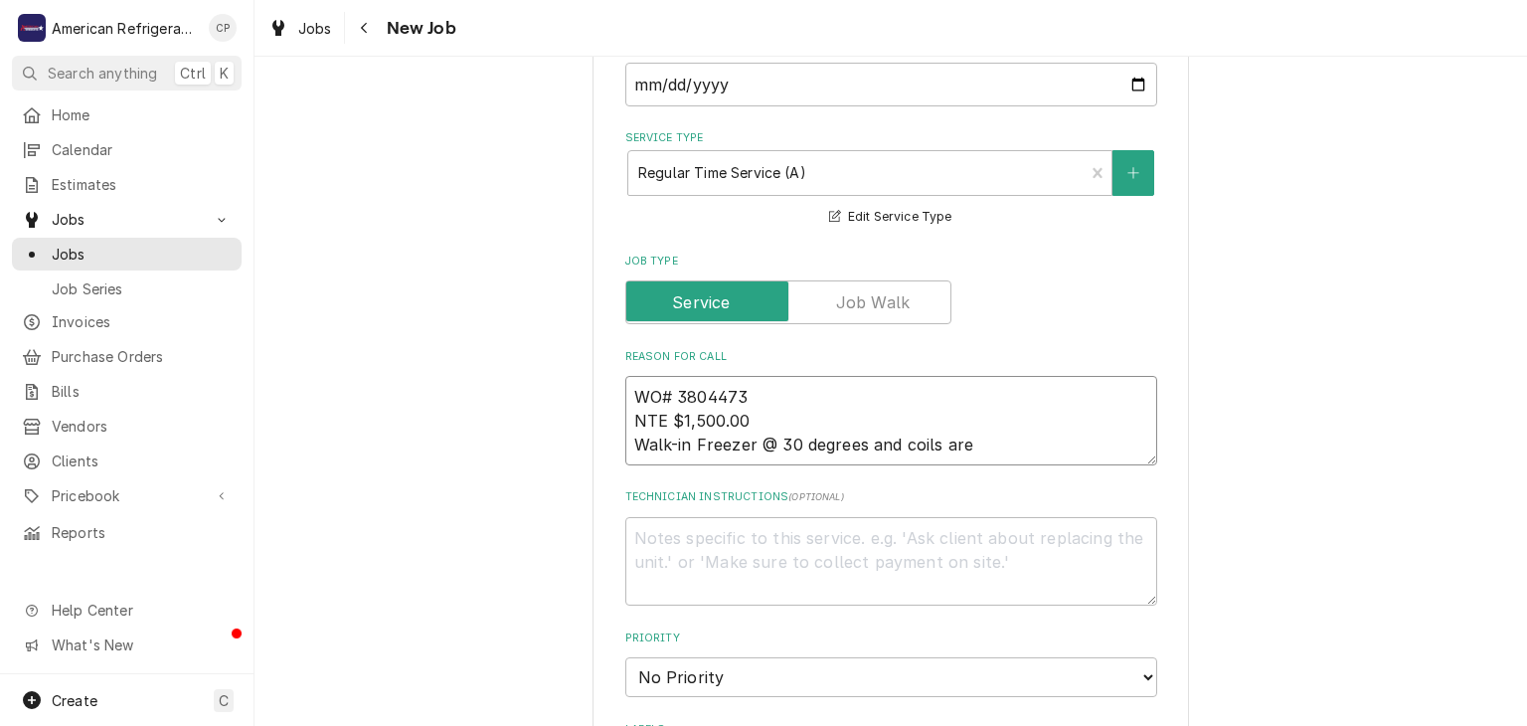
type textarea "x"
type textarea "WO# 3804473 NTE $1,500.00 Walk-in Freezer @ 30 degrees and coils are d"
type textarea "x"
type textarea "WO# 3804473 NTE $1,500.00 Walk-in Freezer @ 30 degrees and coils are"
type textarea "x"
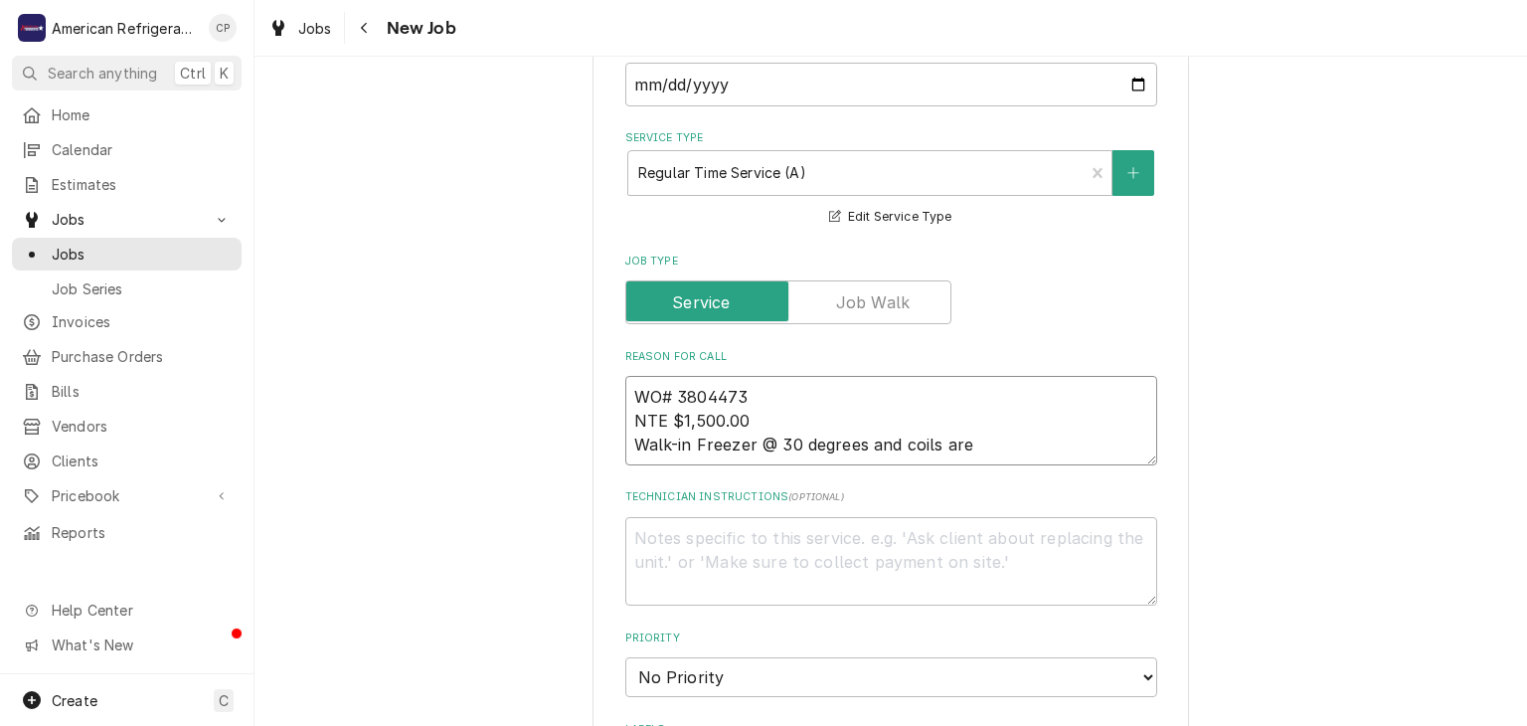
type textarea "WO# 3804473 NTE $1,500.00 Walk-in Freezer @ 30 degrees and coils are f"
type textarea "x"
type textarea "WO# 3804473 NTE $1,500.00 Walk-in Freezer @ 30 degrees and coils are fro"
type textarea "x"
type textarea "WO# 3804473 NTE $1,500.00 Walk-in Freezer @ 30 degrees and coils are fro"
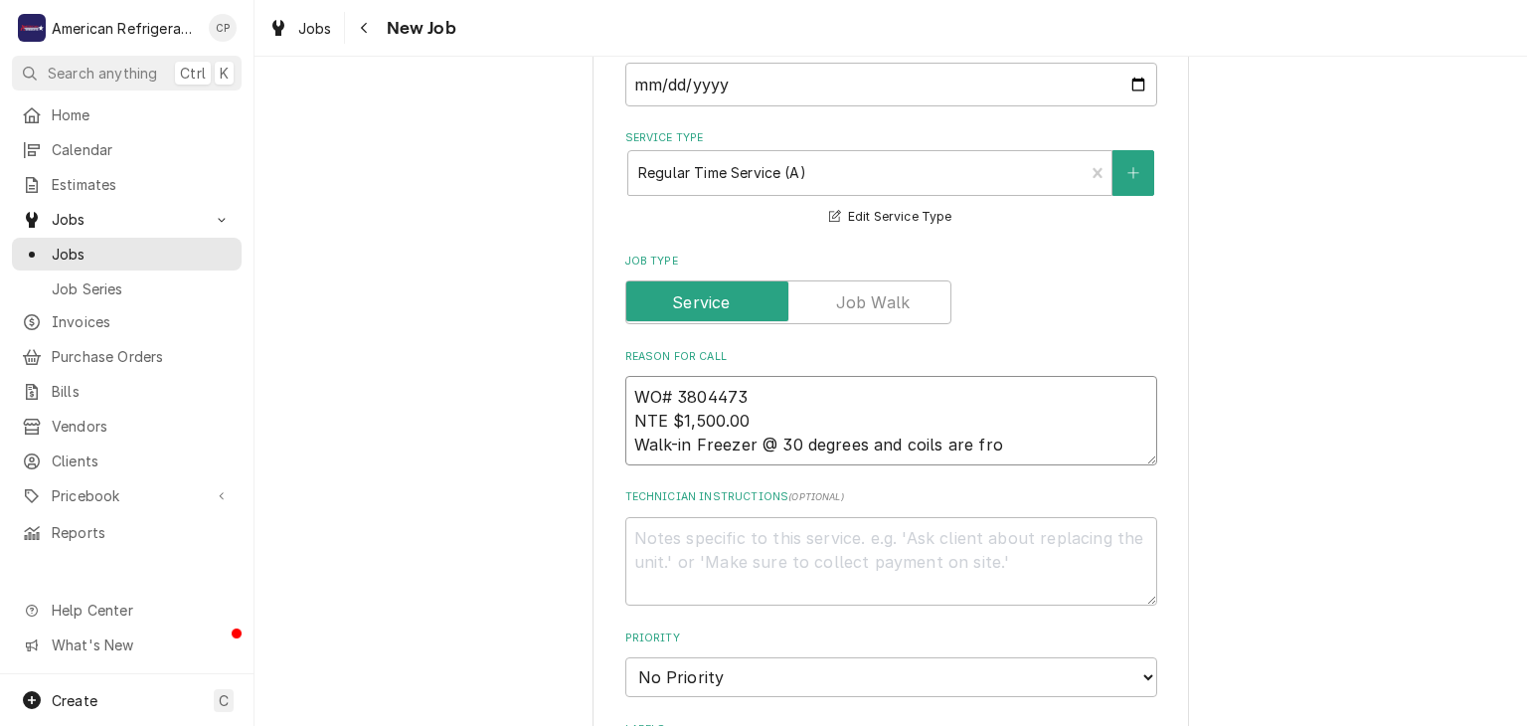
type textarea "x"
type textarea "WO# 3804473 NTE $1,500.00 Walk-in Freezer @ 30 degrees and coils are froz"
type textarea "x"
type textarea "WO# 3804473 NTE $1,500.00 Walk-in Freezer @ 30 degrees and coils are frozen"
type textarea "x"
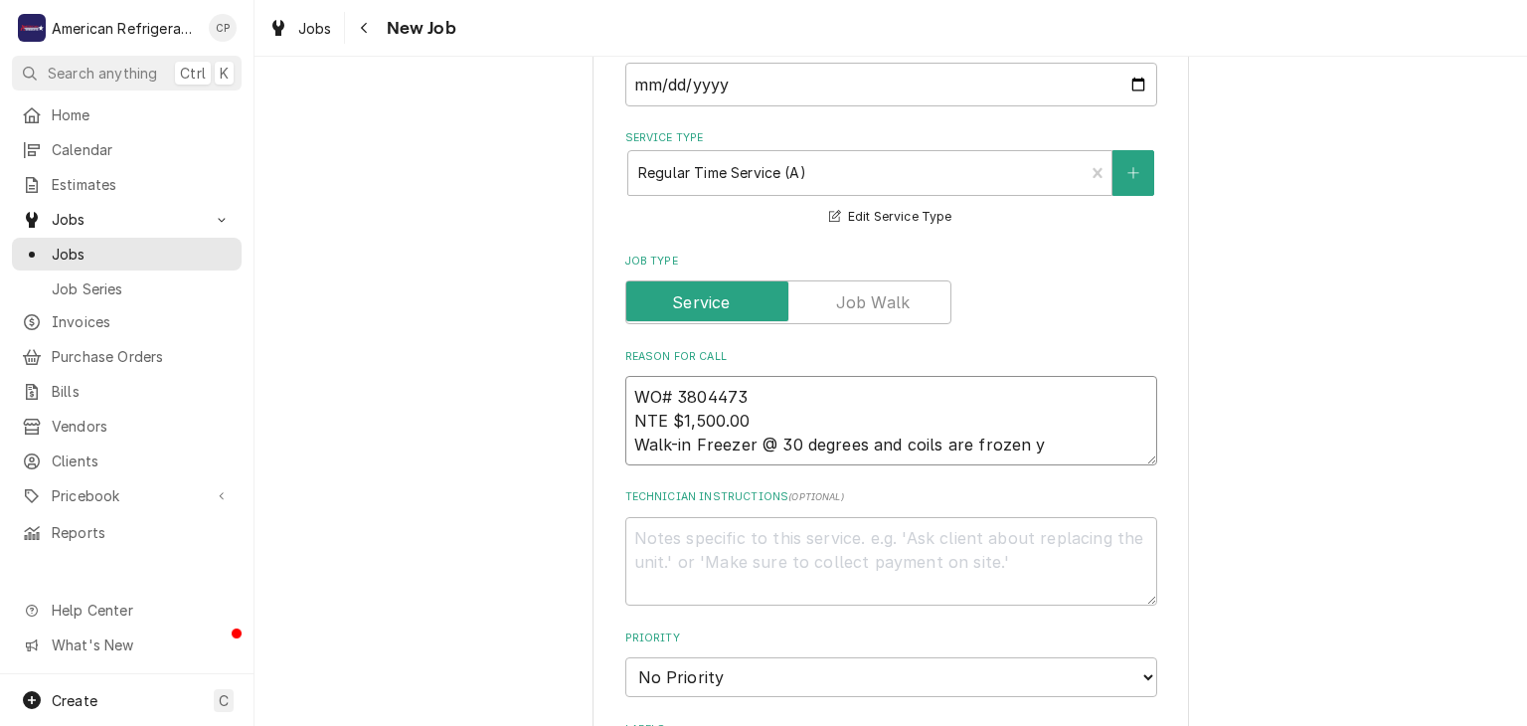
type textarea "WO# 3804473 NTE $1,500.00 Walk-in Freezer @ 30 degrees and coils are frozen yu"
type textarea "x"
type textarea "WO# 3804473 NTE $1,500.00 Walk-in Freezer @ 30 degrees and coils are frozen yuo"
type textarea "x"
type textarea "WO# 3804473 NTE $1,500.00 Walk-in Freezer @ 30 degrees and coils are frozen you"
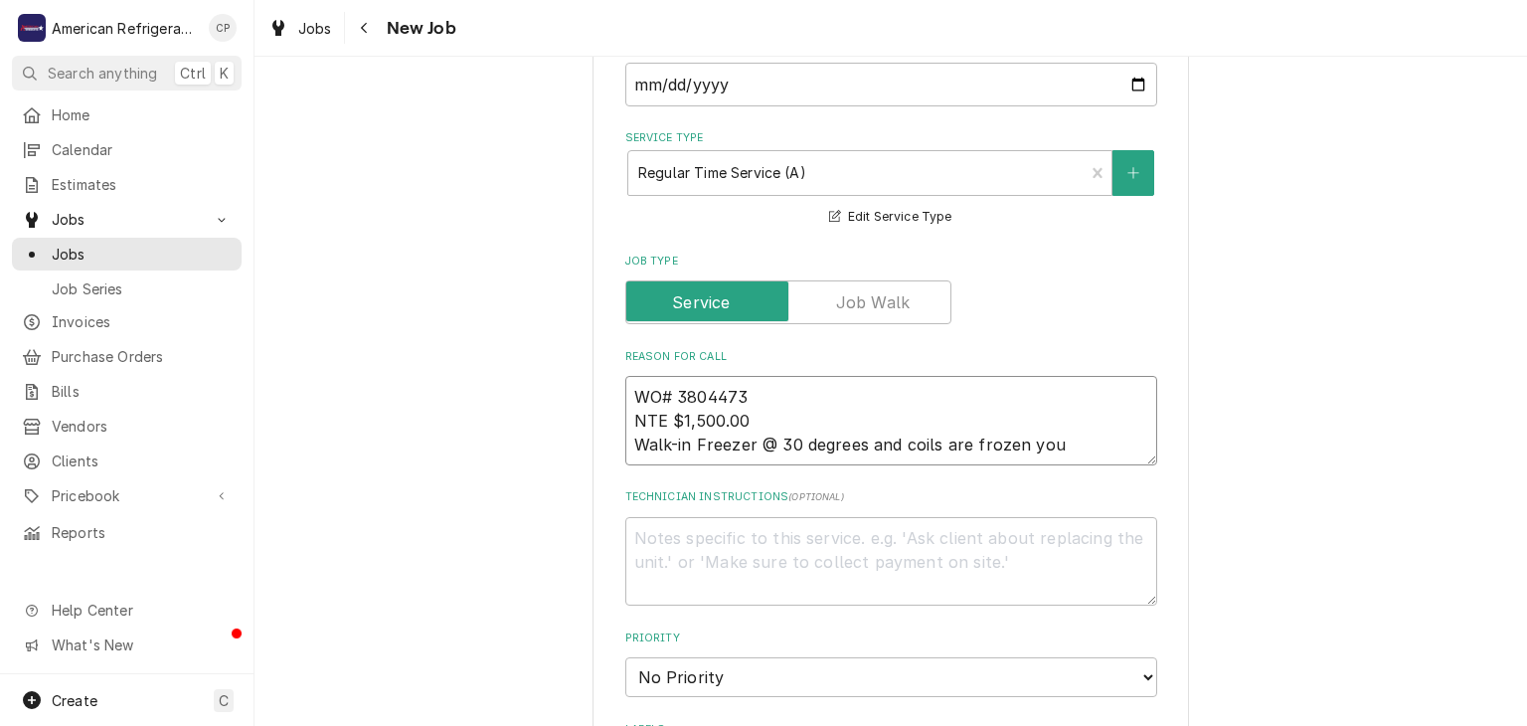
type textarea "x"
type textarea "WO# 3804473 NTE $1,500.00 Walk-in Freezer @ 30 degrees and coils are frozen you"
type textarea "x"
type textarea "WO# 3804473 NTE $1,500.00 Walk-in Freezer @ 30 degrees and coils are frozen yo"
type textarea "x"
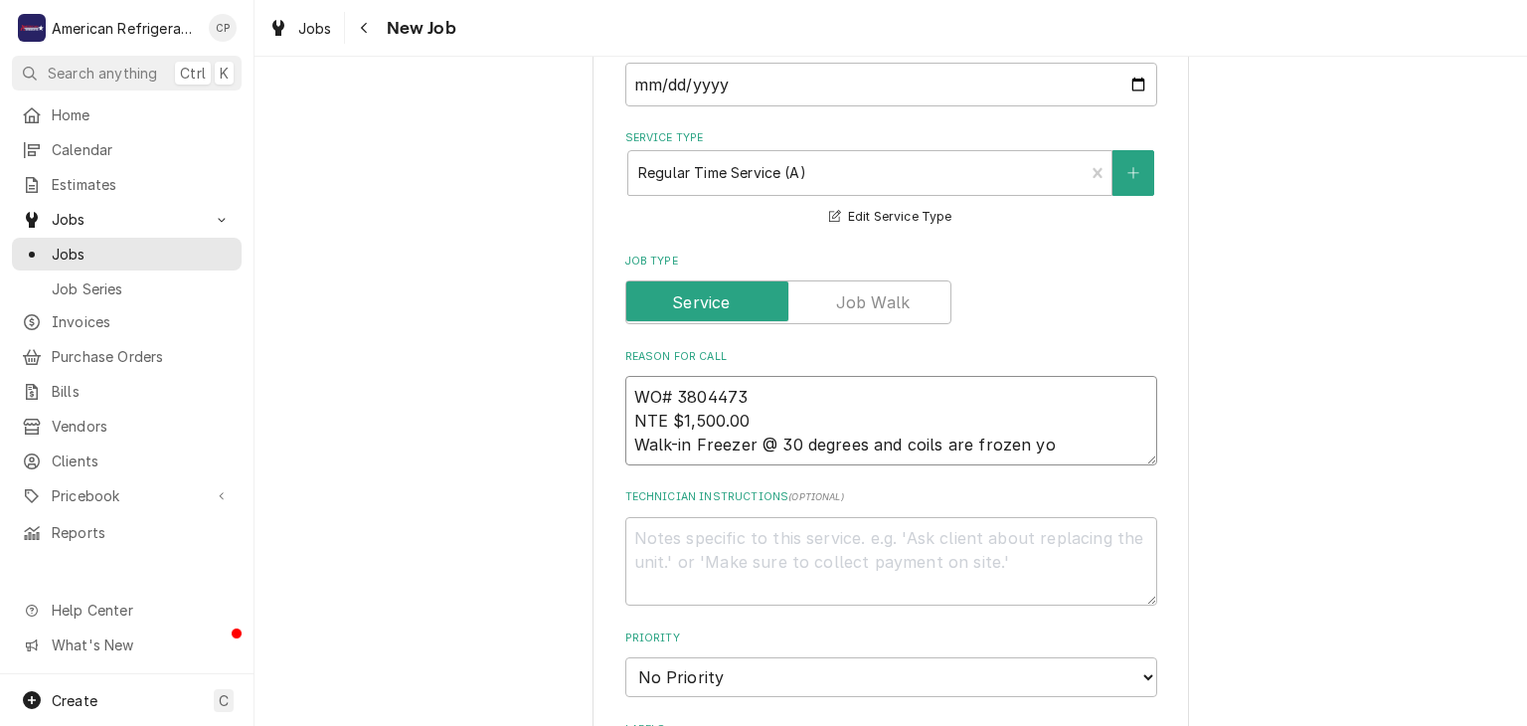
type textarea "WO# 3804473 NTE $1,500.00 Walk-in Freezer @ 30 degrees and coils are frozen y"
type textarea "x"
type textarea "WO# 3804473 NTE $1,500.00 Walk-in Freezer @ 30 degrees and coils are frozen"
type textarea "x"
type textarea "WO# 3804473 NTE $1,500.00 Walk-in Freezer @ 30 degrees and coils are frozen up"
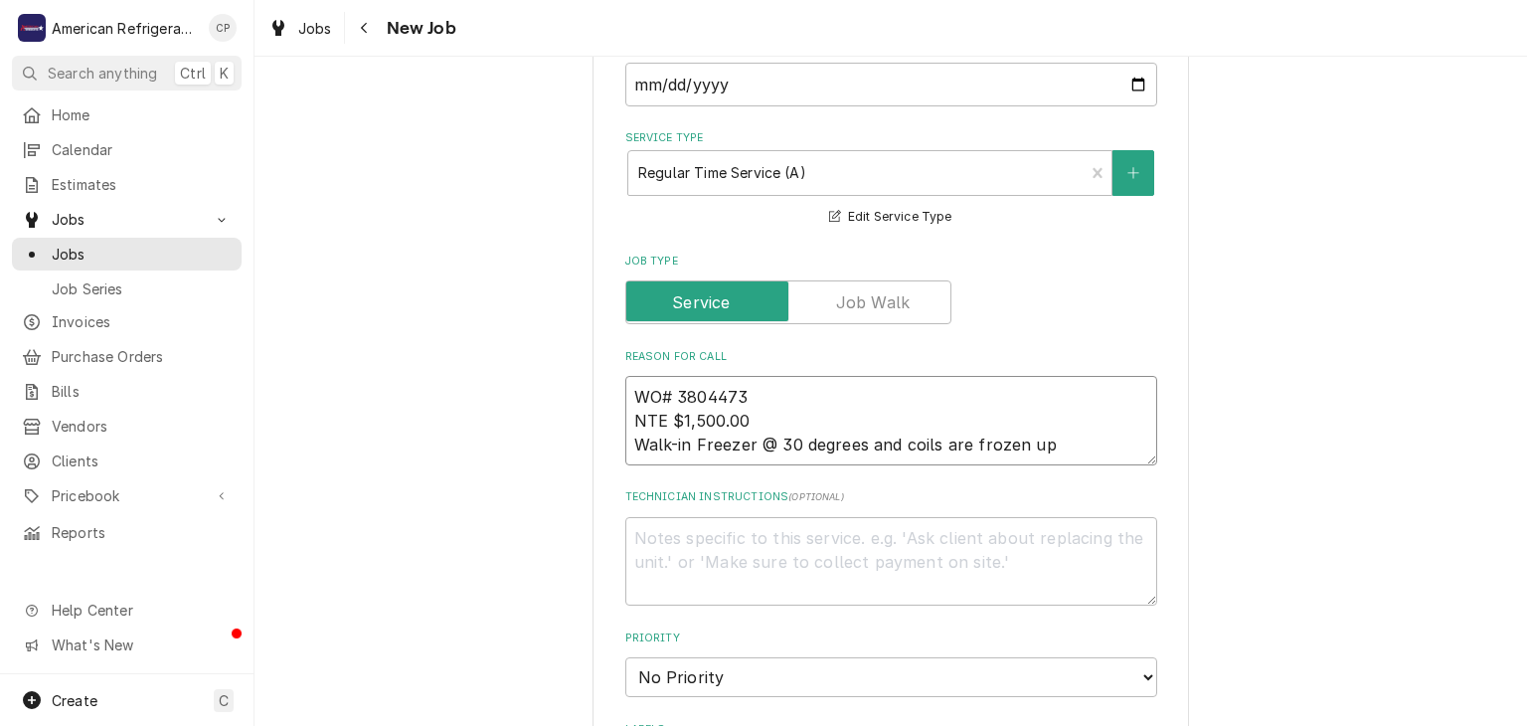
type textarea "x"
type textarea "WO# 3804473 NTE $1,500.00 Walk-in Freezer @ 30 degrees and coils are frozen up"
type textarea "D"
type textarea "x"
type textarea "Di"
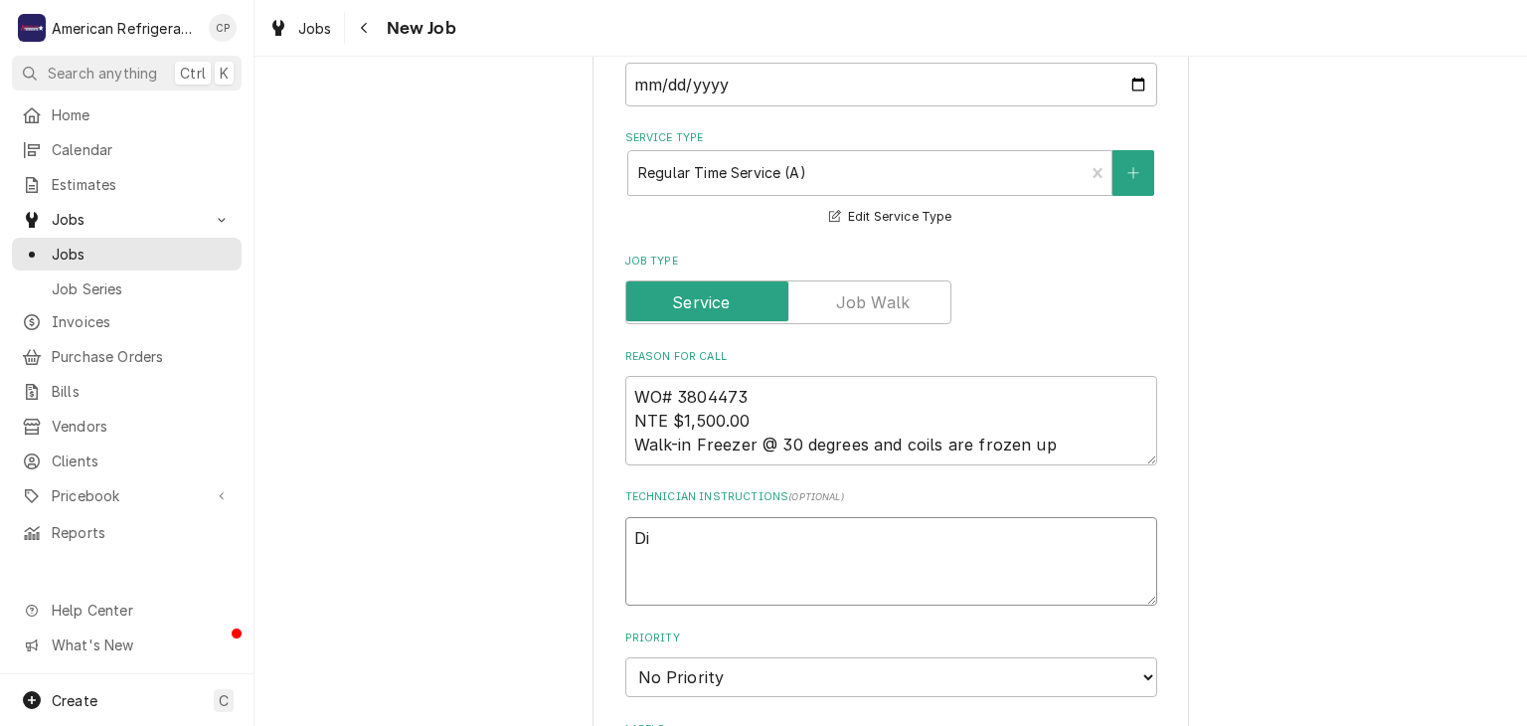
type textarea "x"
type textarea "Diag"
type textarea "x"
type textarea "Diagn"
type textarea "x"
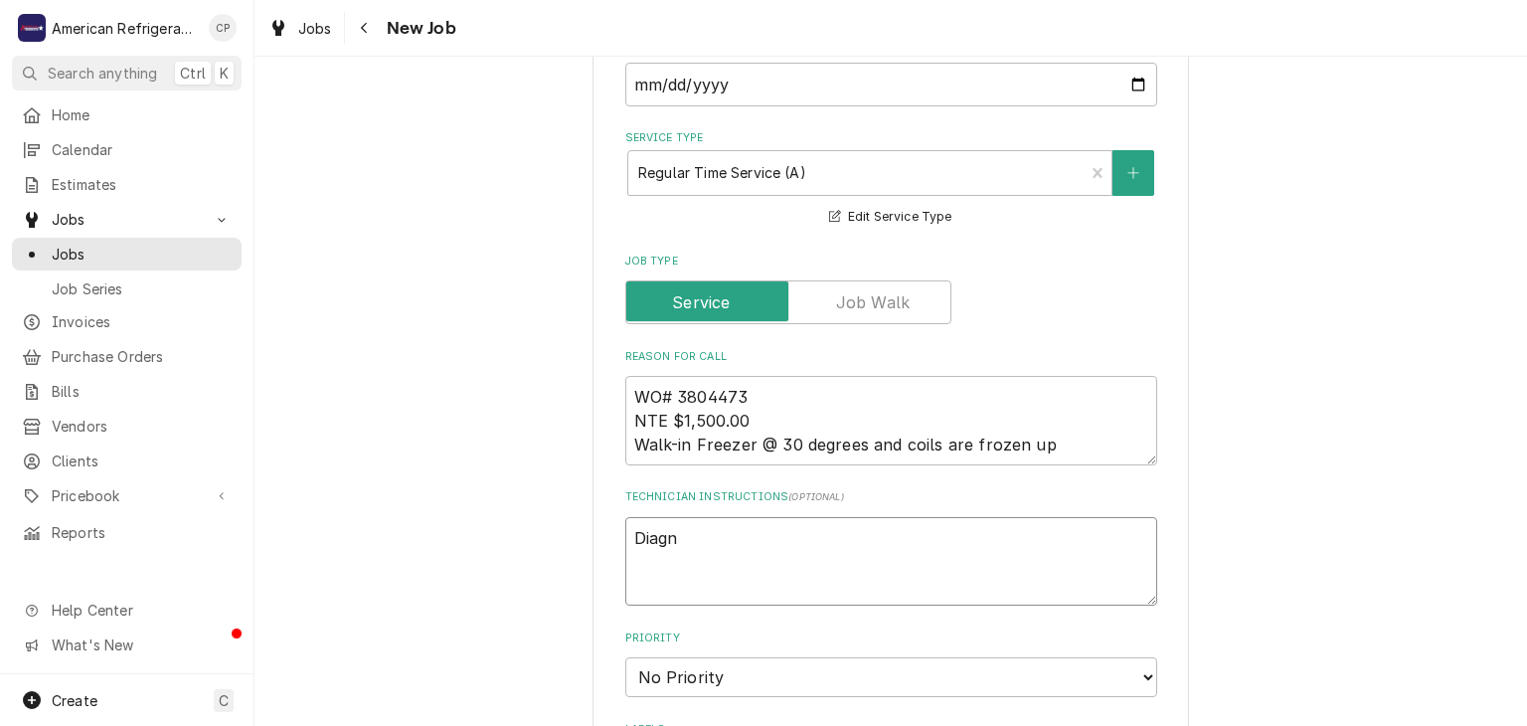
type textarea "Diagno"
type textarea "x"
type textarea "Diagnose"
type textarea "x"
type textarea "Diagnose &"
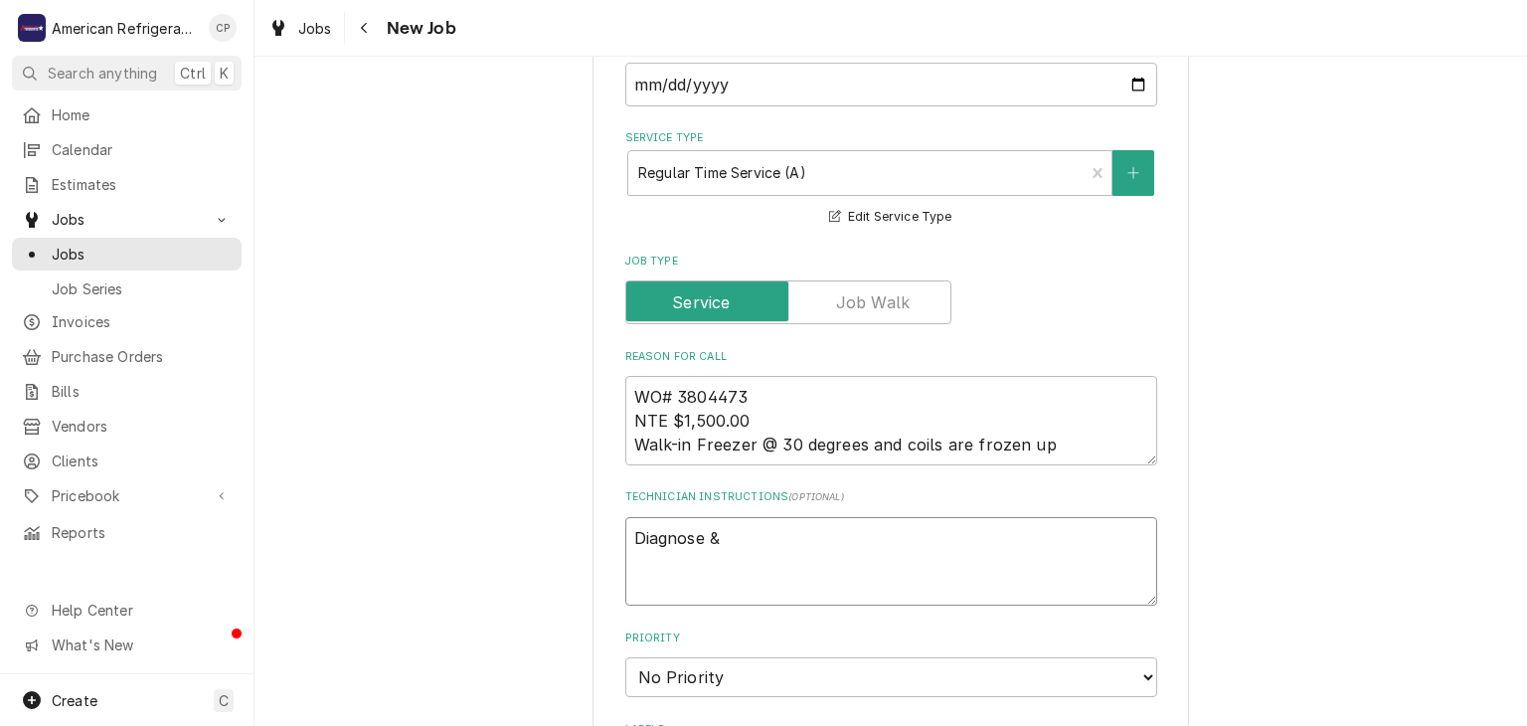
type textarea "x"
type textarea "Diagnose &"
type textarea "x"
type textarea "Diagnose & c"
type textarea "x"
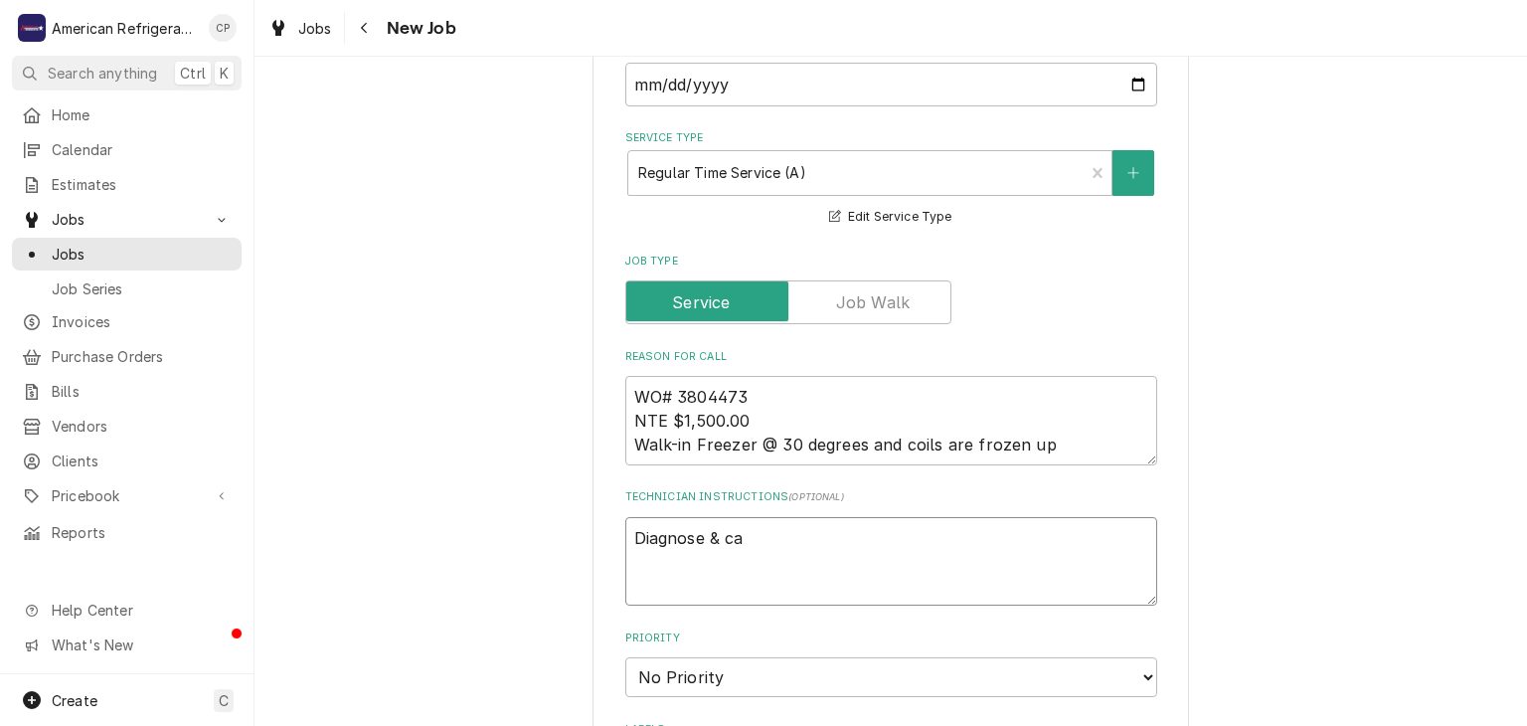
type textarea "Diagnose & cal"
type textarea "x"
type textarea "Diagnose & call"
type textarea "x"
type textarea "Diagnose & call"
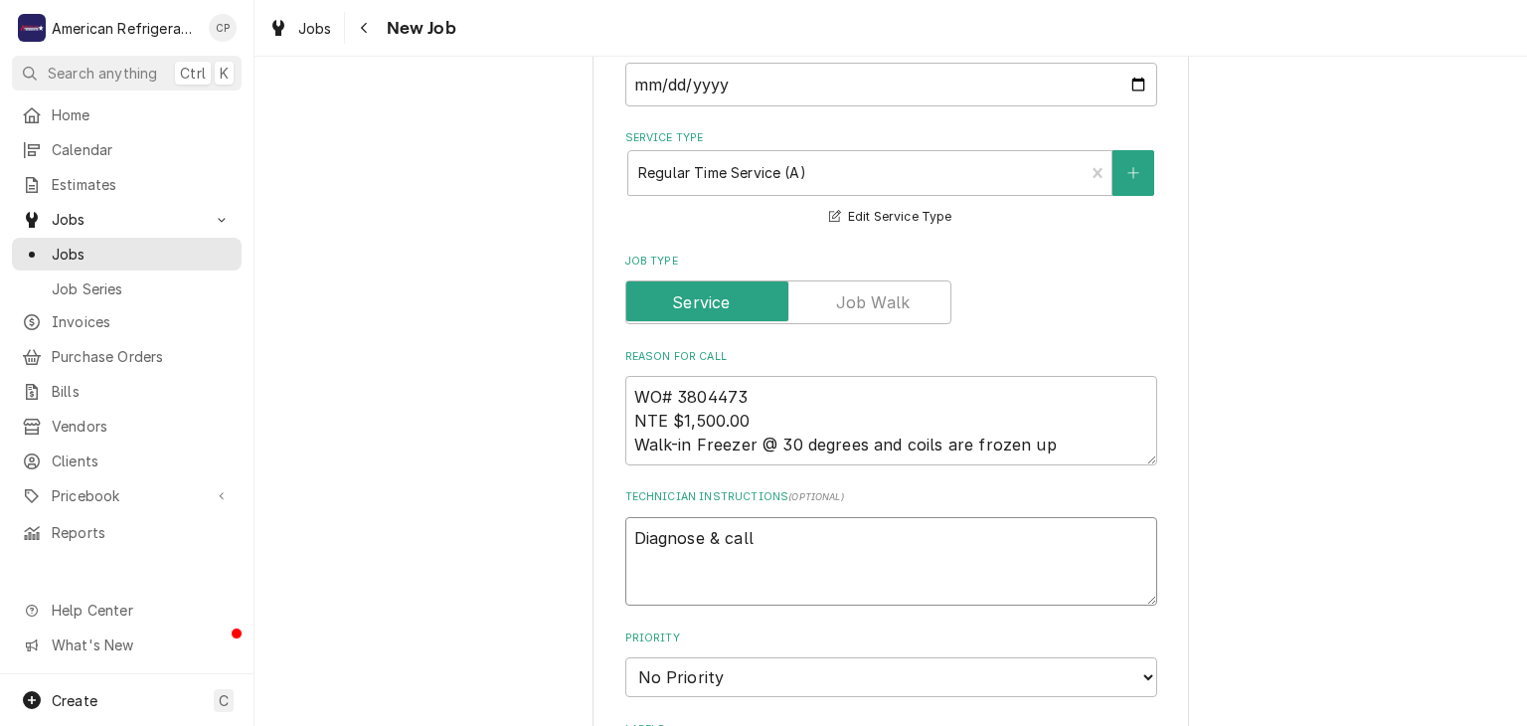
type textarea "x"
type textarea "Diagnose & call gl"
type textarea "x"
type textarea "Diagnose & call gle"
type textarea "x"
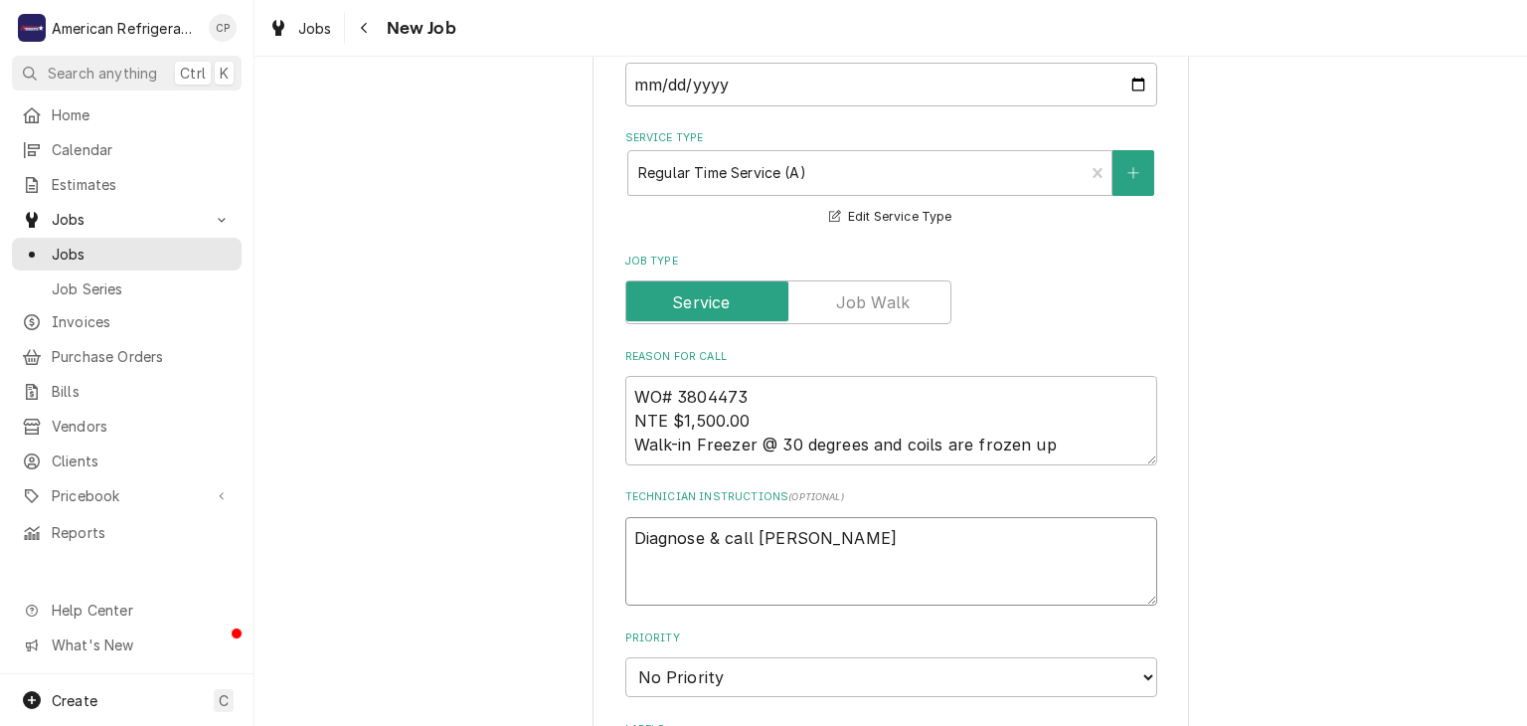
type textarea "Diagnose & call glenn"
type textarea "x"
type textarea "Diagnose & call glennn"
type textarea "x"
type textarea "Diagnose & call"
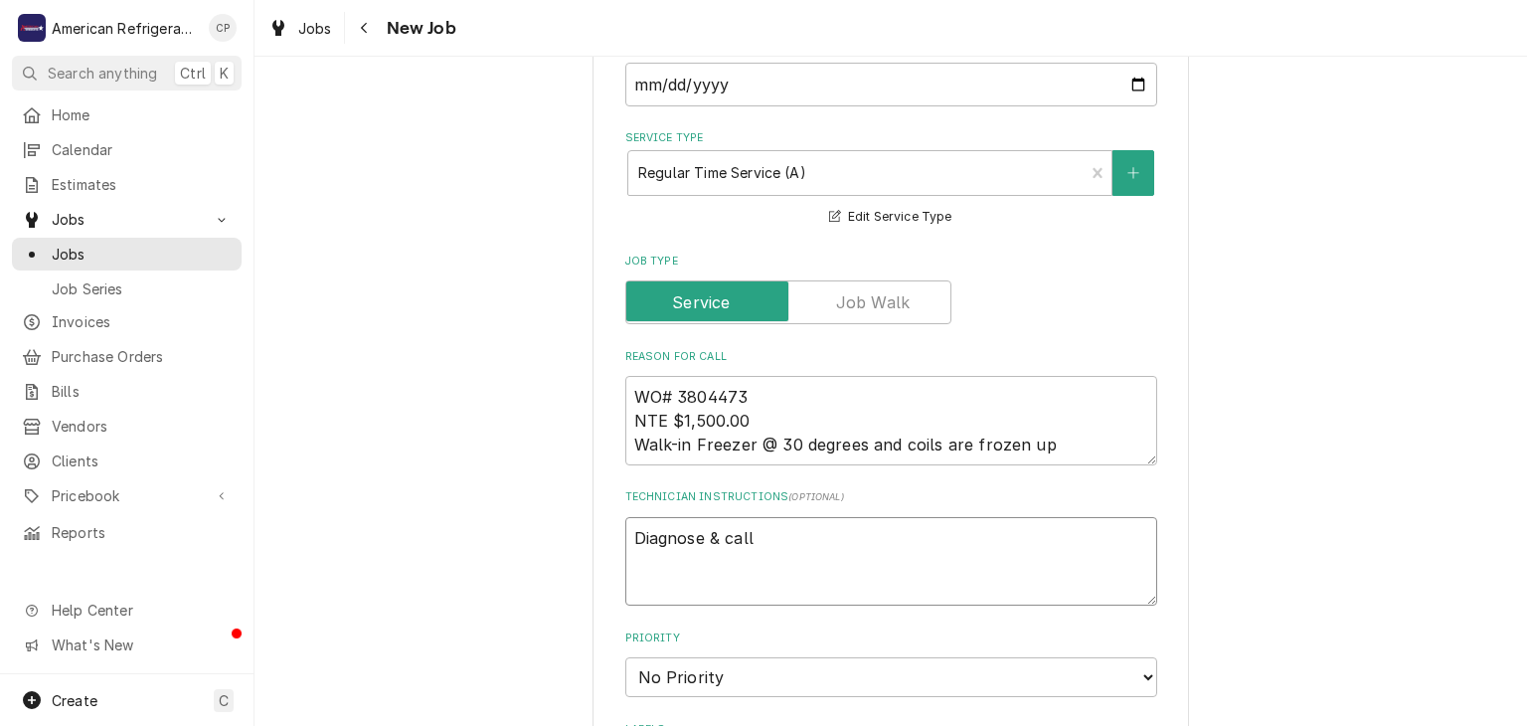
type textarea "x"
type textarea "Diagnose & call Glenn"
type textarea "x"
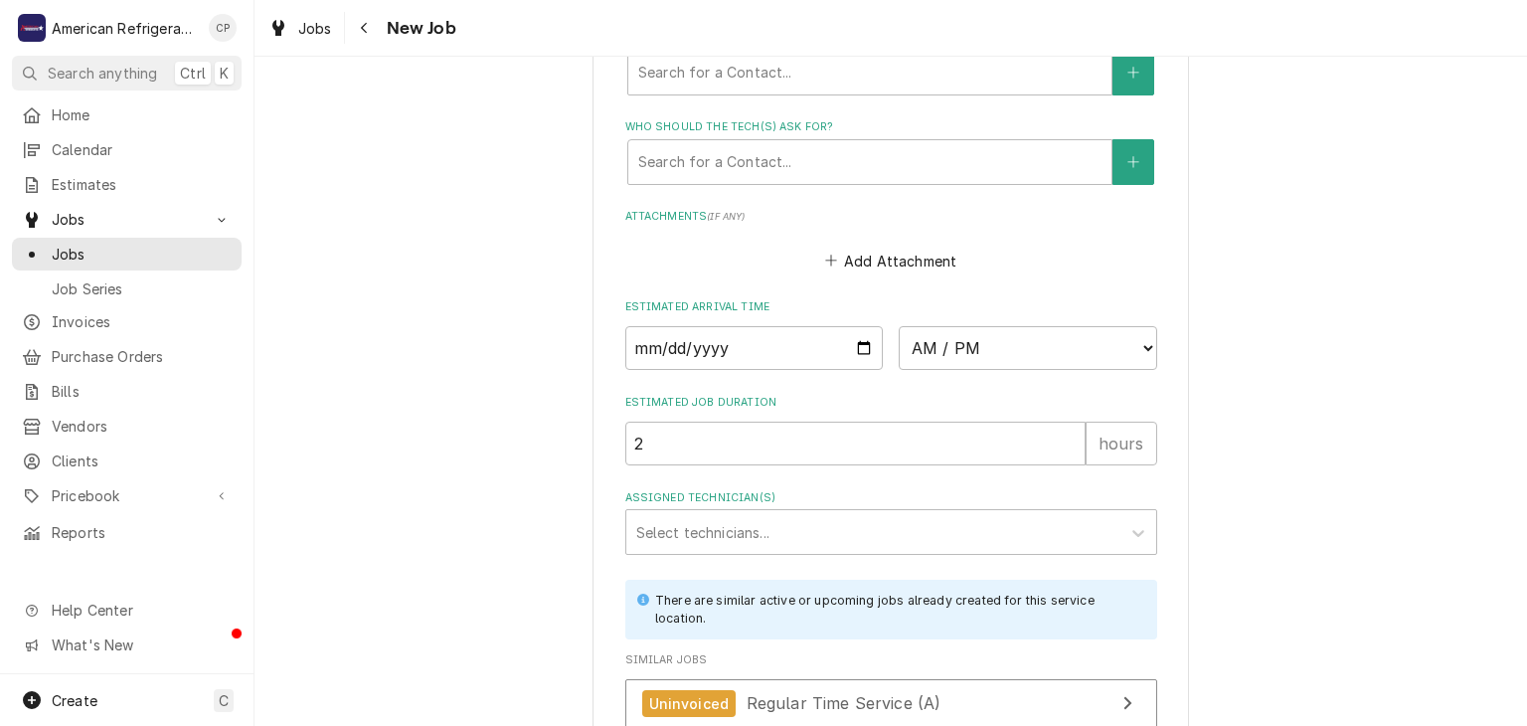
scroll to position [1355, 0]
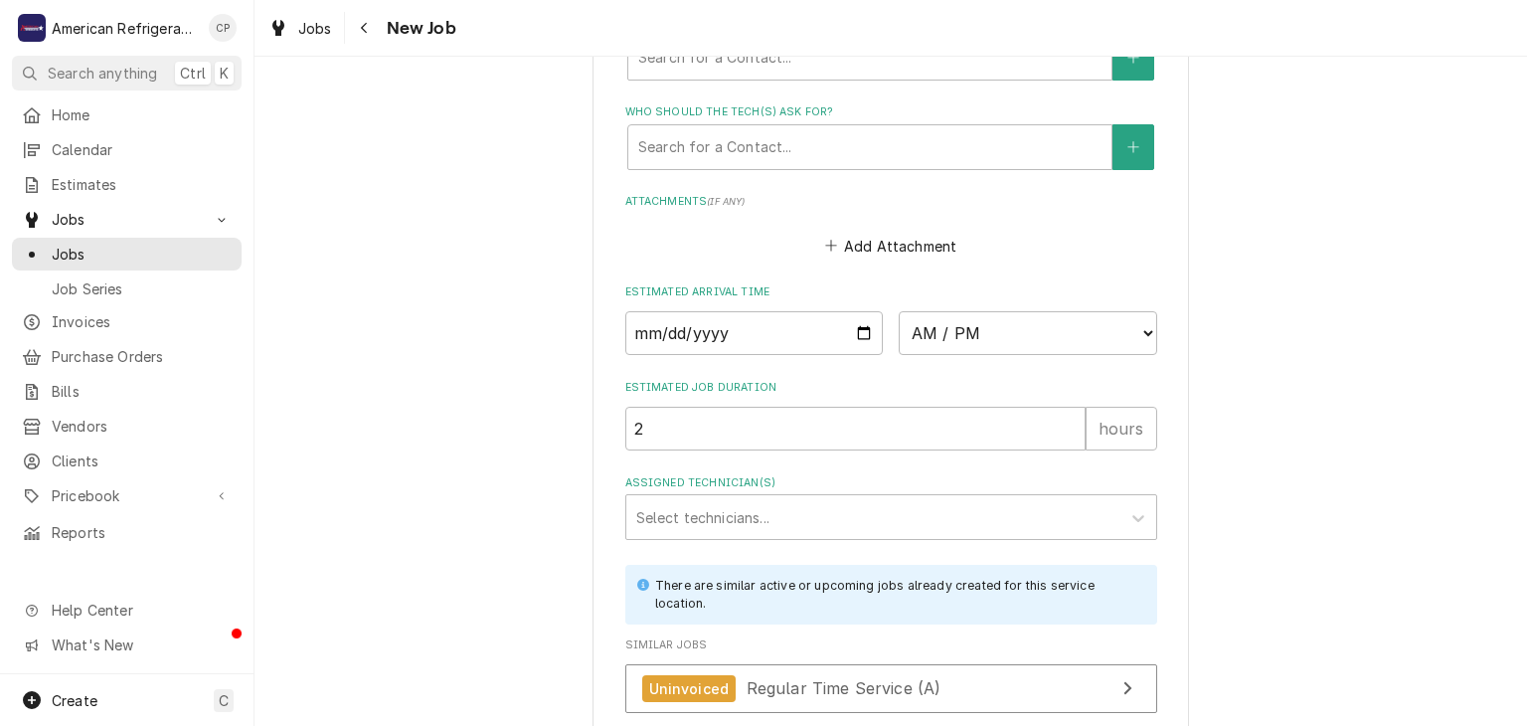
type textarea "Diagnose & call Glenn"
click at [859, 327] on input "Date" at bounding box center [754, 333] width 259 height 44
type textarea "x"
type input "2025-08-19"
click at [968, 332] on select "AM / PM 6:00 AM 6:15 AM 6:30 AM 6:45 AM 7:00 AM 7:15 AM 7:30 AM 7:45 AM 8:00 AM…" at bounding box center [1028, 333] width 259 height 44
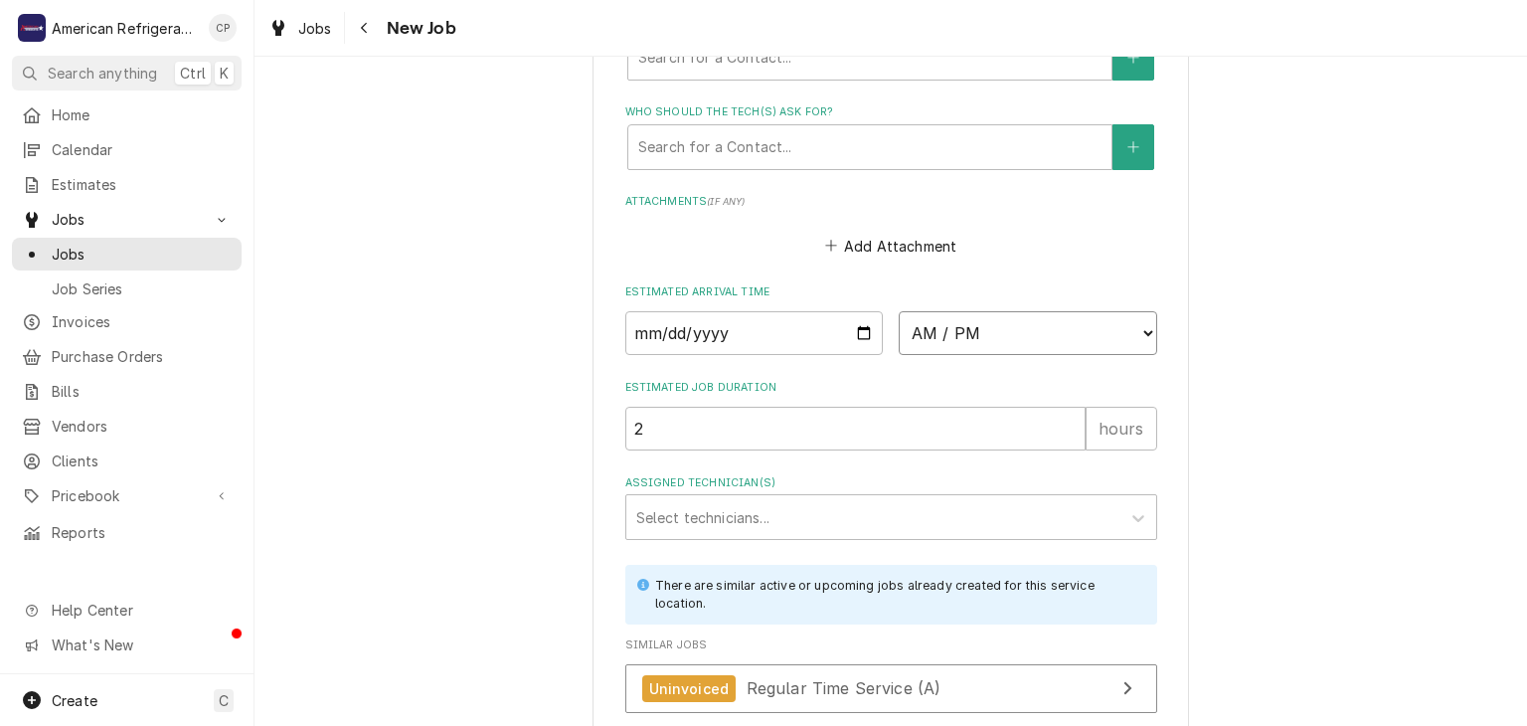
type textarea "x"
select select "13:45:00"
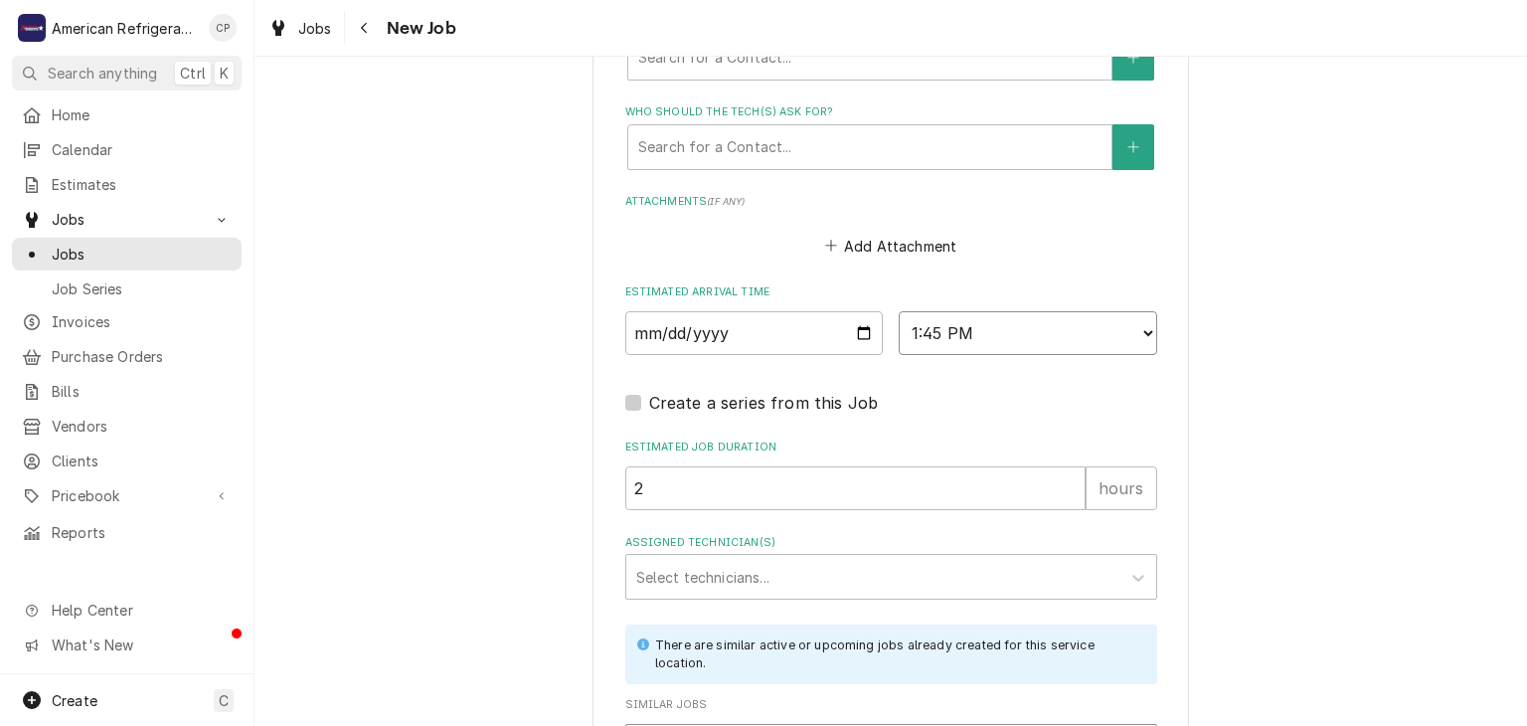
type textarea "x"
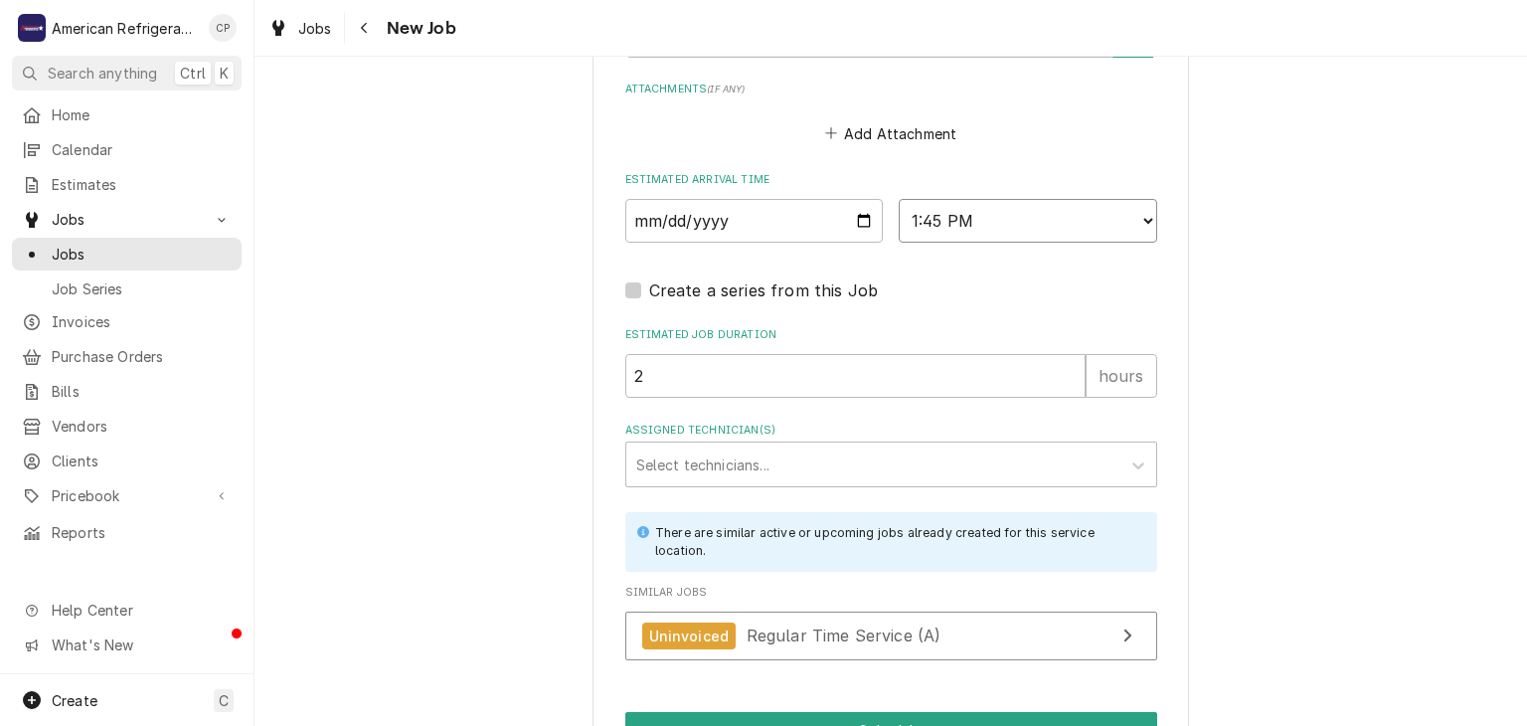
scroll to position [1578, 0]
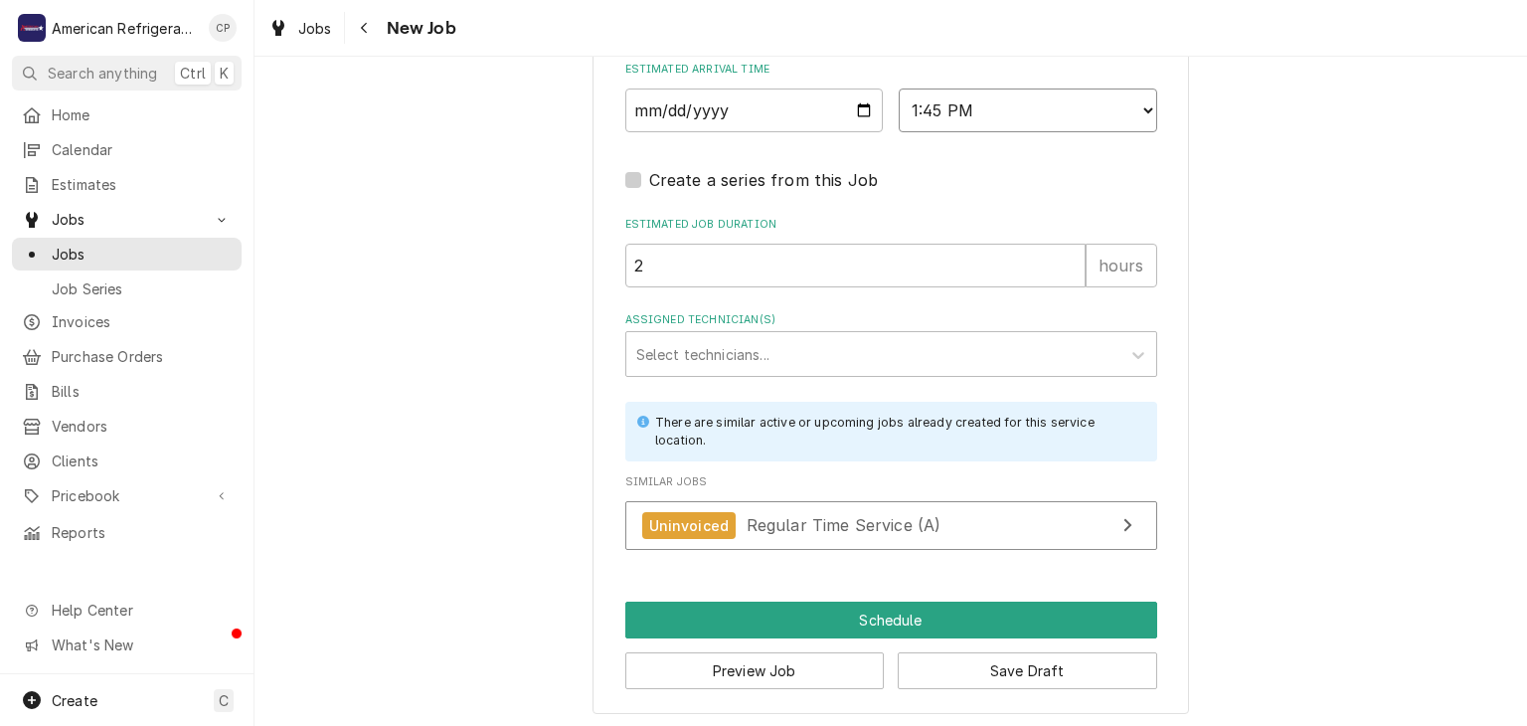
click at [986, 121] on select "AM / PM 6:00 AM 6:15 AM 6:30 AM 6:45 AM 7:00 AM 7:15 AM 7:30 AM 7:45 AM 8:00 AM…" at bounding box center [1028, 110] width 259 height 44
select select "15:00:00"
click at [899, 88] on select "AM / PM 6:00 AM 6:15 AM 6:30 AM 6:45 AM 7:00 AM 7:15 AM 7:30 AM 7:45 AM 8:00 AM…" at bounding box center [1028, 110] width 259 height 44
click at [865, 352] on div "Assigned Technician(s)" at bounding box center [873, 354] width 474 height 36
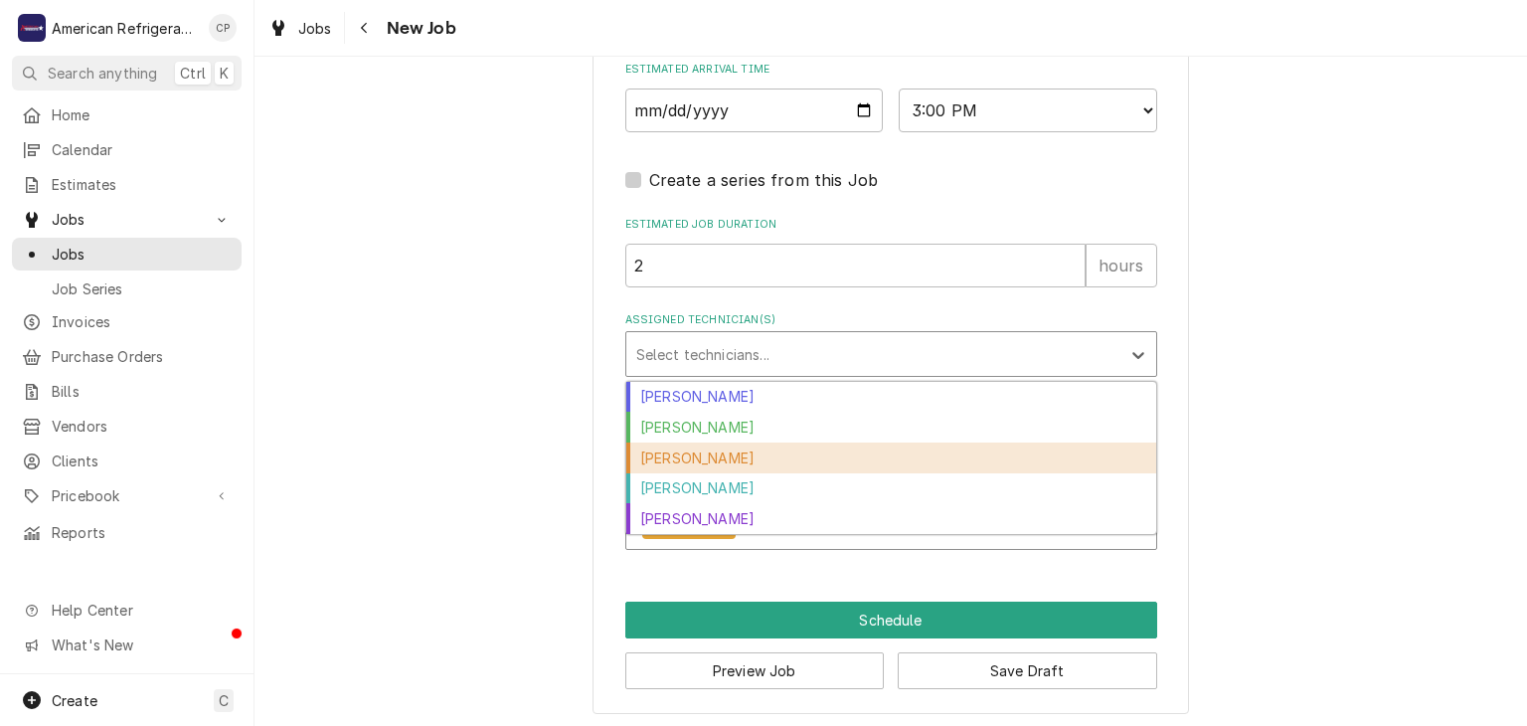
click at [825, 458] on div "Carlos Garcia" at bounding box center [891, 457] width 530 height 31
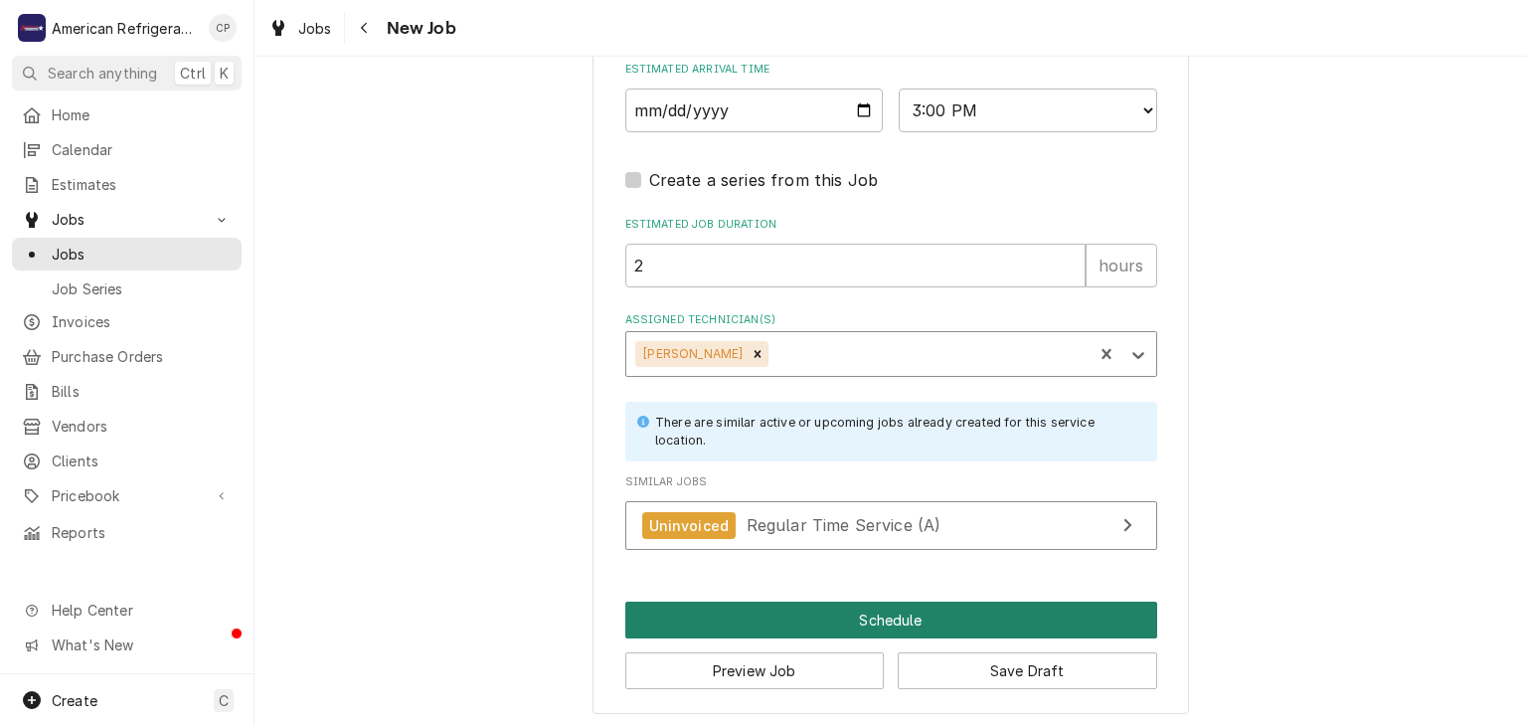
click at [810, 610] on button "Schedule" at bounding box center [891, 620] width 532 height 37
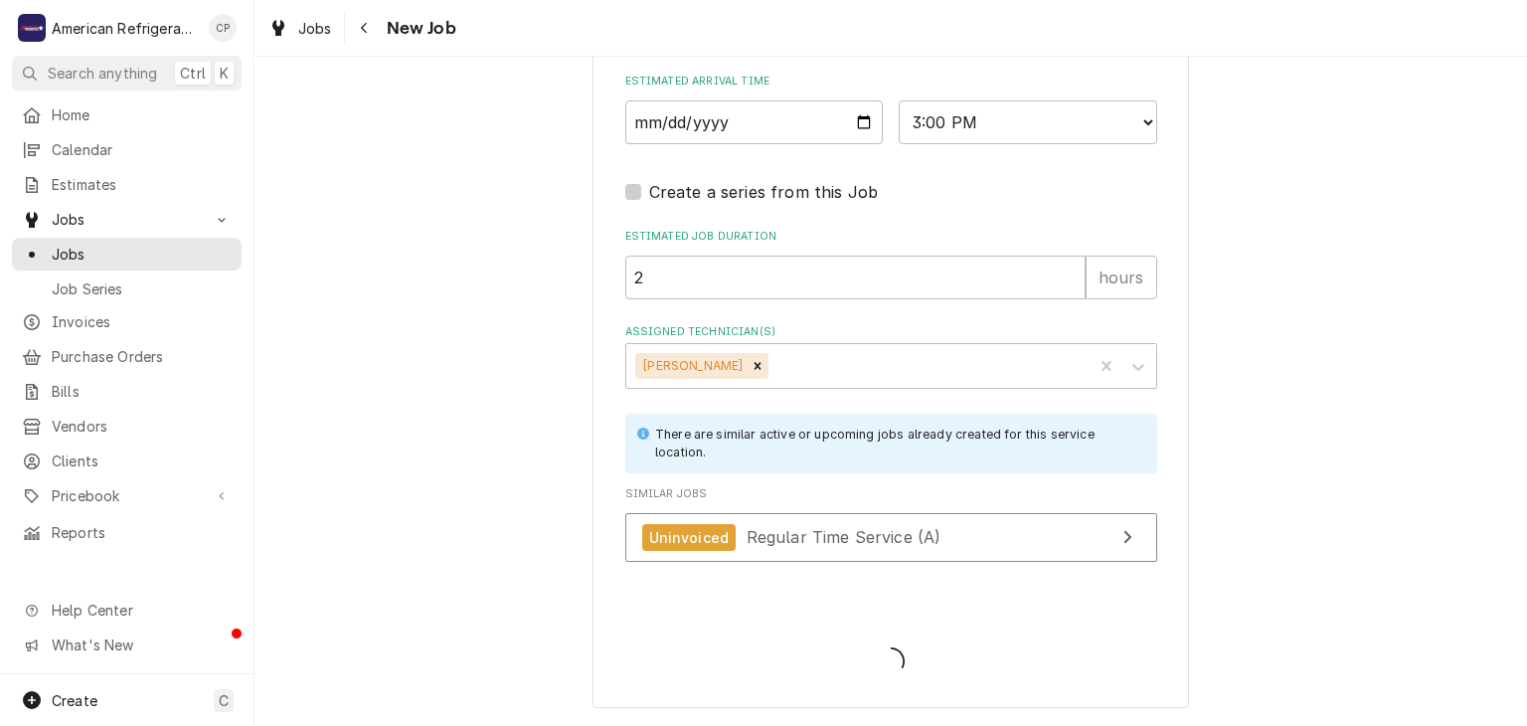
scroll to position [1561, 0]
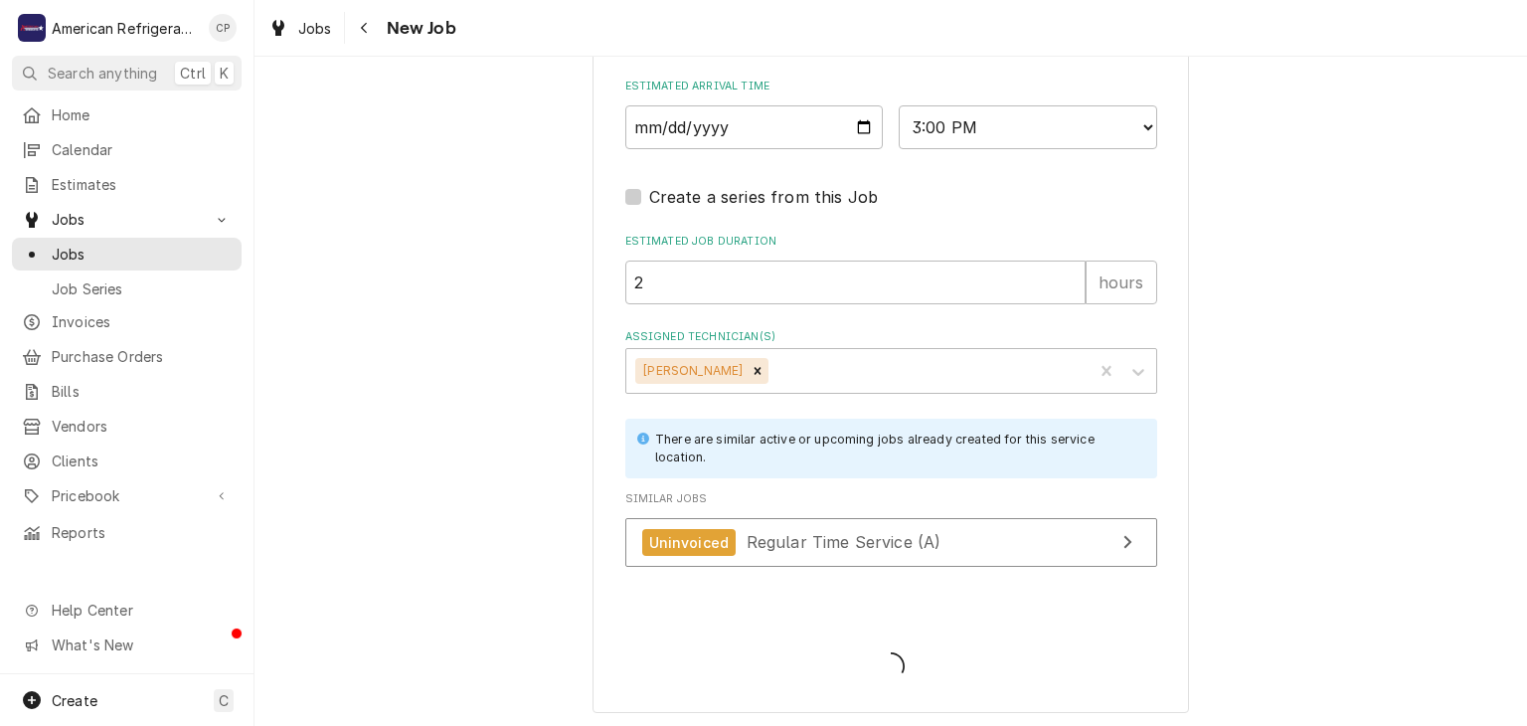
type textarea "x"
